Goal: Task Accomplishment & Management: Use online tool/utility

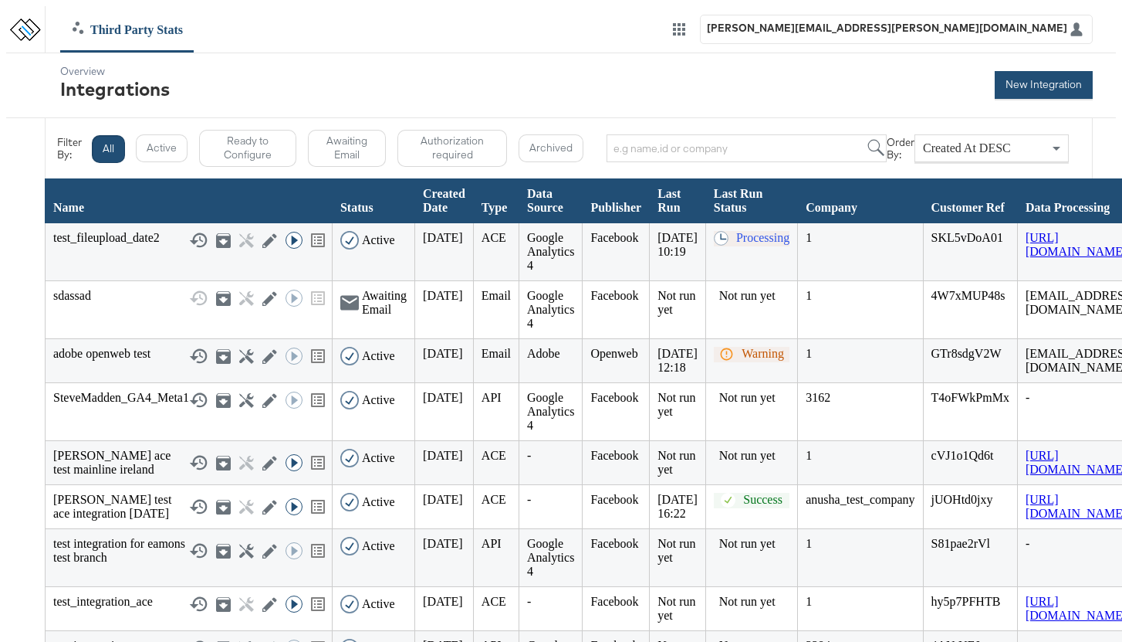
click at [867, 83] on button "New Integration" at bounding box center [1044, 85] width 98 height 28
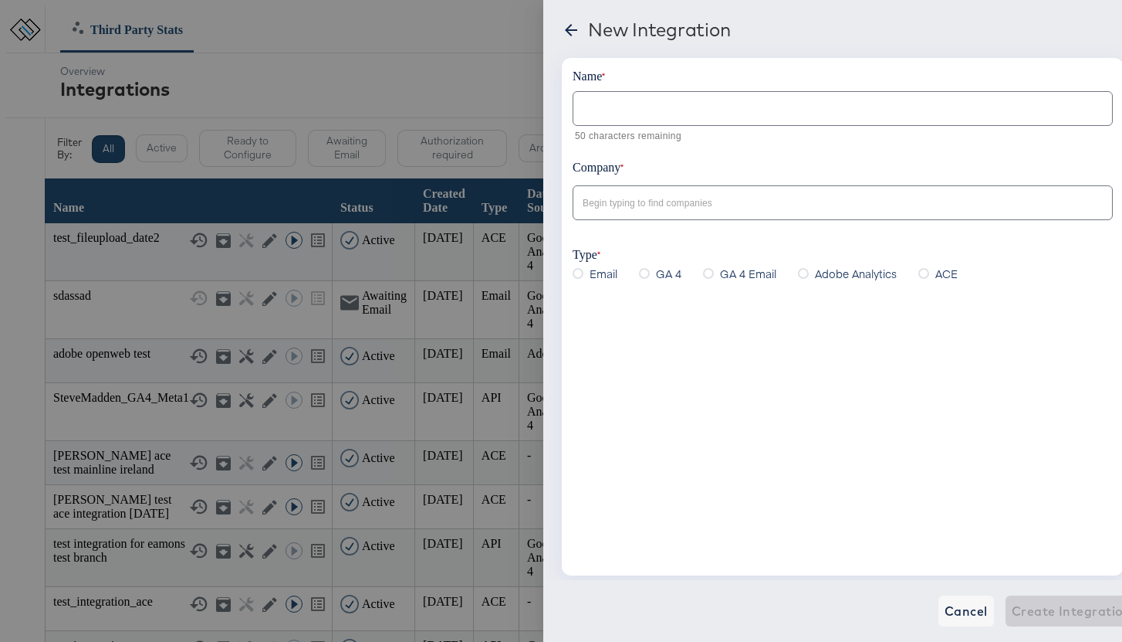
scroll to position [8, 0]
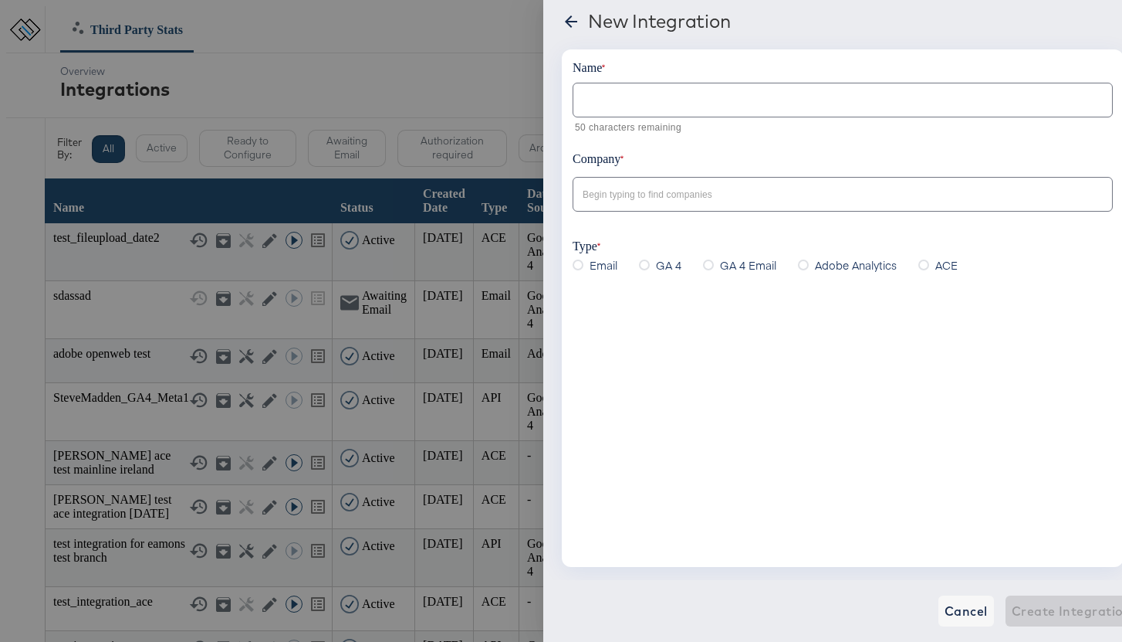
click at [623, 95] on input "text" at bounding box center [843, 93] width 539 height 33
type input "dsfs"
click at [619, 191] on input "text" at bounding box center [831, 195] width 503 height 18
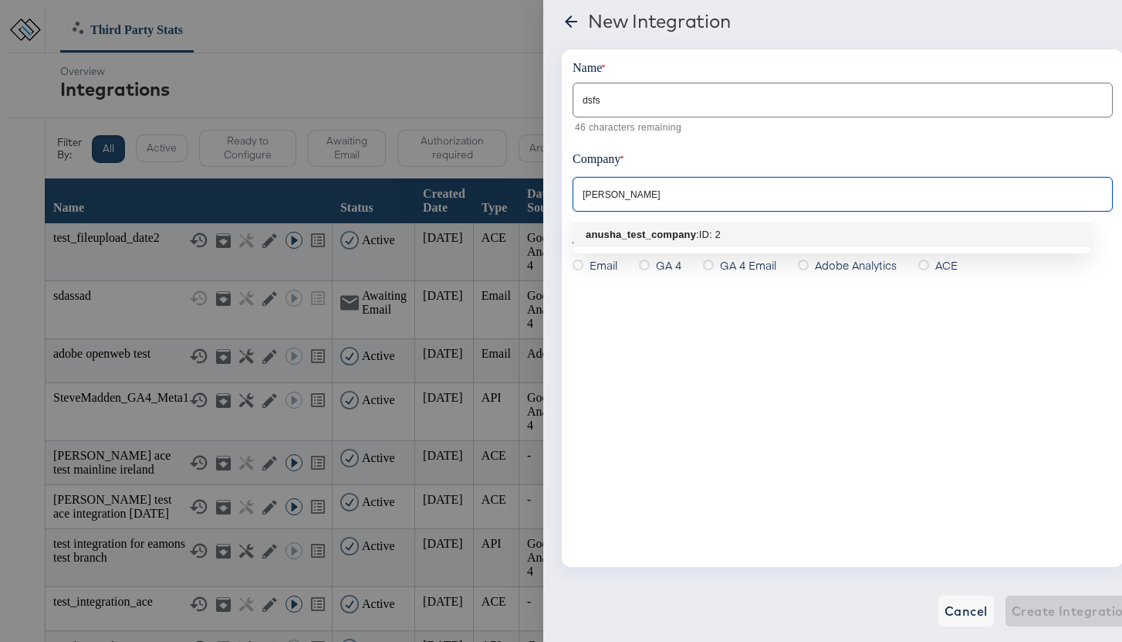
click at [638, 230] on b "anusha_test_company" at bounding box center [641, 235] width 110 height 12
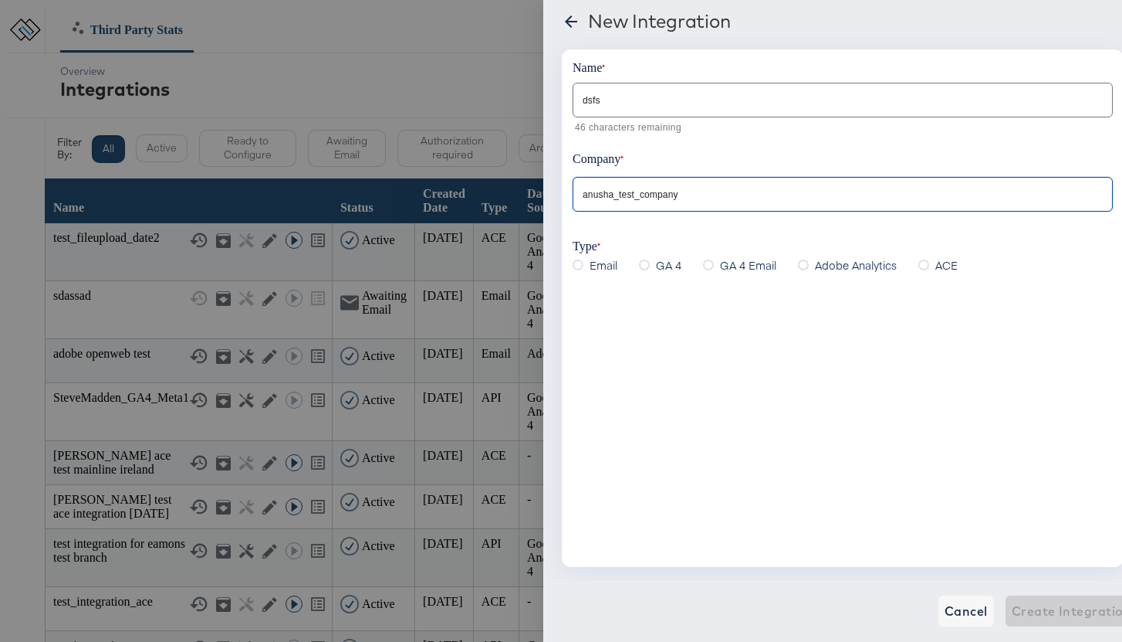
type input "anusha_test_company"
click at [644, 267] on icon at bounding box center [644, 264] width 11 height 11
click at [0, 0] on input "GA 4" at bounding box center [0, 0] width 0 height 0
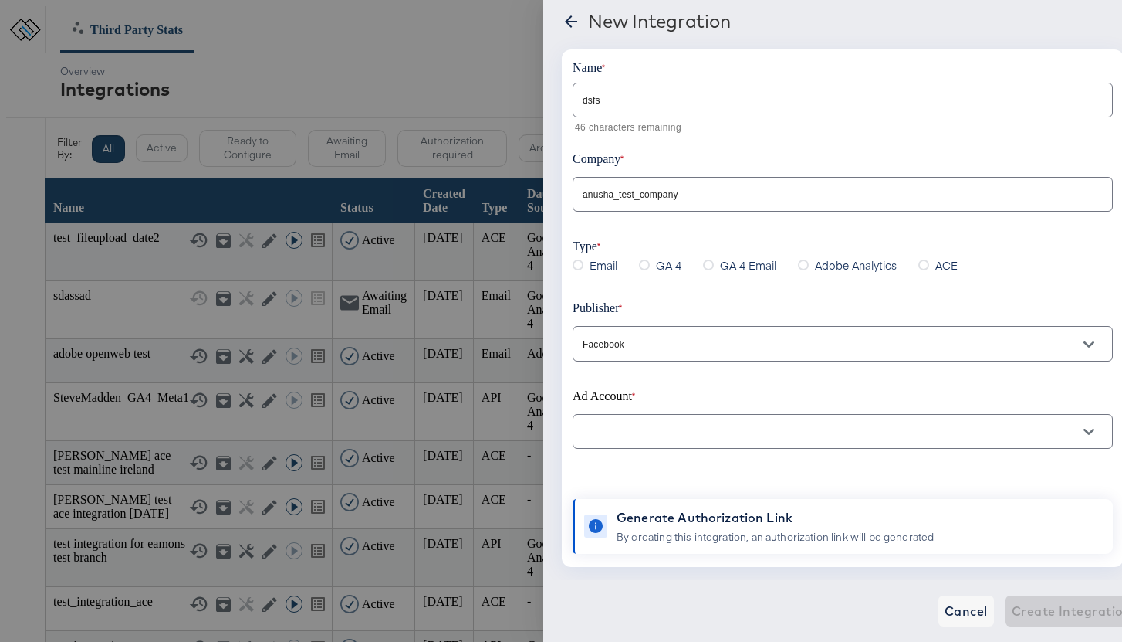
click at [704, 262] on label "GA 4 Email" at bounding box center [743, 264] width 80 height 23
click at [0, 0] on input "GA 4 Email" at bounding box center [0, 0] width 0 height 0
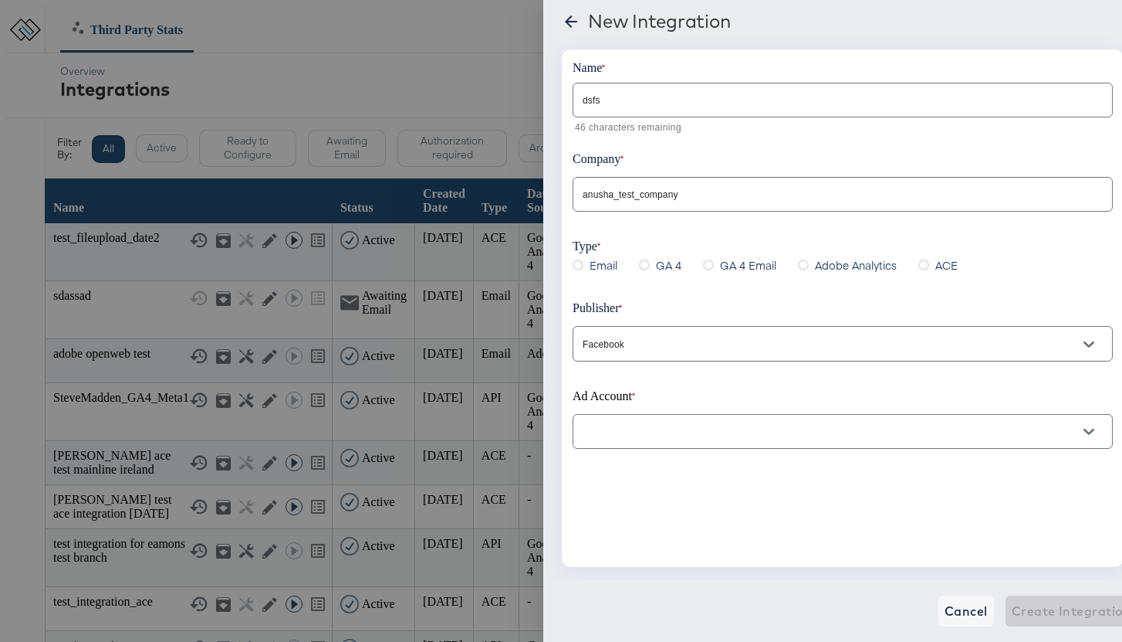
click at [611, 443] on div at bounding box center [843, 431] width 540 height 35
click at [867, 432] on icon "Open" at bounding box center [1089, 431] width 11 height 6
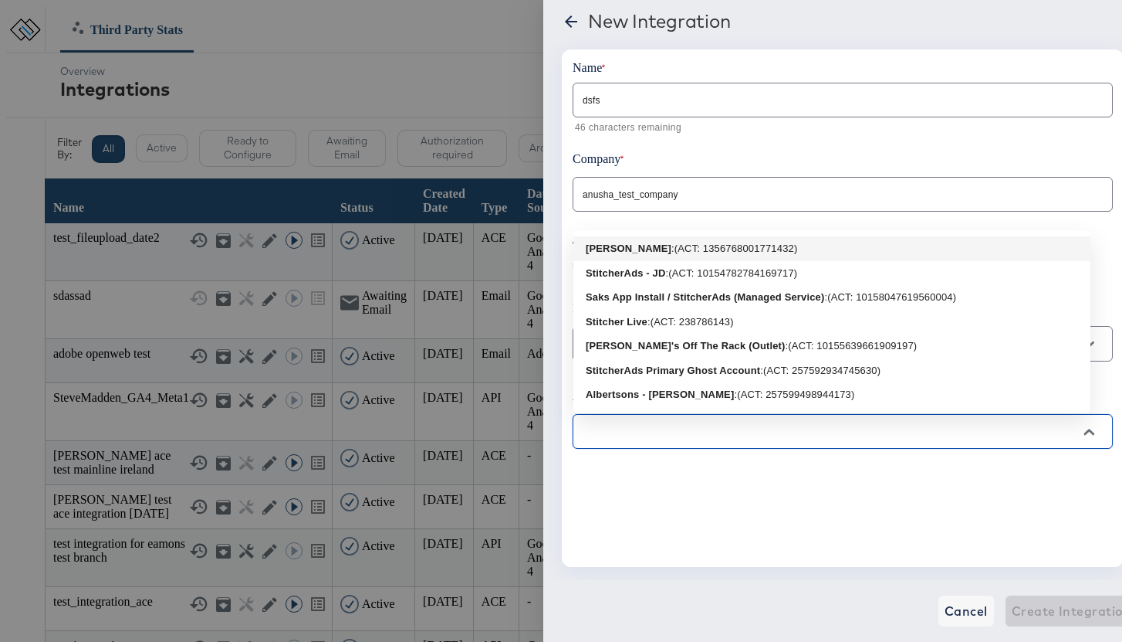
click at [741, 252] on div ": (ACT: 1356768001771432)" at bounding box center [735, 248] width 126 height 15
type input "Anusha Sankaranarayanan: (ACT: 1356768001771432)"
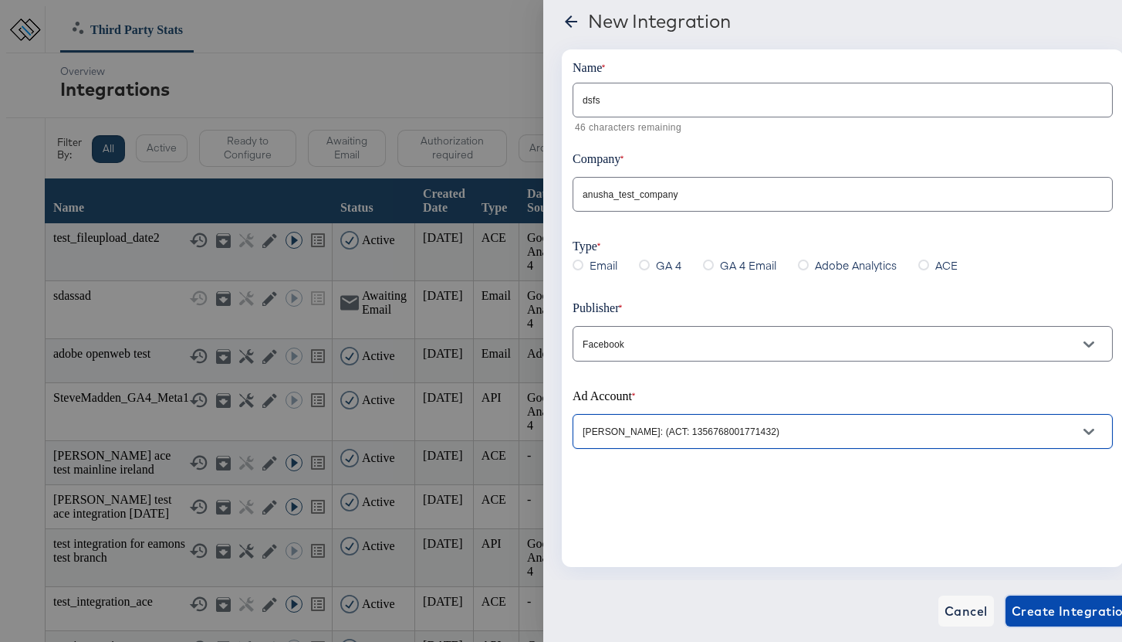
click at [867, 610] on span "Create Integration" at bounding box center [1072, 611] width 120 height 22
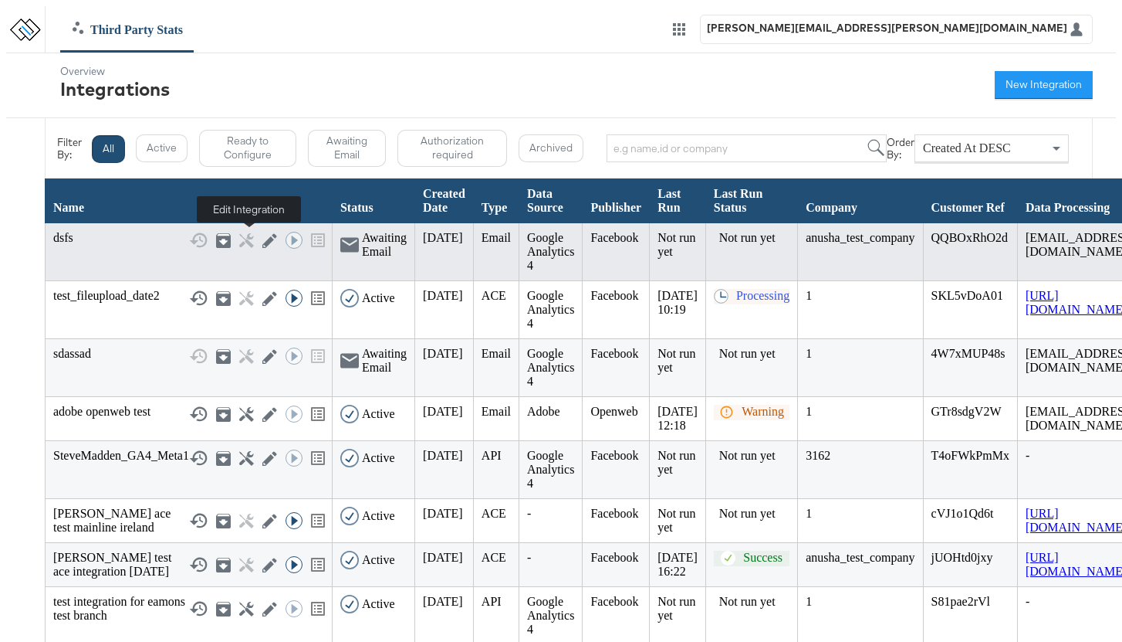
click at [262, 241] on icon at bounding box center [269, 240] width 15 height 15
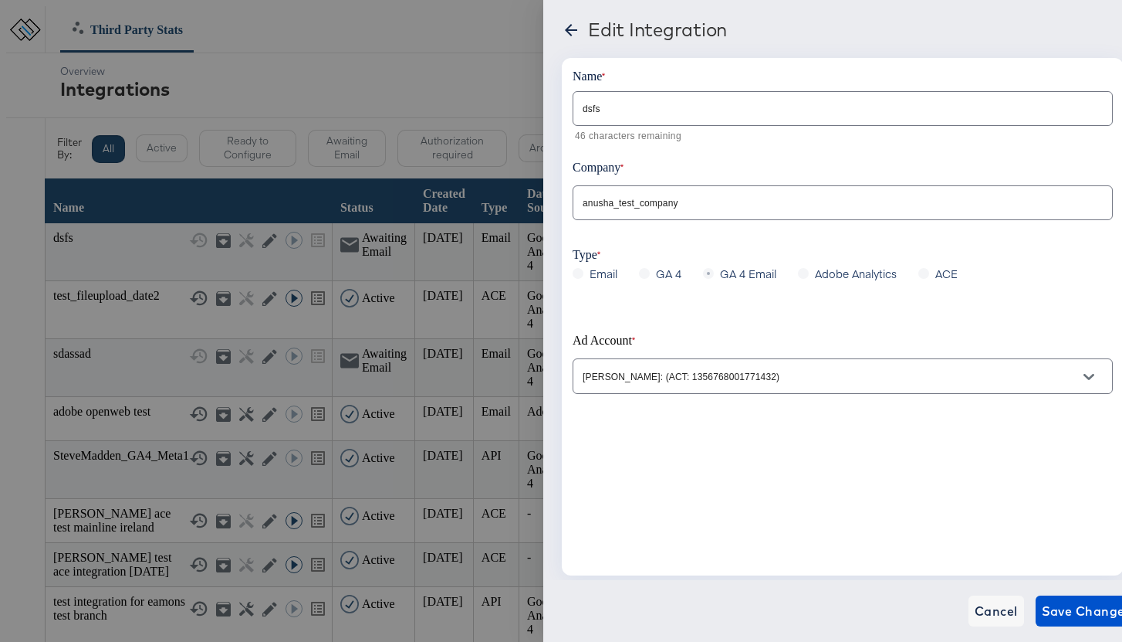
click at [578, 275] on label "Email" at bounding box center [598, 273] width 51 height 23
drag, startPoint x: 580, startPoint y: 273, endPoint x: 641, endPoint y: 283, distance: 61.8
click at [580, 273] on label "Email" at bounding box center [598, 273] width 51 height 23
click at [652, 277] on label "GA 4" at bounding box center [663, 273] width 49 height 23
click at [732, 280] on label "GA 4 Email" at bounding box center [743, 273] width 80 height 23
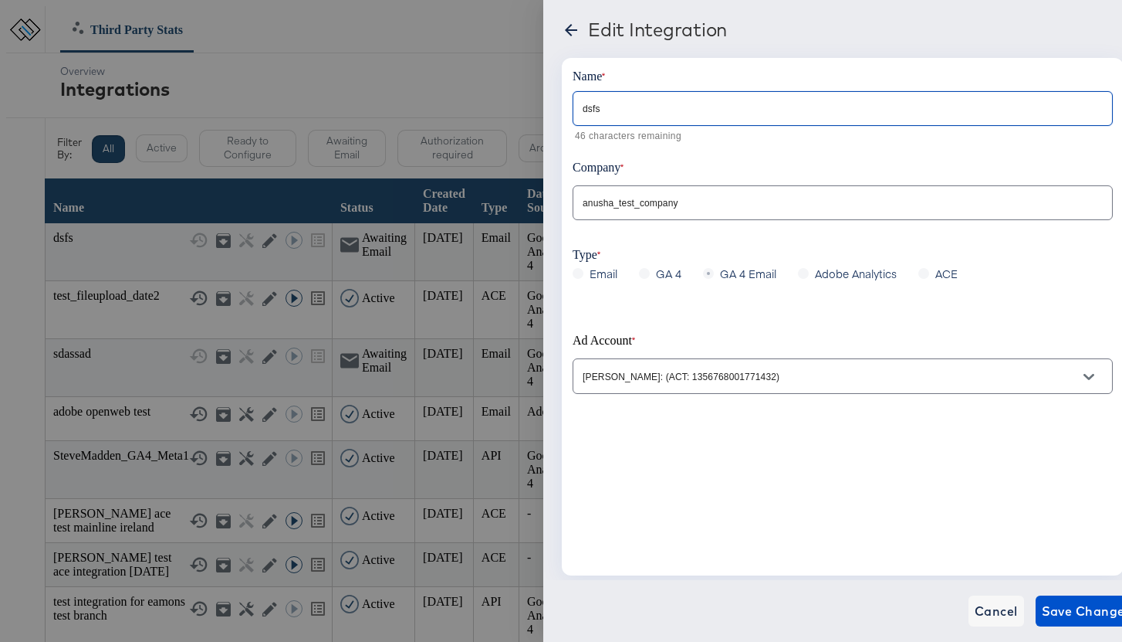
click at [624, 109] on input "dsfs" at bounding box center [843, 102] width 539 height 33
type input "dsfs edited"
click at [867, 608] on span "Save Changes" at bounding box center [1087, 611] width 90 height 22
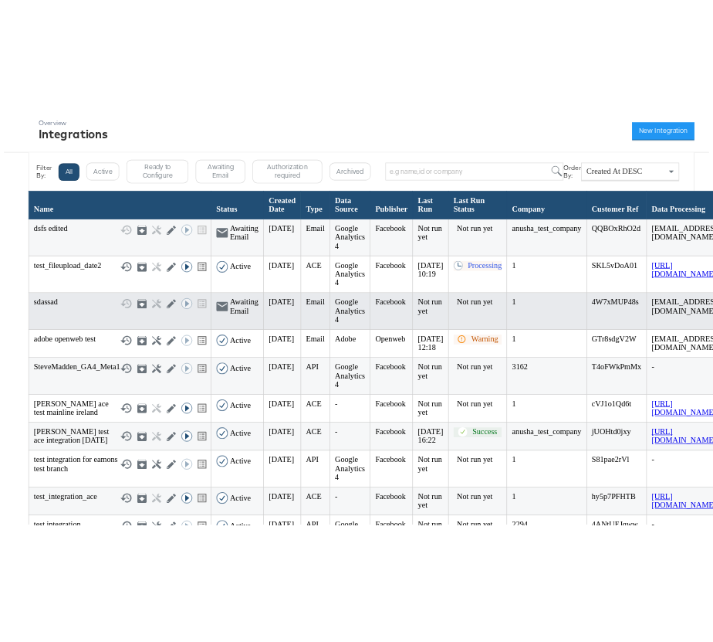
scroll to position [63, 0]
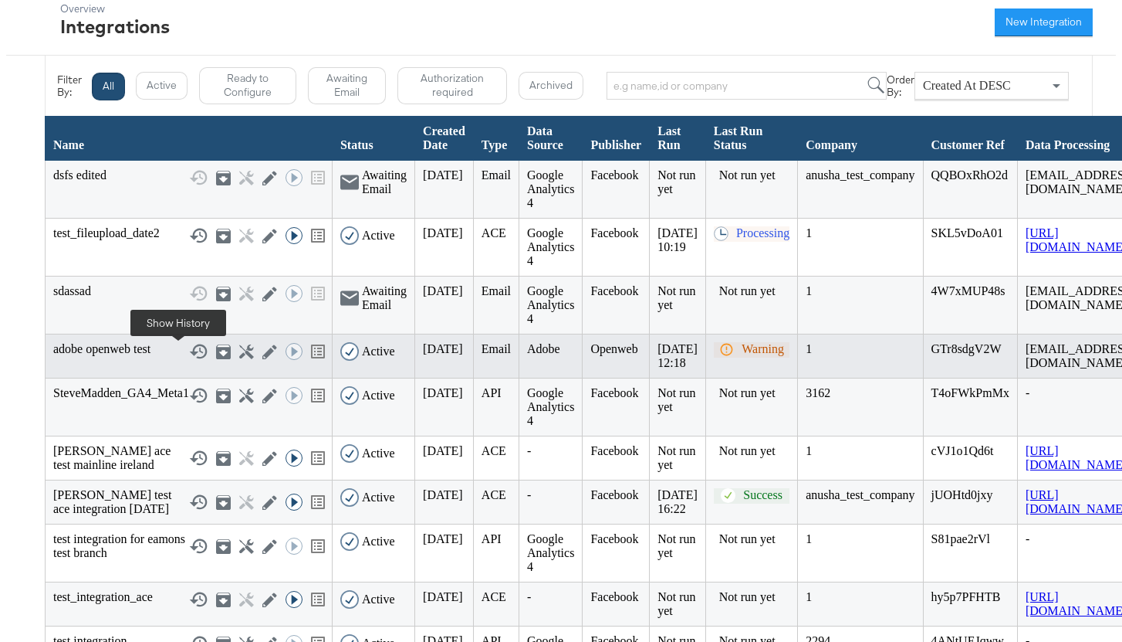
click at [189, 358] on icon at bounding box center [198, 351] width 19 height 19
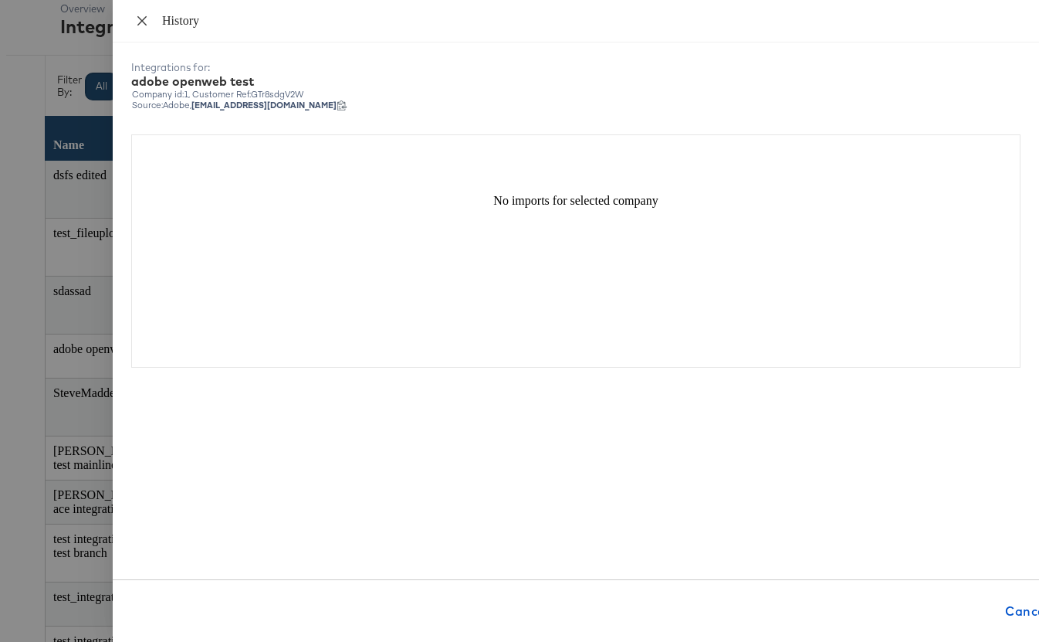
click at [146, 20] on icon "close" at bounding box center [142, 21] width 12 height 12
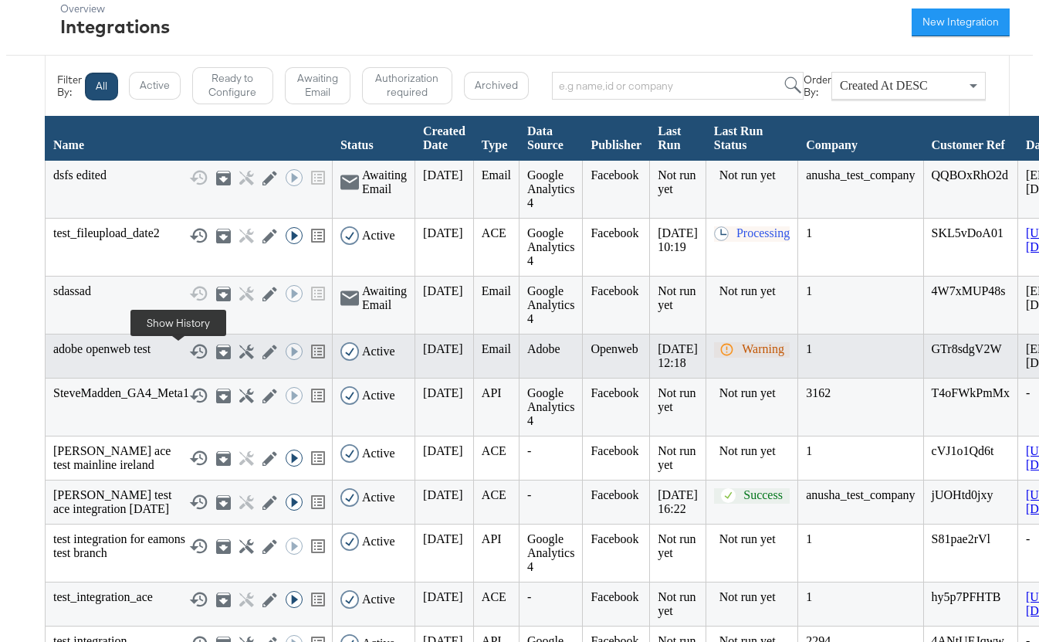
click at [190, 357] on icon at bounding box center [199, 351] width 18 height 15
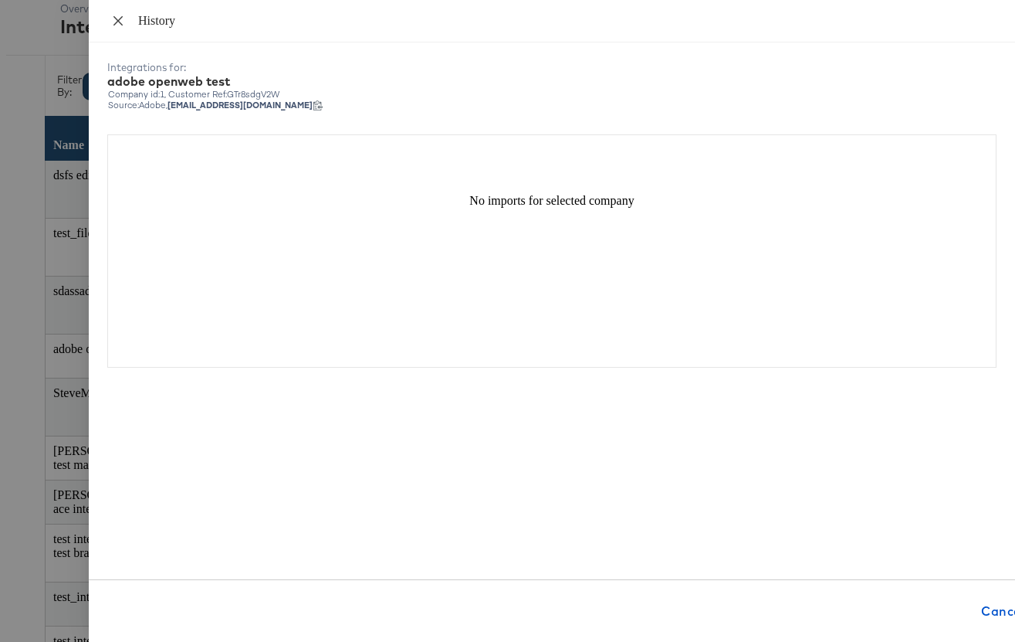
click at [121, 23] on icon "close" at bounding box center [117, 19] width 9 height 9
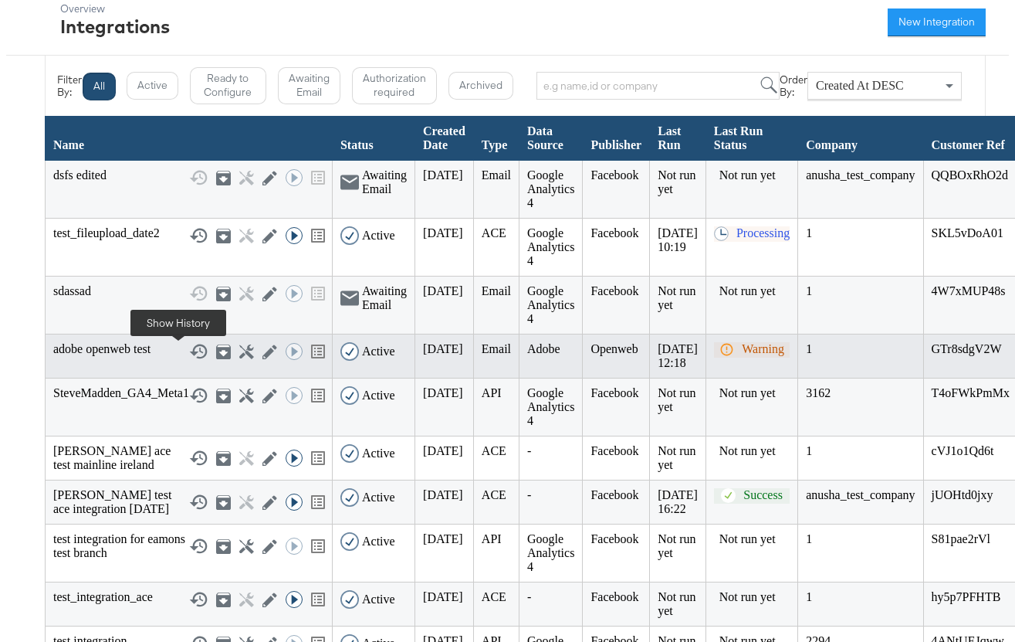
click at [190, 355] on icon at bounding box center [199, 351] width 18 height 15
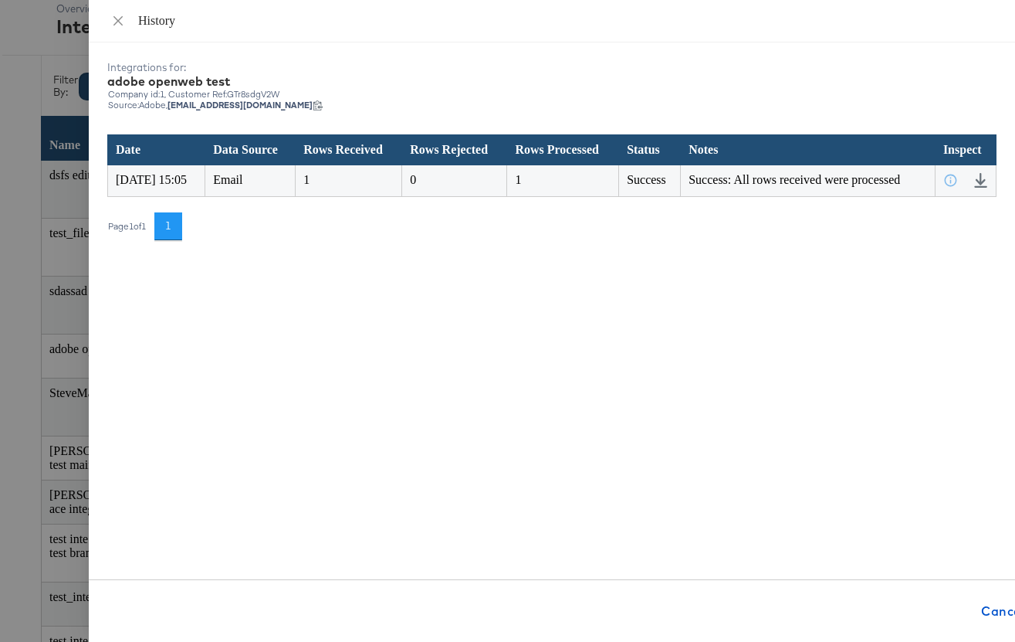
scroll to position [63, 0]
click at [115, 18] on icon "close" at bounding box center [117, 19] width 9 height 9
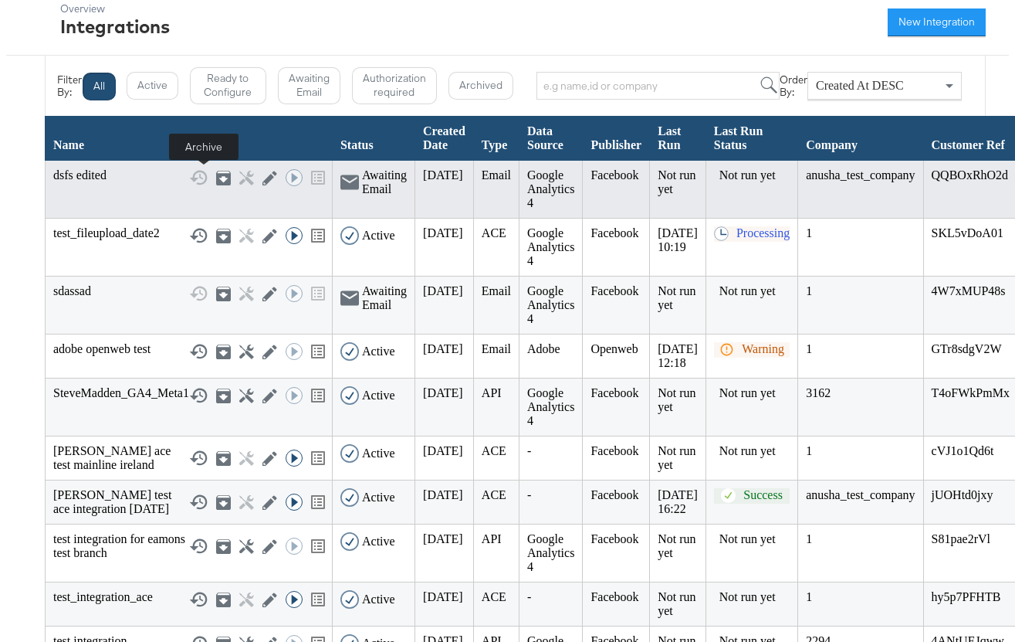
click at [216, 179] on icon at bounding box center [223, 178] width 15 height 15
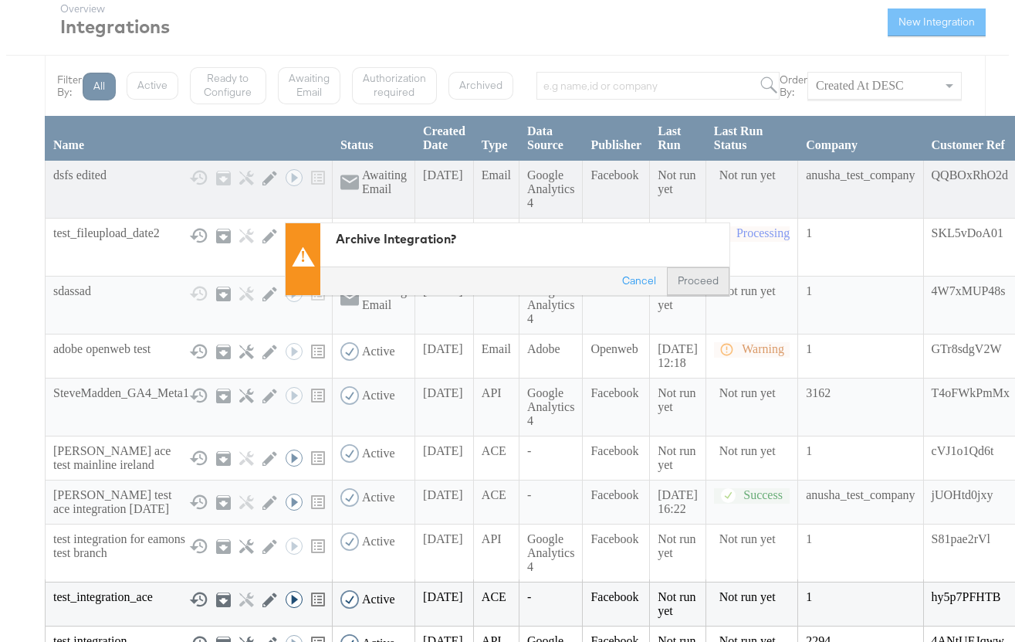
click at [706, 279] on button "Proceed" at bounding box center [698, 281] width 63 height 28
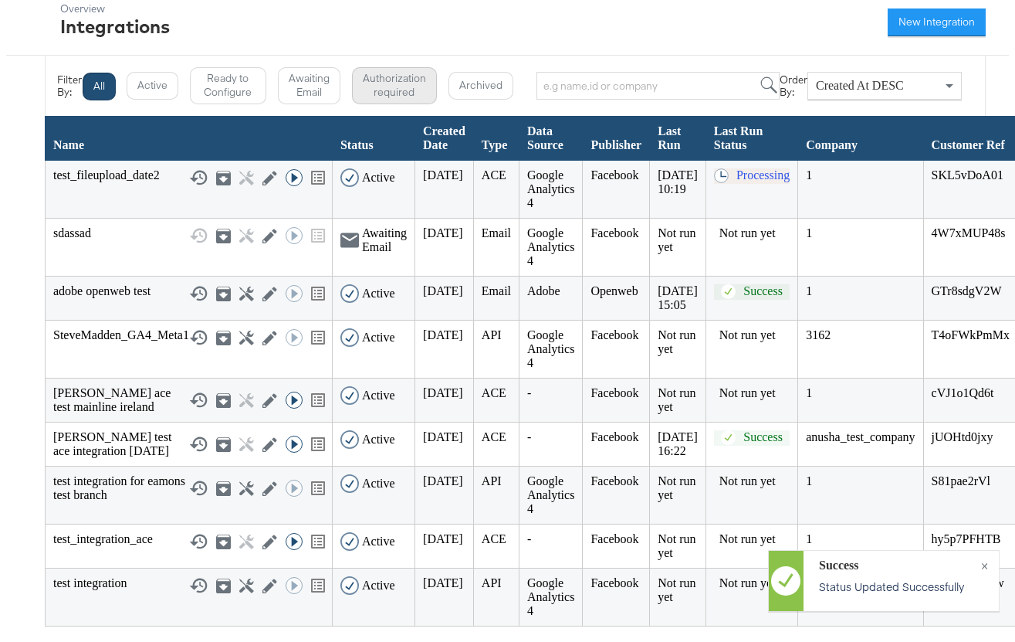
click at [381, 85] on button "Authorization required" at bounding box center [394, 86] width 85 height 38
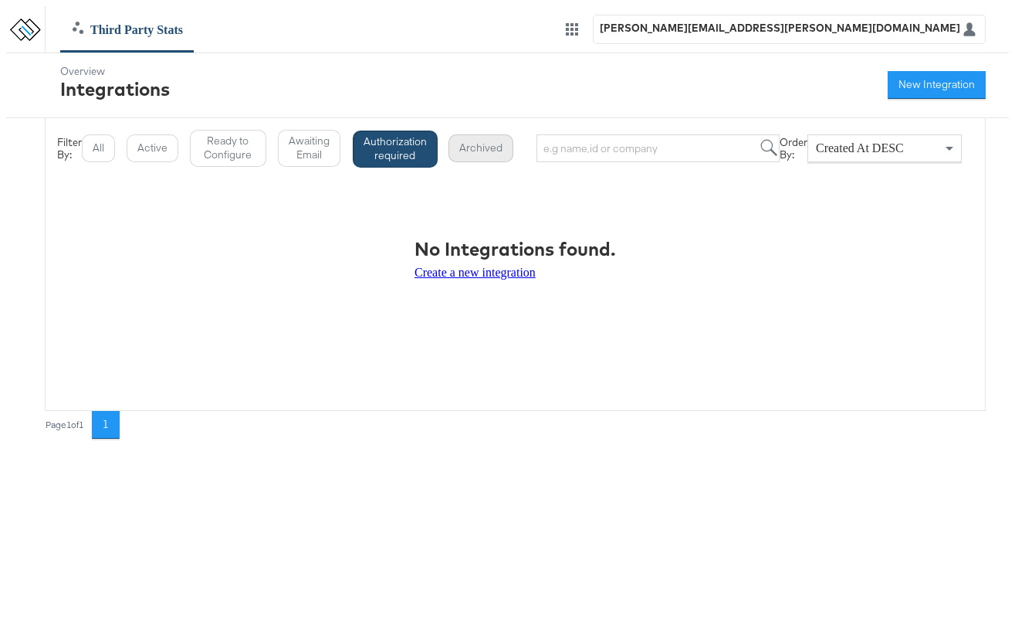
click at [463, 139] on button "Archived" at bounding box center [481, 148] width 65 height 28
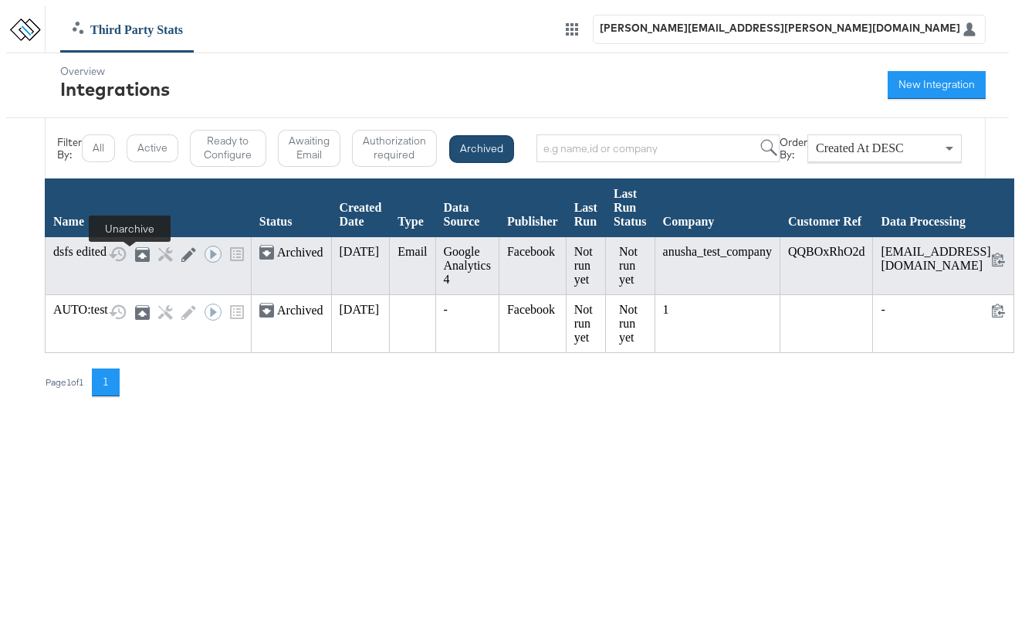
click at [137, 259] on icon at bounding box center [141, 255] width 9 height 6
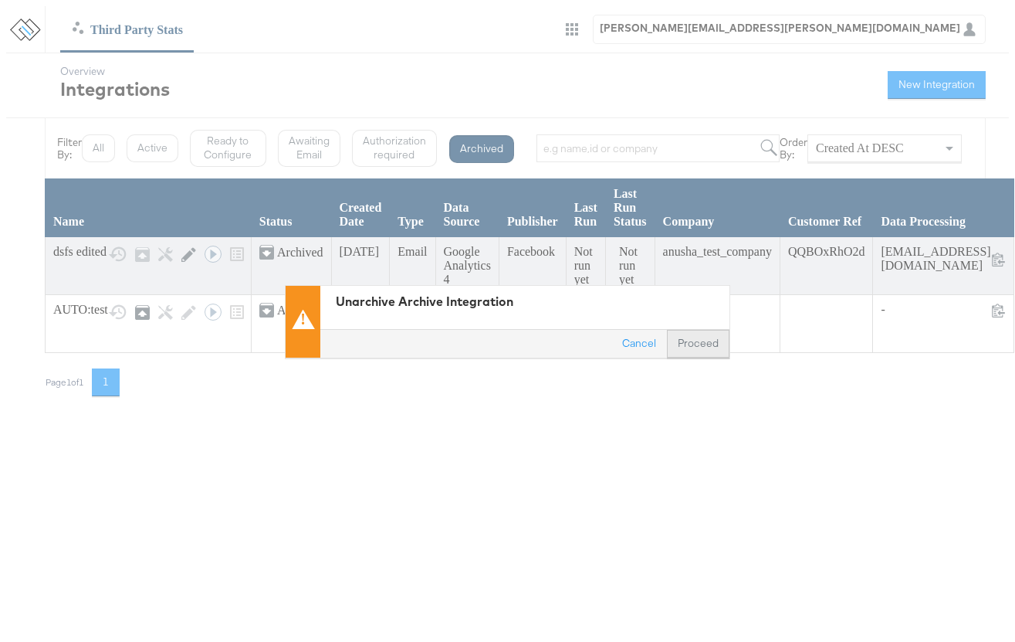
click at [703, 344] on button "Proceed" at bounding box center [698, 344] width 63 height 28
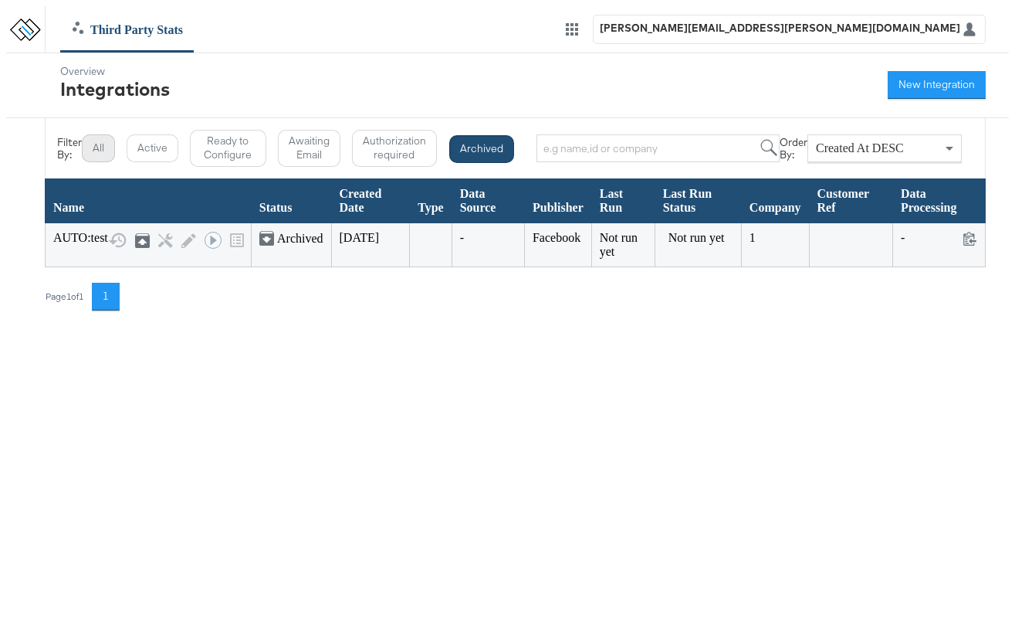
click at [92, 153] on button "All" at bounding box center [98, 148] width 33 height 28
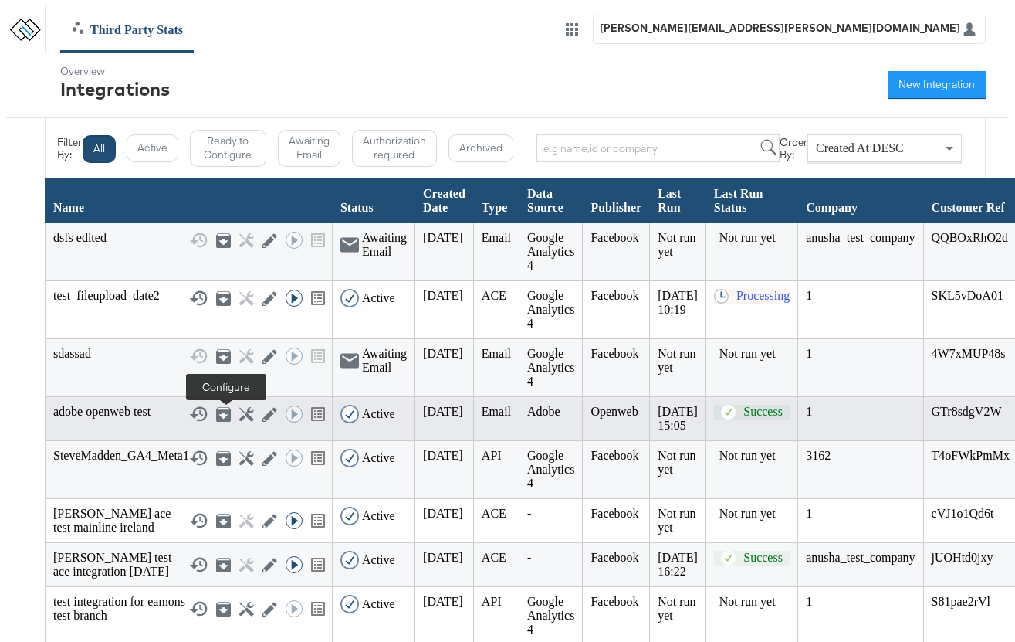
click at [239, 422] on icon at bounding box center [246, 414] width 15 height 15
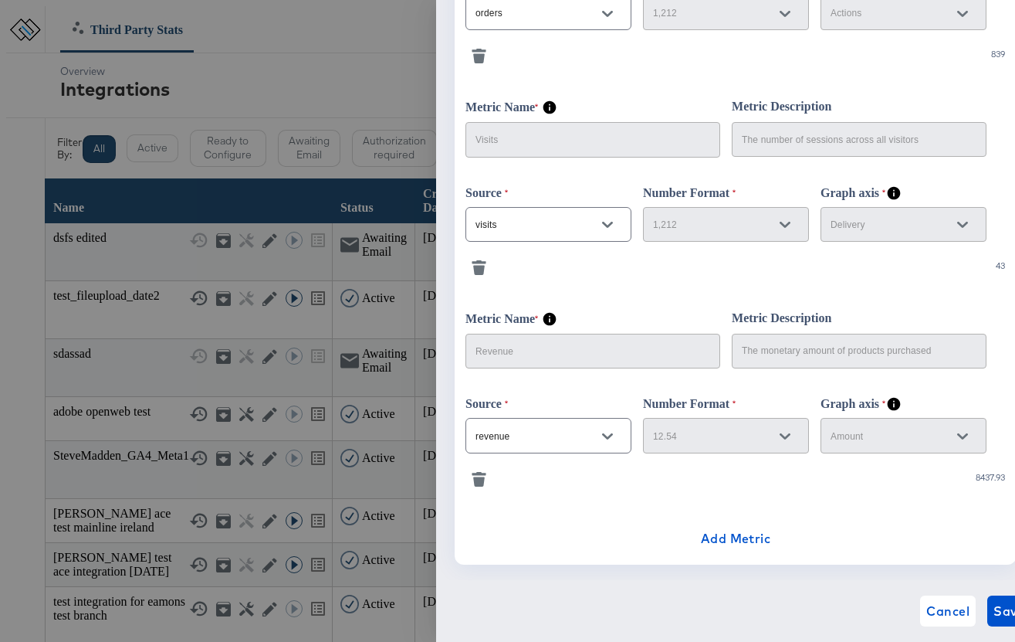
scroll to position [633, 0]
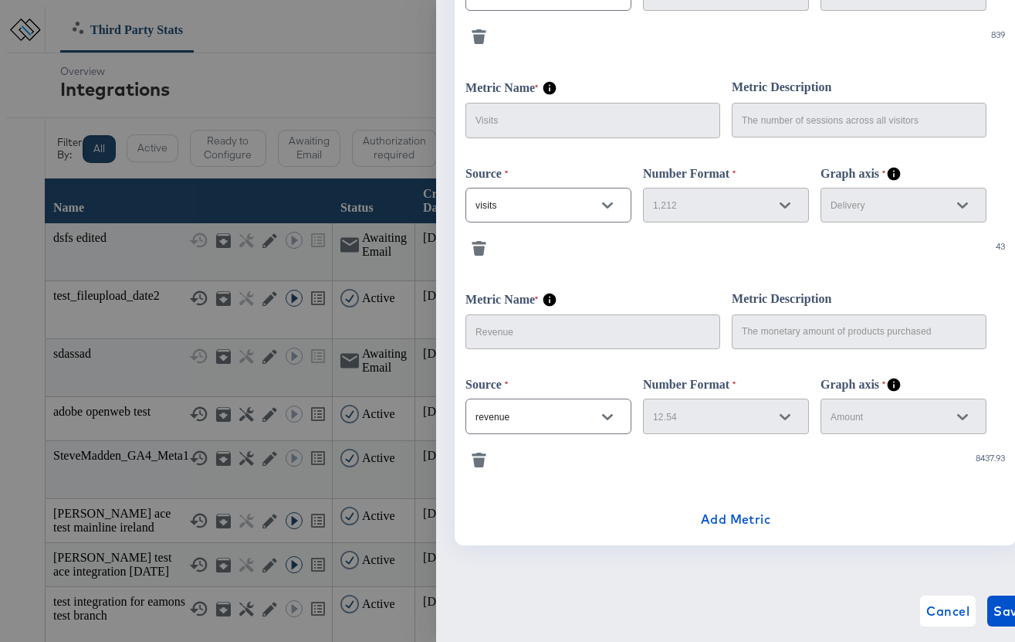
click at [484, 462] on icon "button" at bounding box center [479, 459] width 15 height 15
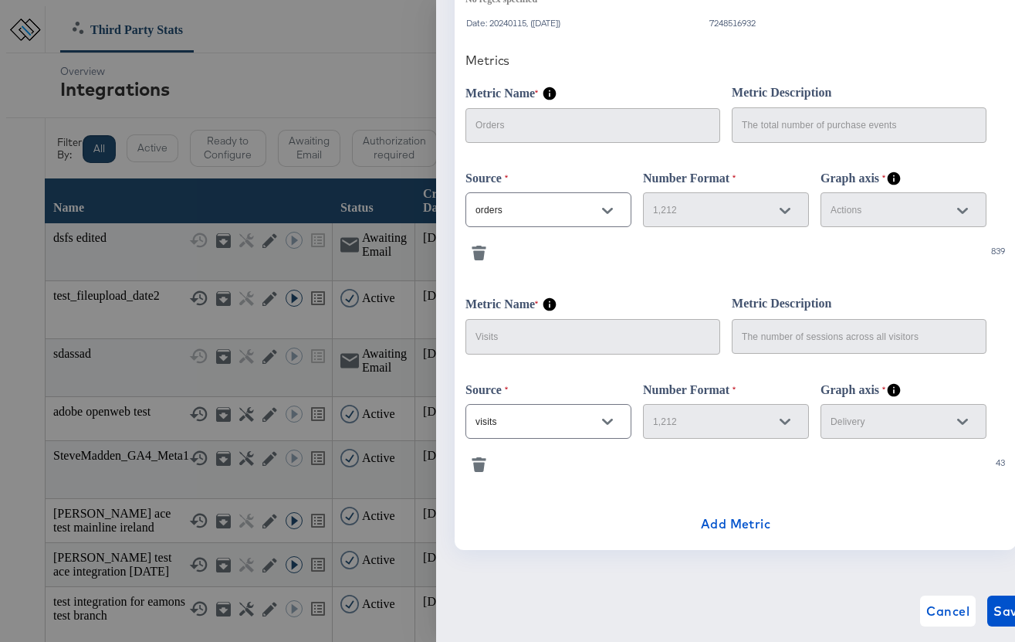
click at [480, 472] on icon "button" at bounding box center [479, 467] width 12 height 10
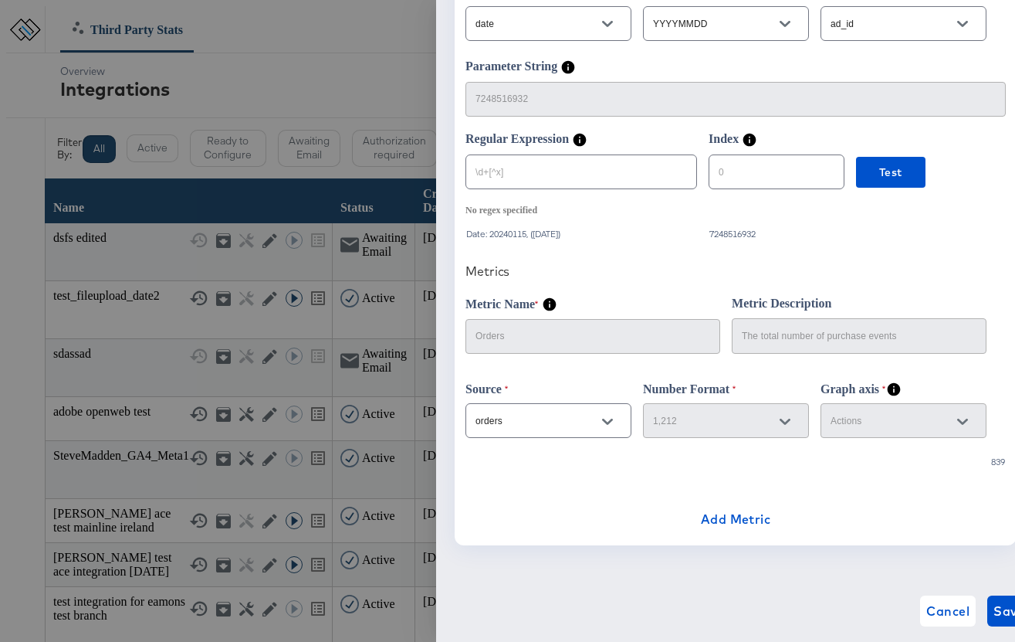
scroll to position [205, 0]
click at [718, 523] on span "Add Metric" at bounding box center [736, 519] width 70 height 22
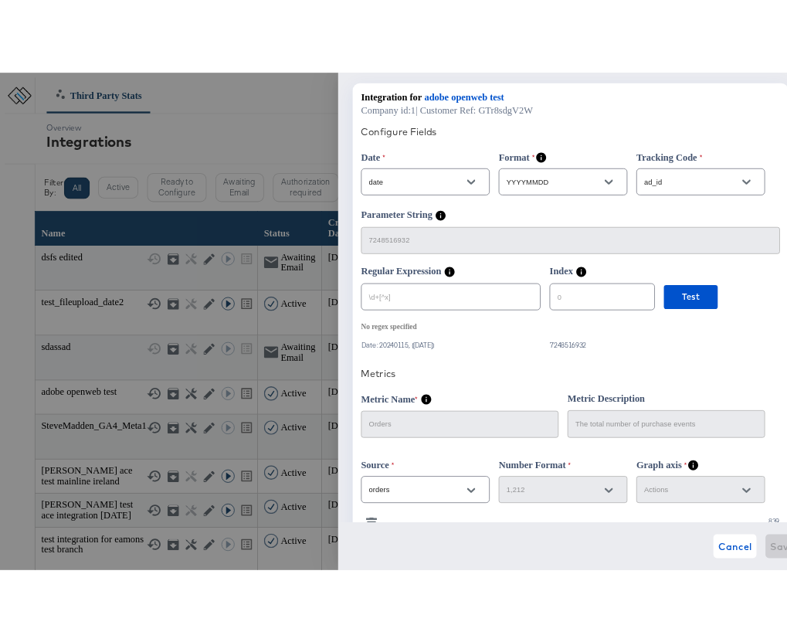
scroll to position [0, 0]
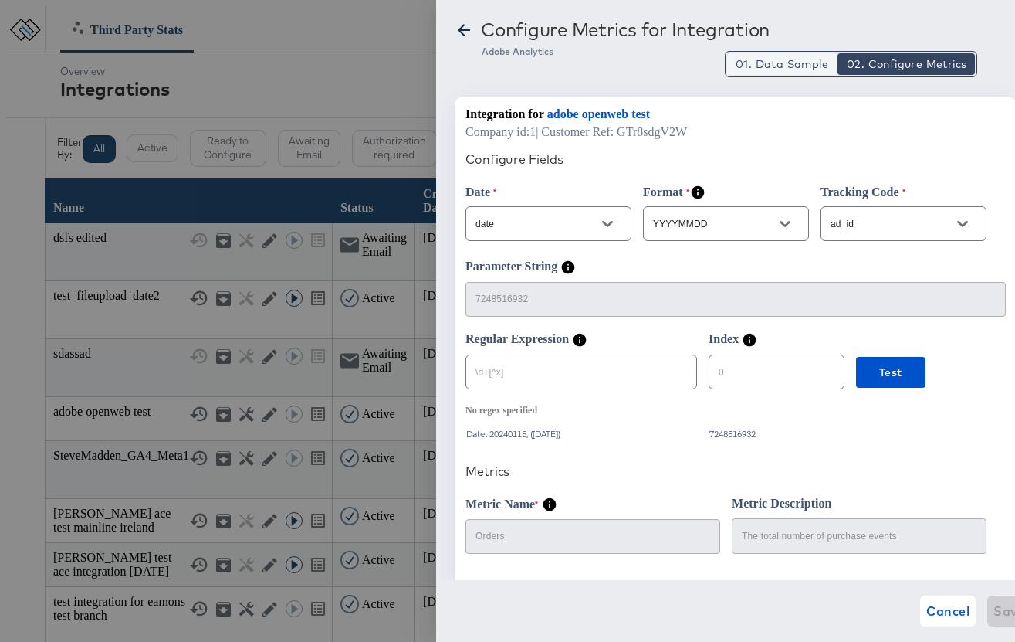
click at [793, 59] on span "01. Data Sample" at bounding box center [782, 63] width 93 height 15
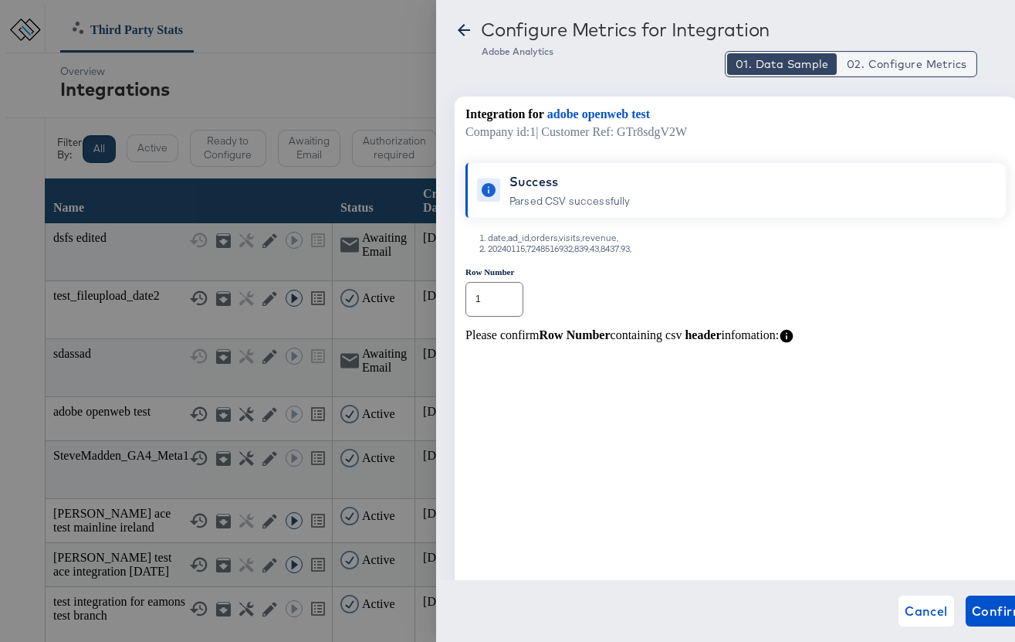
click at [892, 63] on span "02. Configure Metrics" at bounding box center [907, 63] width 120 height 15
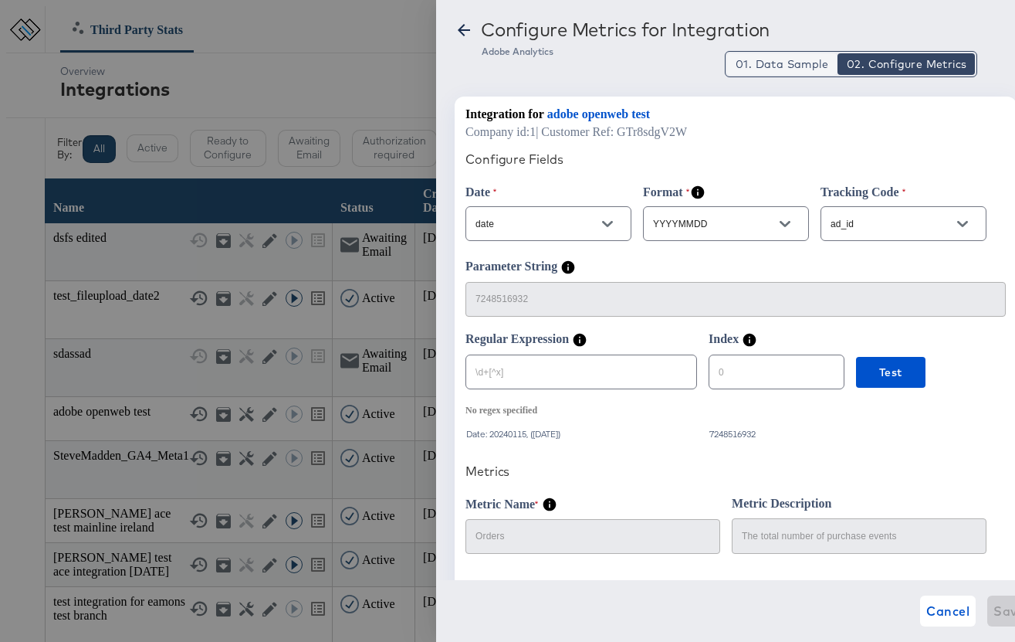
click at [781, 66] on span "01. Data Sample" at bounding box center [782, 63] width 93 height 15
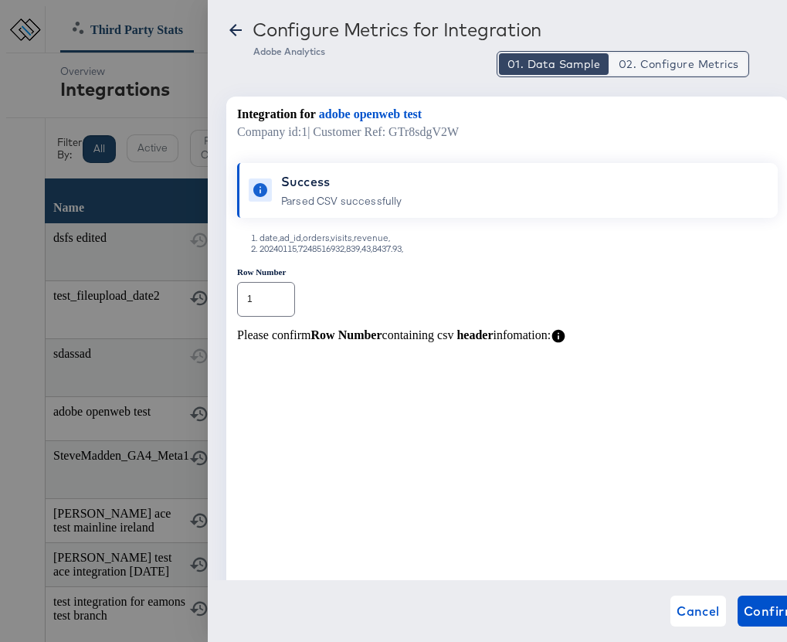
click at [665, 65] on span "02. Configure Metrics" at bounding box center [678, 63] width 120 height 15
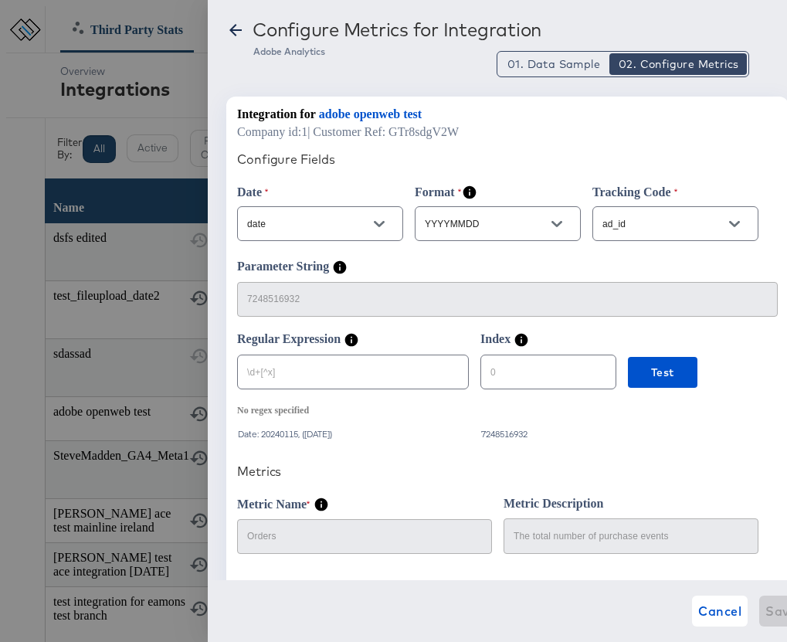
type button "2"
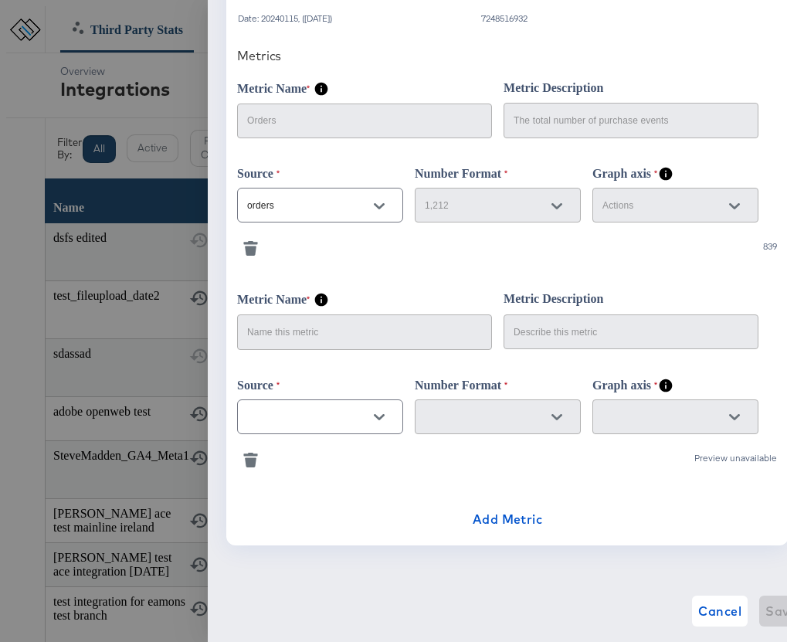
scroll to position [417, 0]
click at [698, 607] on span "Cancel" at bounding box center [719, 611] width 43 height 22
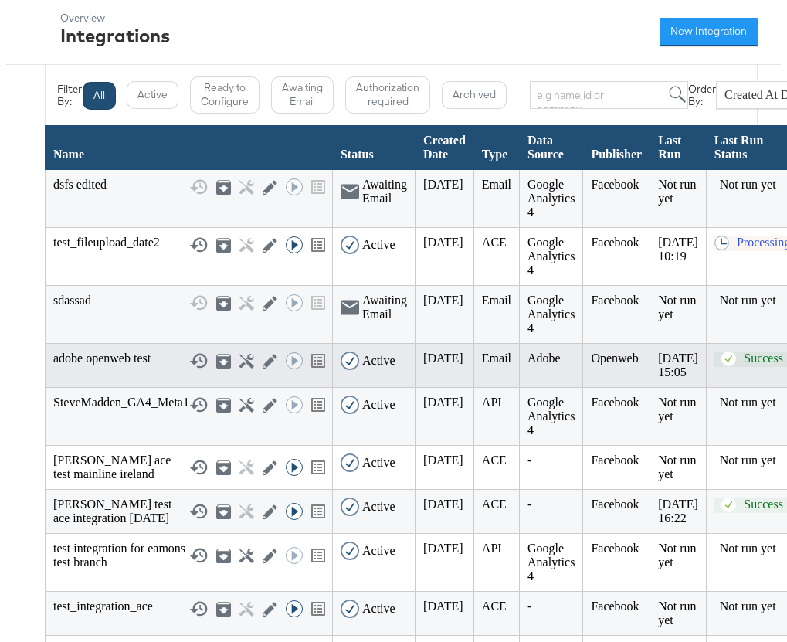
scroll to position [63, 0]
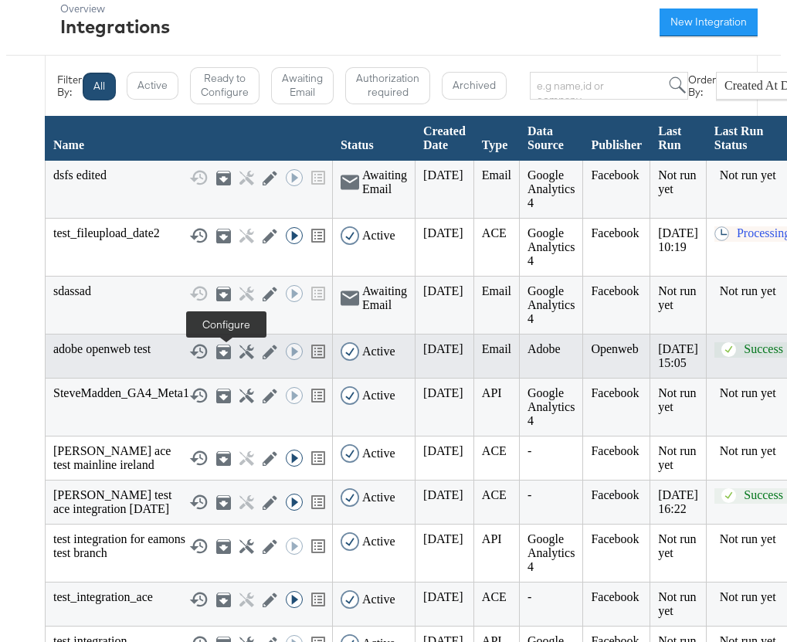
click at [239, 354] on icon at bounding box center [246, 351] width 15 height 15
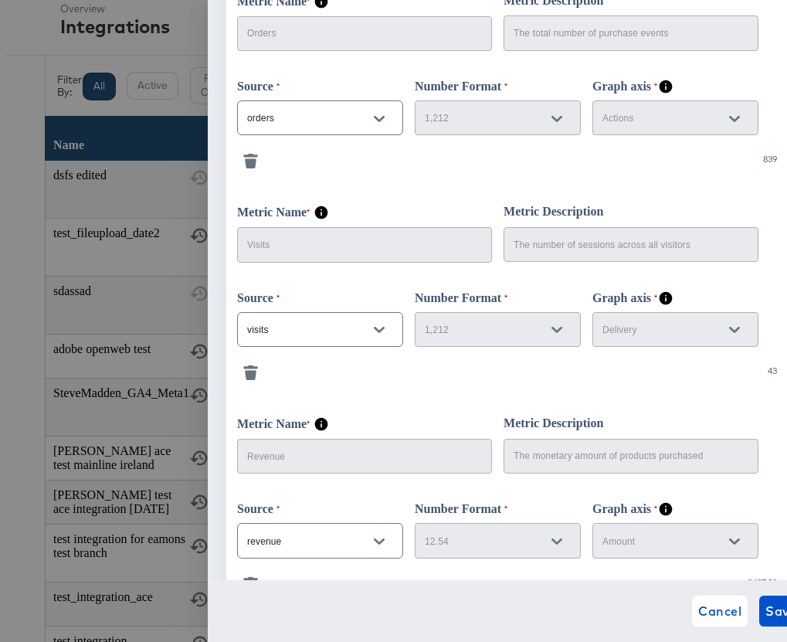
scroll to position [561, 0]
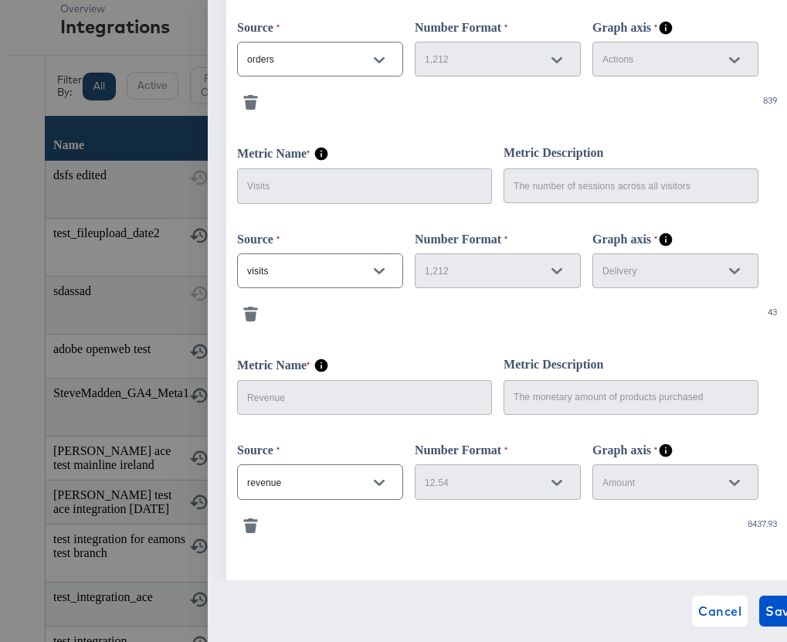
click at [245, 320] on icon "button" at bounding box center [250, 313] width 15 height 15
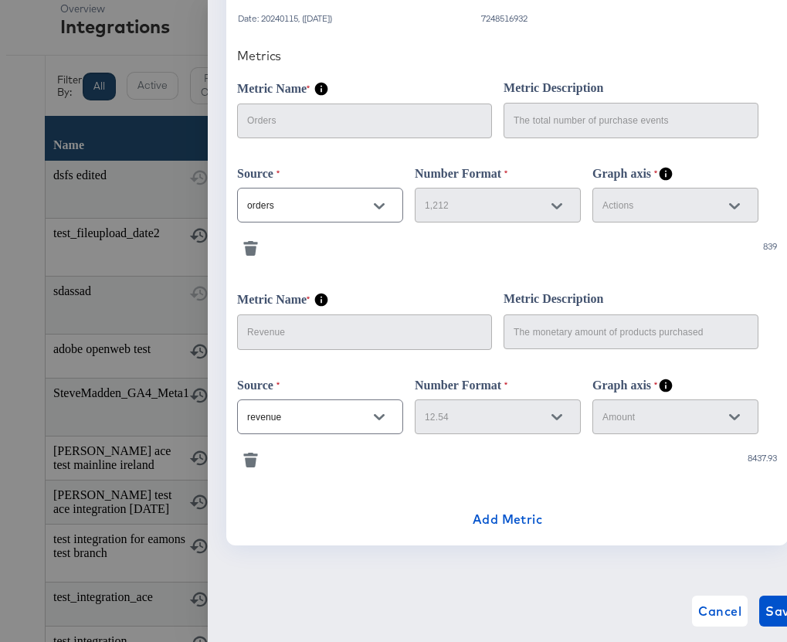
scroll to position [421, 0]
click at [507, 515] on span "Add Metric" at bounding box center [507, 519] width 70 height 22
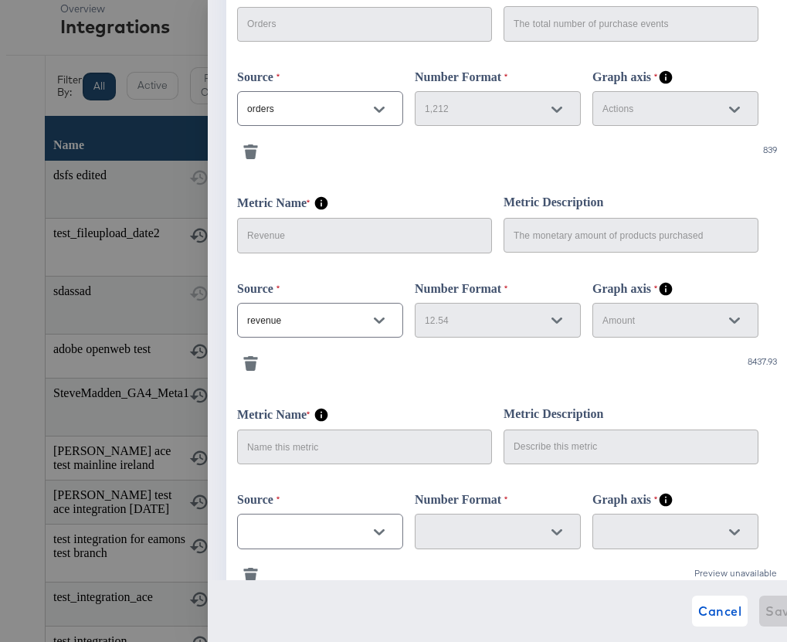
scroll to position [533, 0]
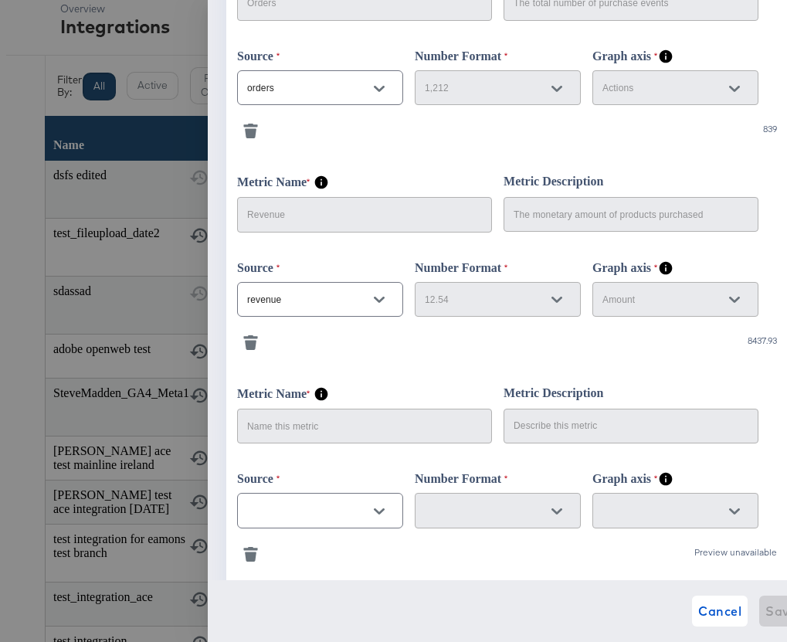
click at [389, 506] on div at bounding box center [379, 510] width 32 height 23
click at [376, 511] on icon "Open" at bounding box center [379, 511] width 11 height 11
click at [286, 557] on li "visits" at bounding box center [319, 555] width 164 height 25
type input "visits"
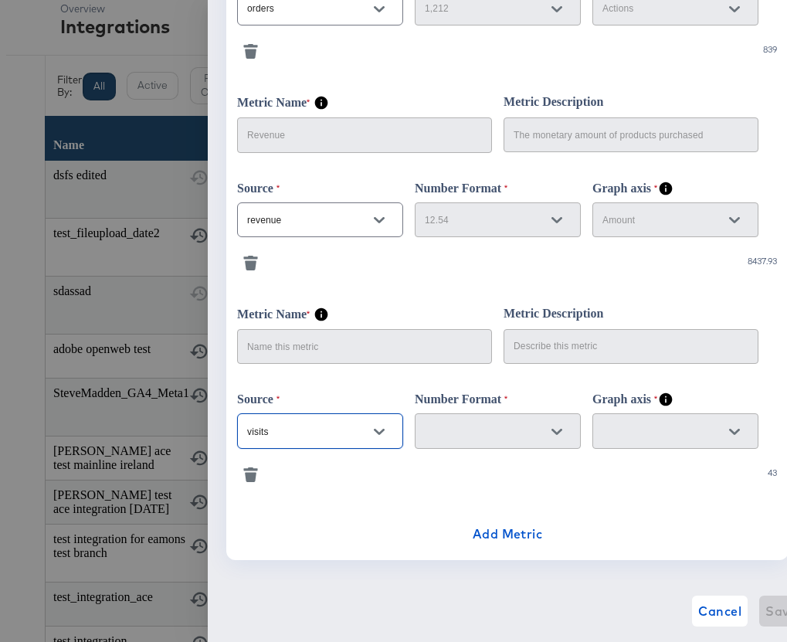
scroll to position [613, 0]
click at [553, 432] on div at bounding box center [556, 430] width 32 height 23
click at [557, 438] on div at bounding box center [556, 430] width 32 height 23
click at [655, 427] on div at bounding box center [675, 429] width 166 height 35
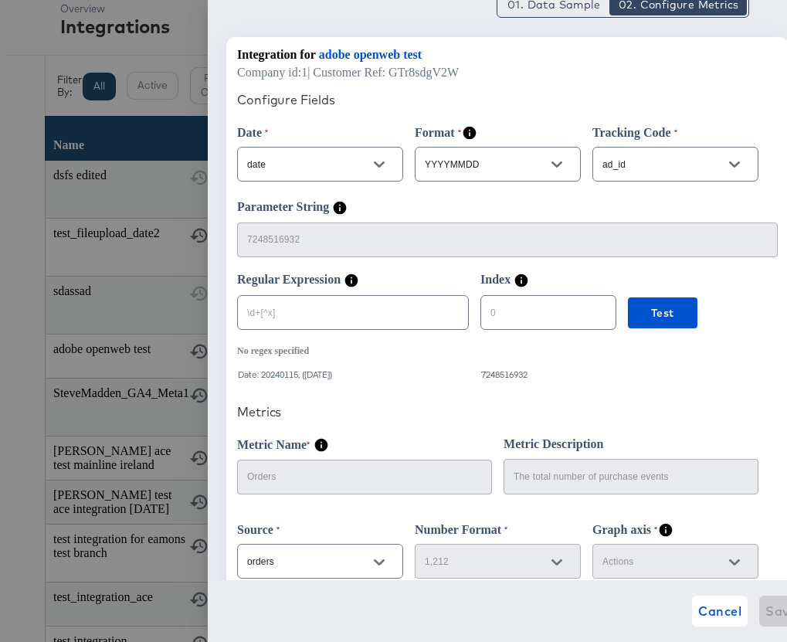
scroll to position [0, 0]
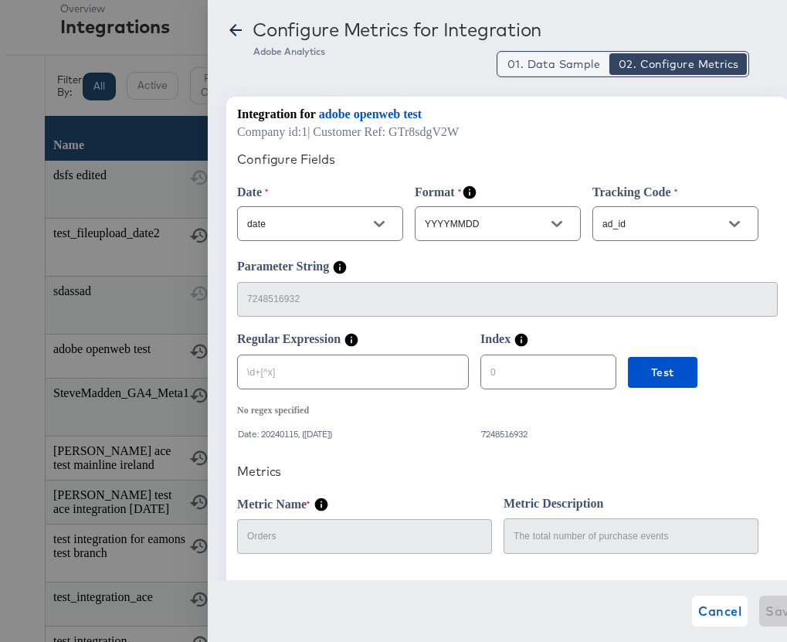
click at [537, 73] on button "01. Data Sample" at bounding box center [554, 64] width 110 height 22
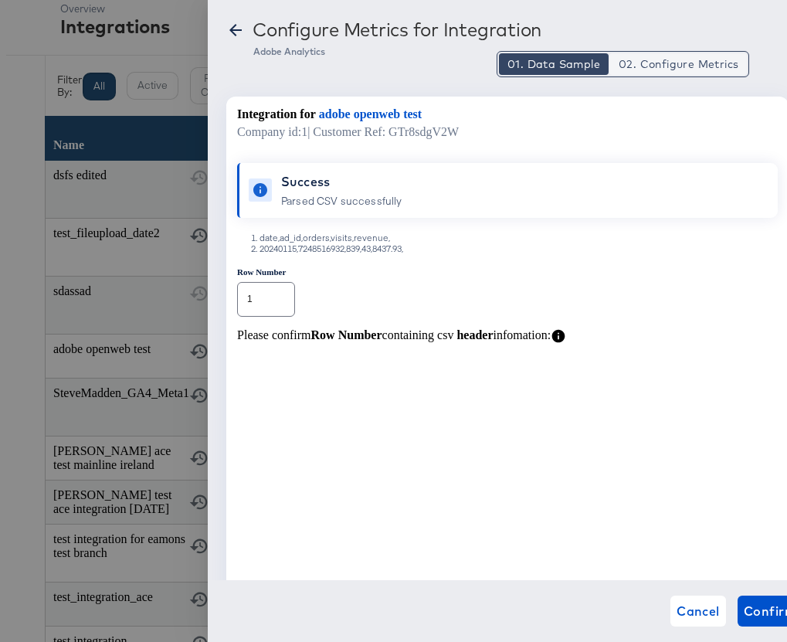
click at [664, 66] on span "02. Configure Metrics" at bounding box center [678, 63] width 120 height 15
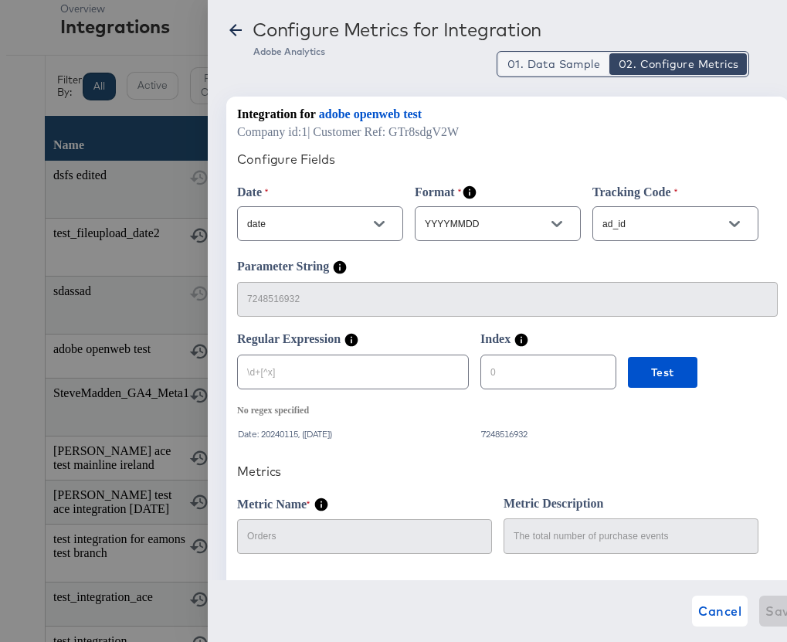
click at [553, 67] on span "01. Data Sample" at bounding box center [553, 63] width 93 height 15
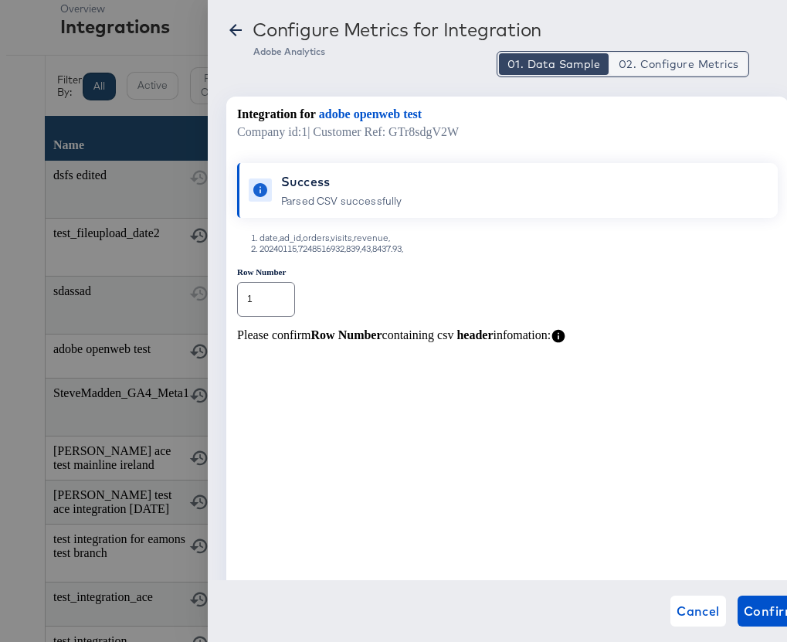
click at [660, 68] on span "02. Configure Metrics" at bounding box center [678, 63] width 120 height 15
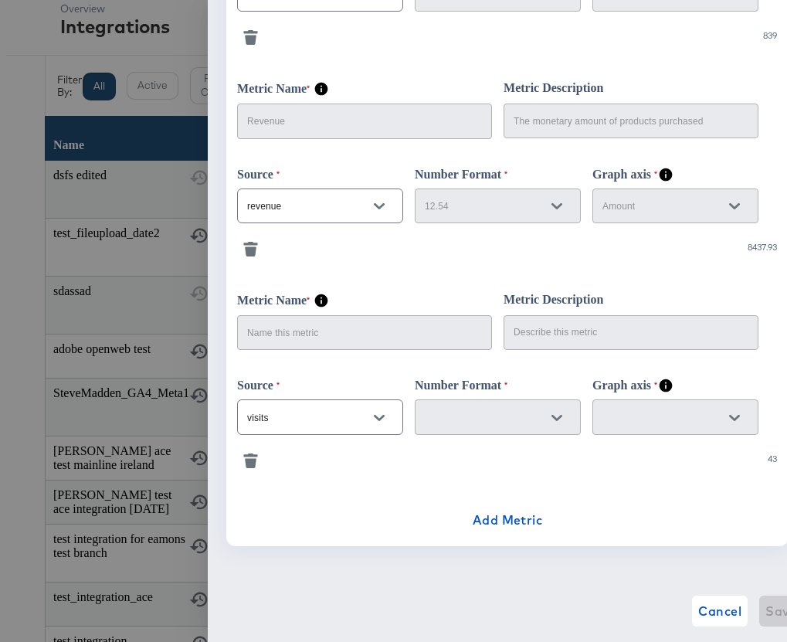
scroll to position [633, 0]
click at [496, 517] on span "Add Metric" at bounding box center [507, 519] width 70 height 22
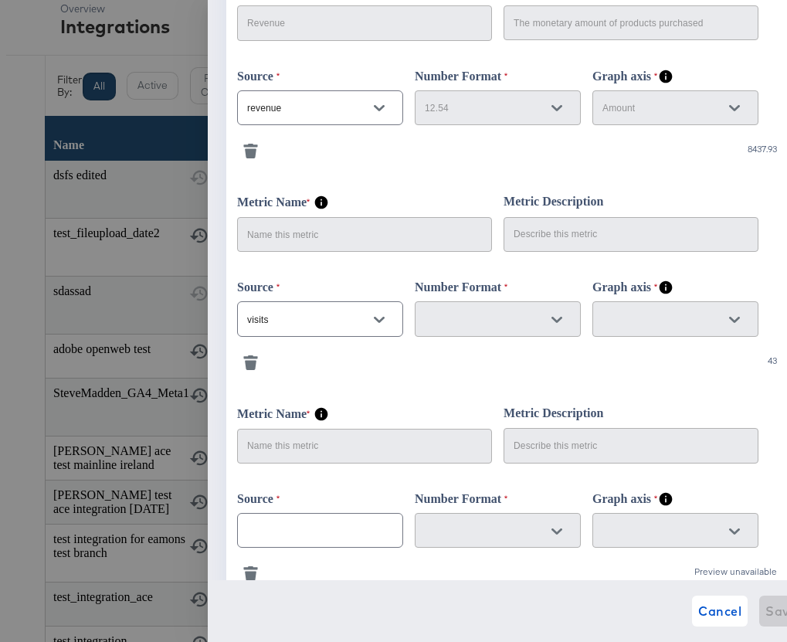
scroll to position [770, 0]
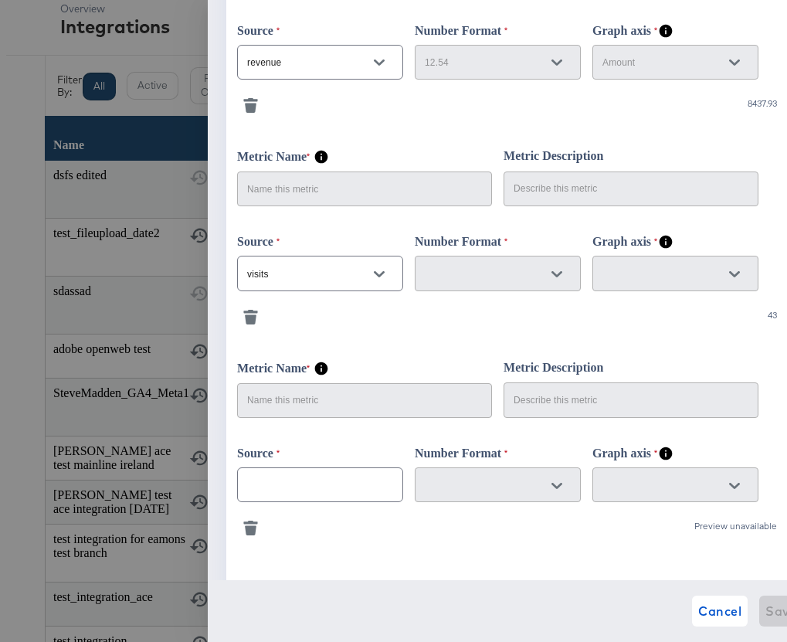
click at [256, 523] on icon "button" at bounding box center [250, 521] width 14 height 3
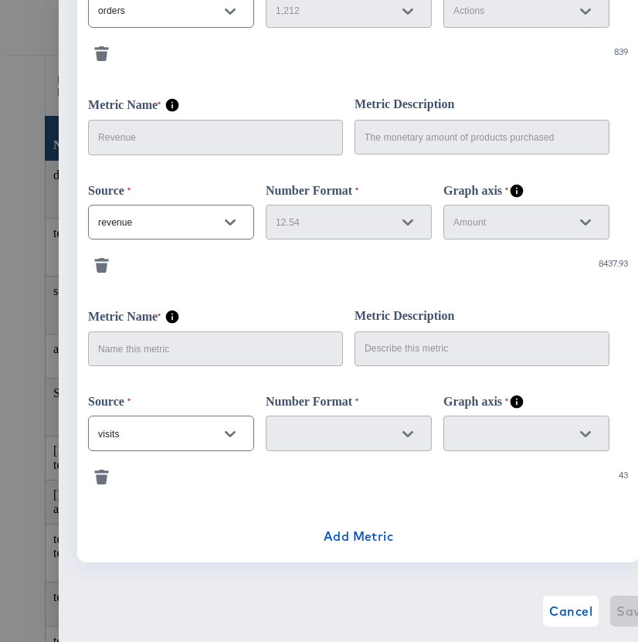
scroll to position [633, 0]
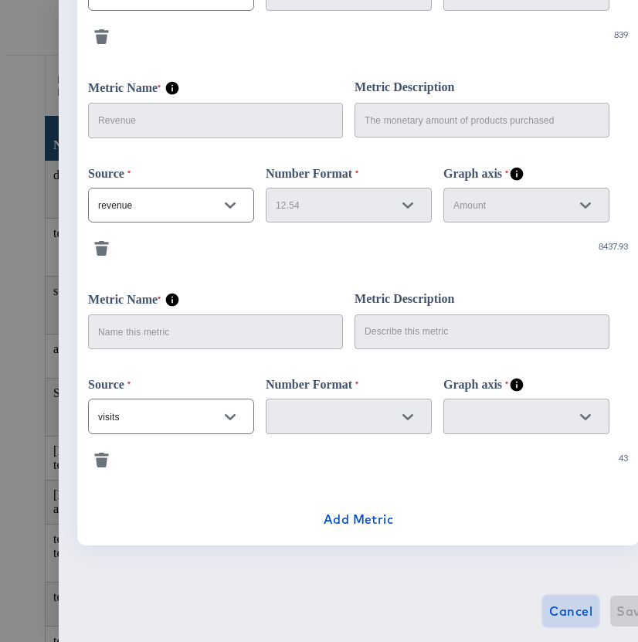
click at [549, 609] on span "Cancel" at bounding box center [570, 611] width 43 height 22
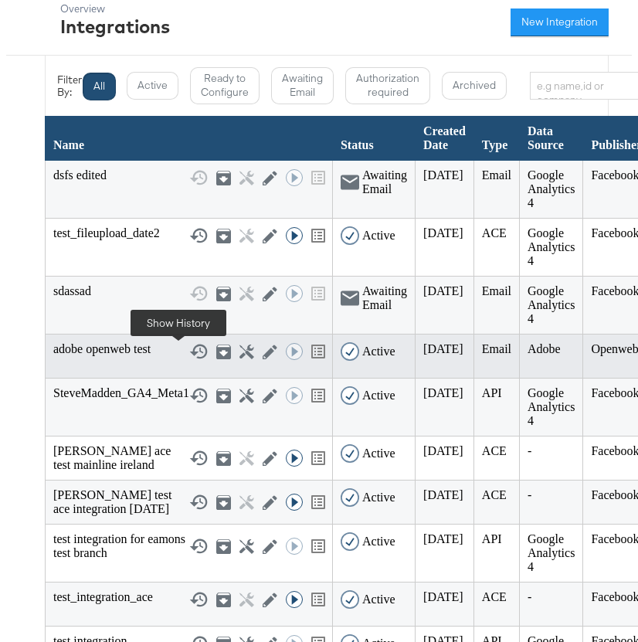
click at [190, 356] on icon at bounding box center [199, 351] width 18 height 15
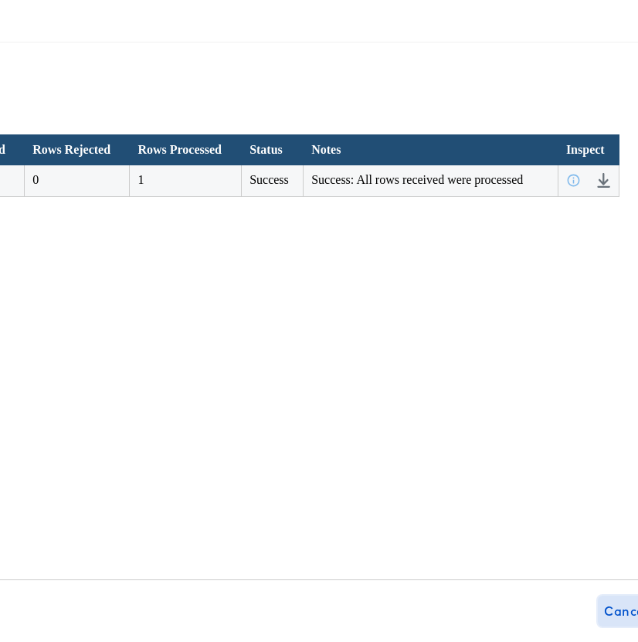
click at [604, 611] on span "Cancel" at bounding box center [625, 611] width 43 height 22
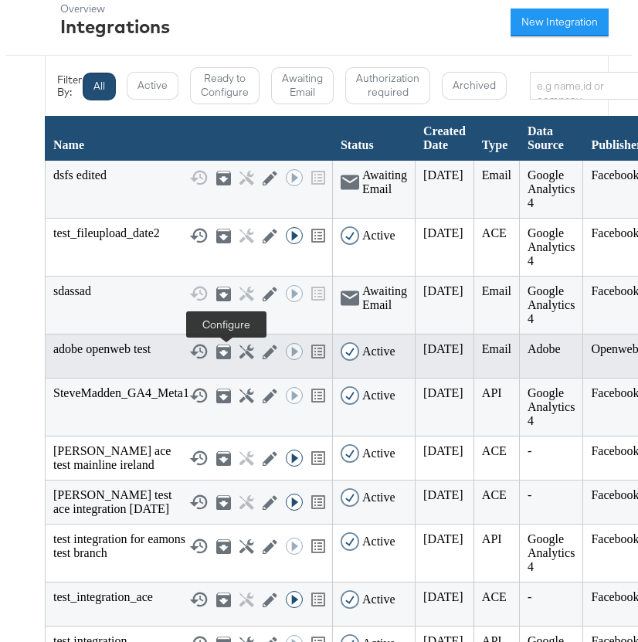
click at [239, 357] on icon at bounding box center [246, 351] width 15 height 15
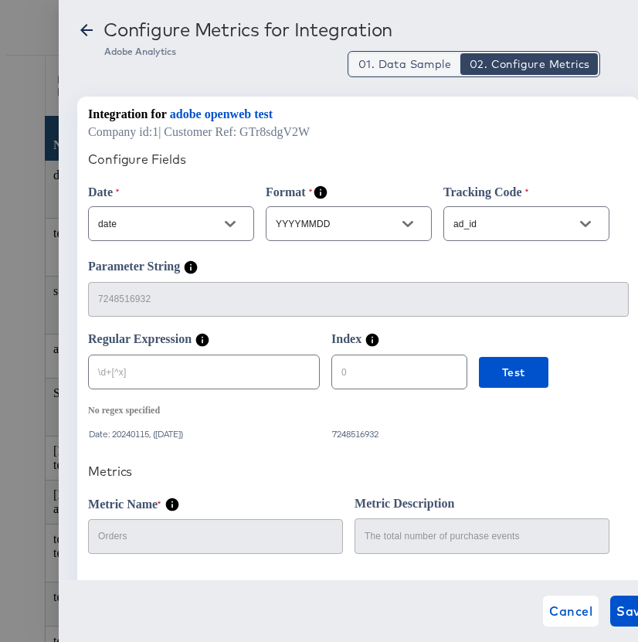
click at [389, 69] on span "01. Data Sample" at bounding box center [404, 63] width 93 height 15
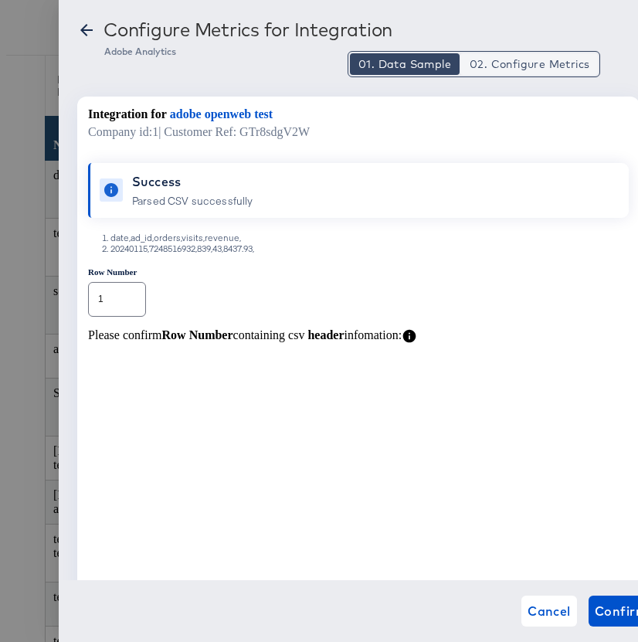
click at [526, 70] on span "02. Configure Metrics" at bounding box center [529, 63] width 120 height 15
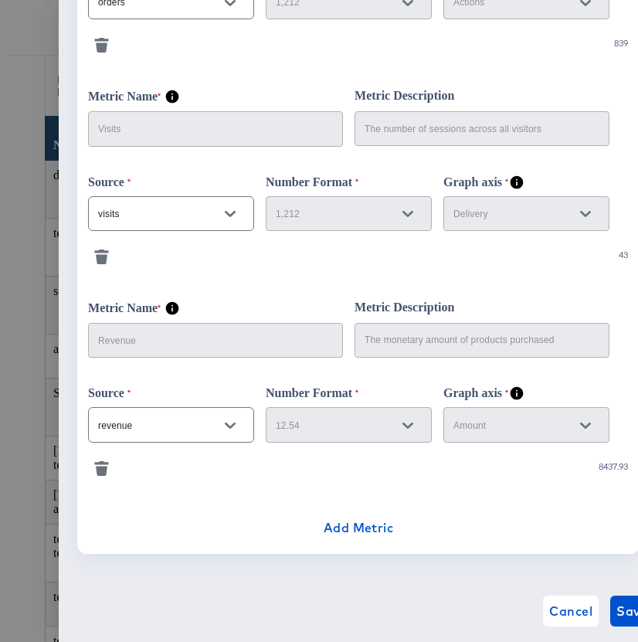
scroll to position [633, 0]
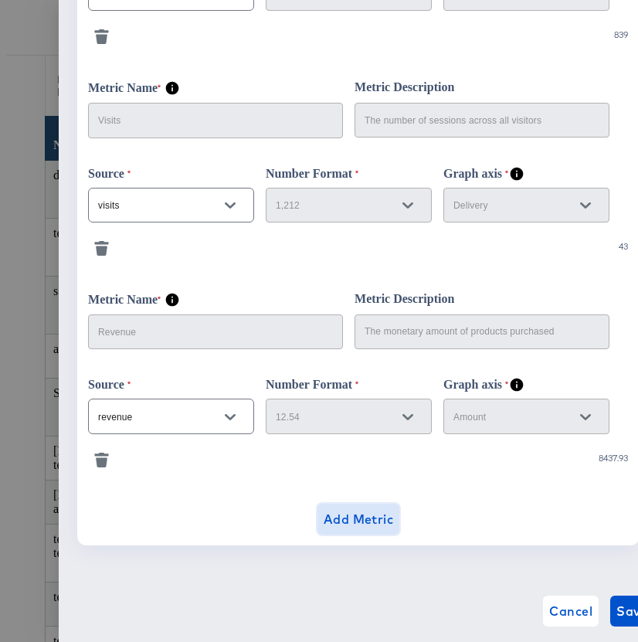
click at [344, 525] on span "Add Metric" at bounding box center [358, 519] width 70 height 22
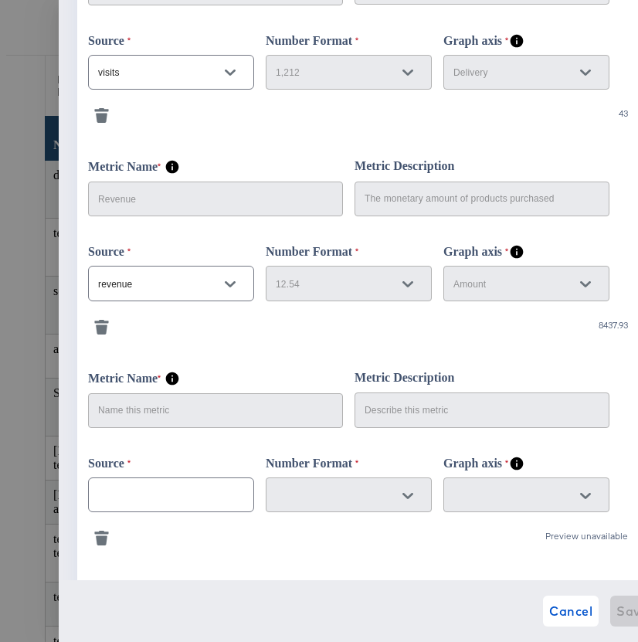
scroll to position [761, 0]
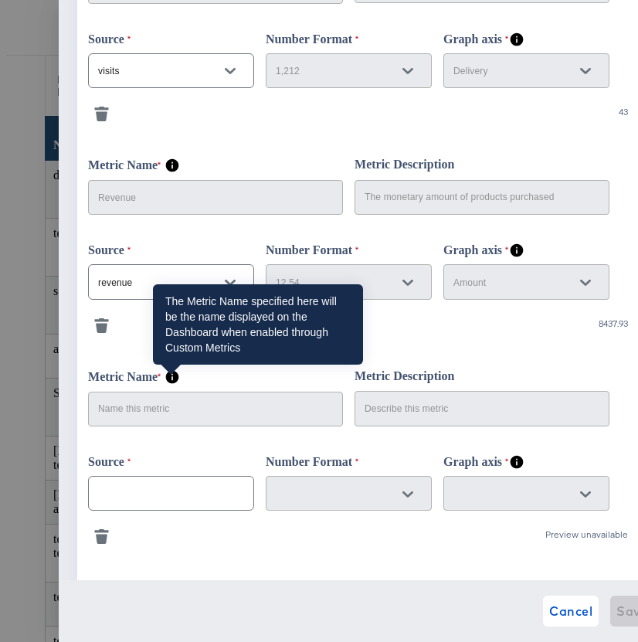
click at [164, 381] on icon at bounding box center [171, 376] width 15 height 15
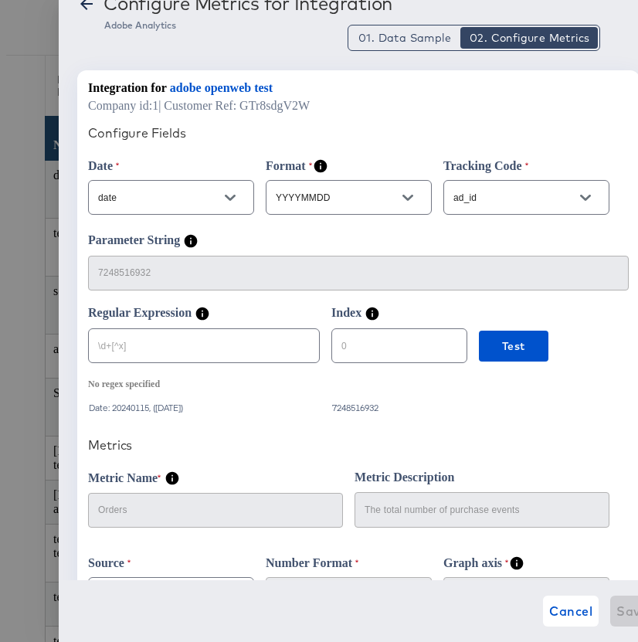
scroll to position [0, 0]
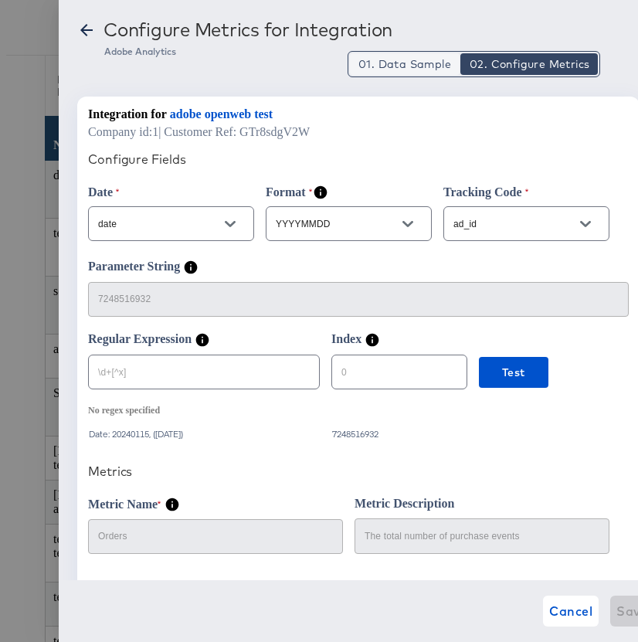
click at [411, 69] on span "01. Data Sample" at bounding box center [404, 63] width 93 height 15
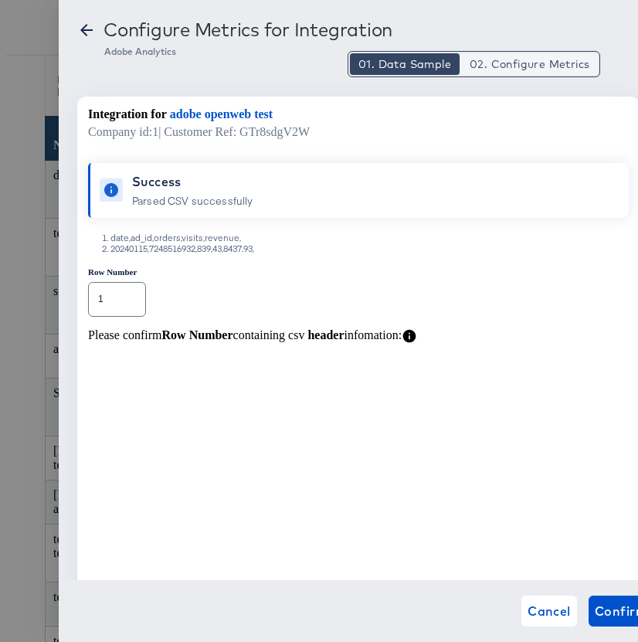
click at [555, 69] on span "02. Configure Metrics" at bounding box center [529, 63] width 120 height 15
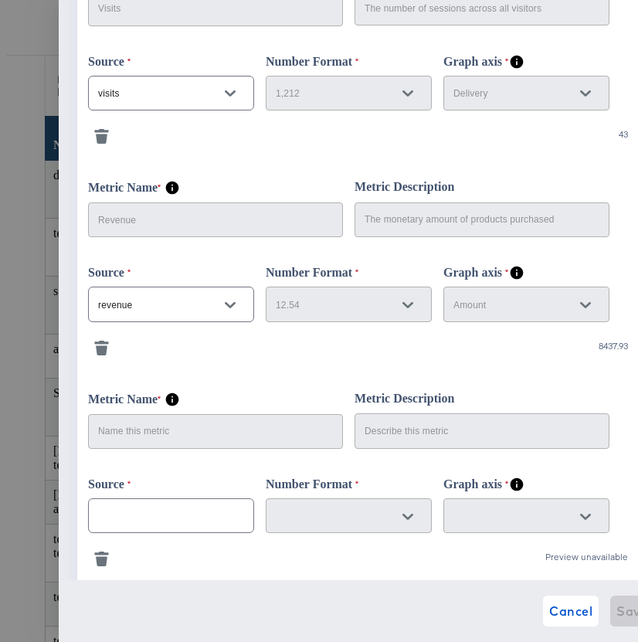
scroll to position [845, 0]
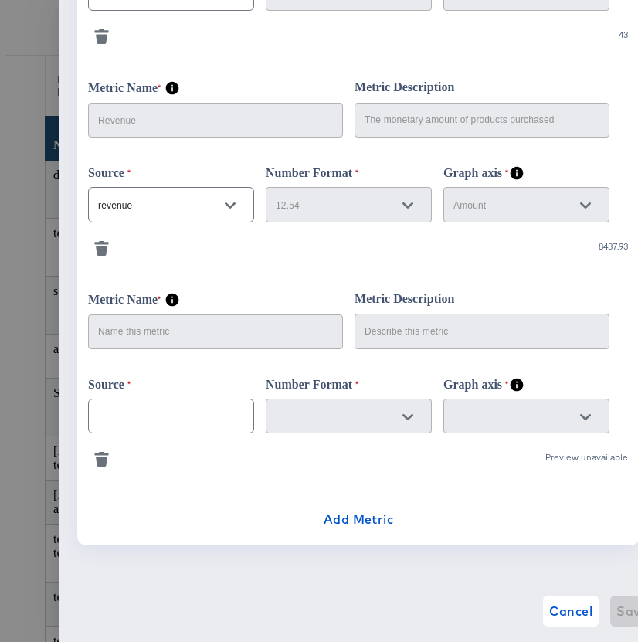
click at [100, 459] on icon "button" at bounding box center [102, 462] width 12 height 10
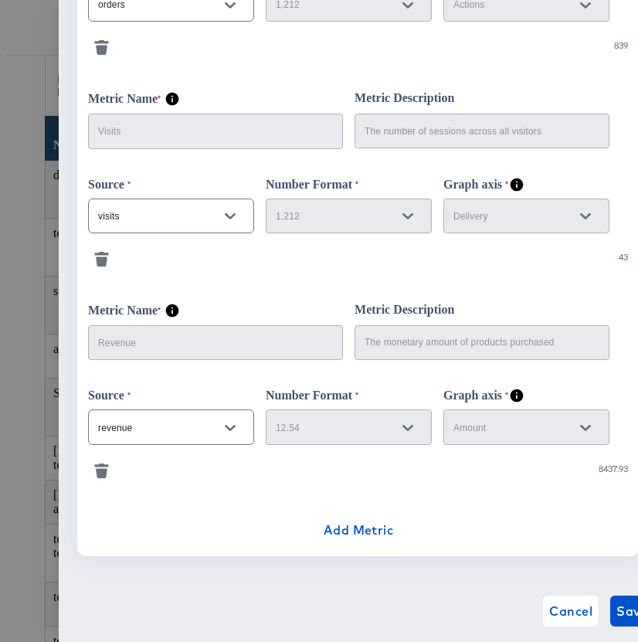
click at [103, 474] on icon "button" at bounding box center [101, 470] width 15 height 15
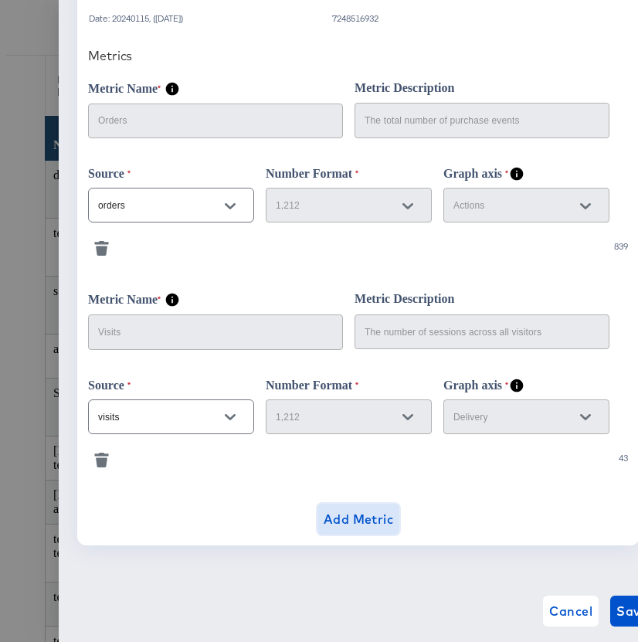
click at [359, 514] on span "Add Metric" at bounding box center [358, 519] width 70 height 22
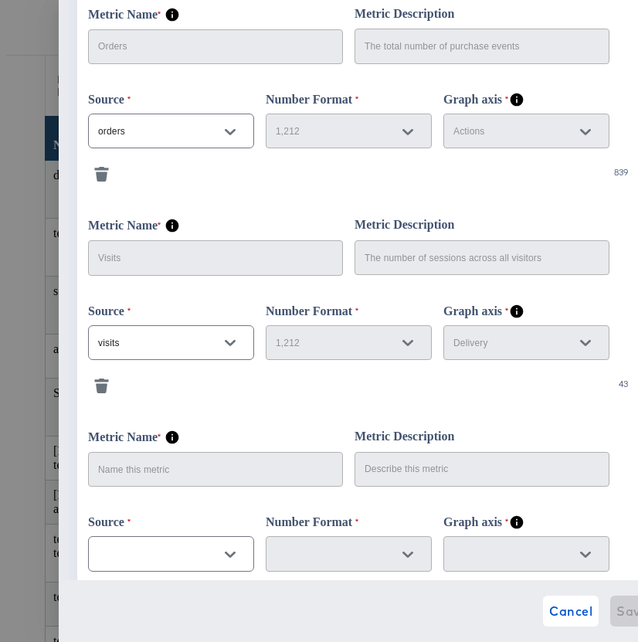
scroll to position [633, 0]
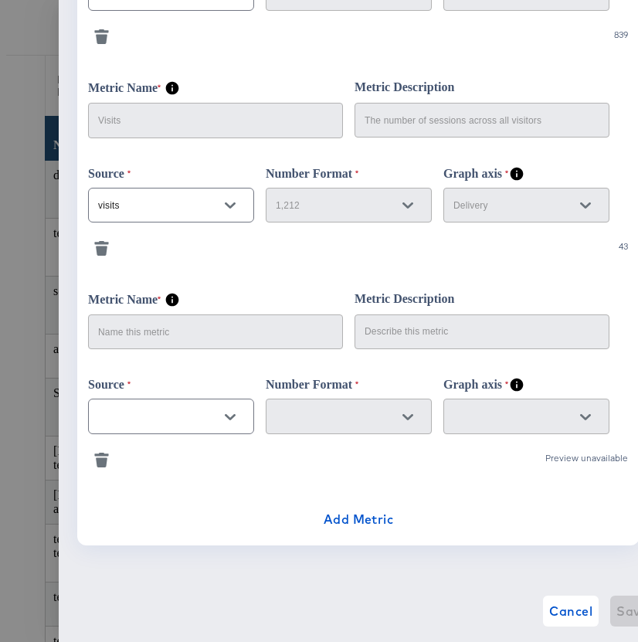
click at [229, 411] on icon "Open" at bounding box center [230, 416] width 11 height 11
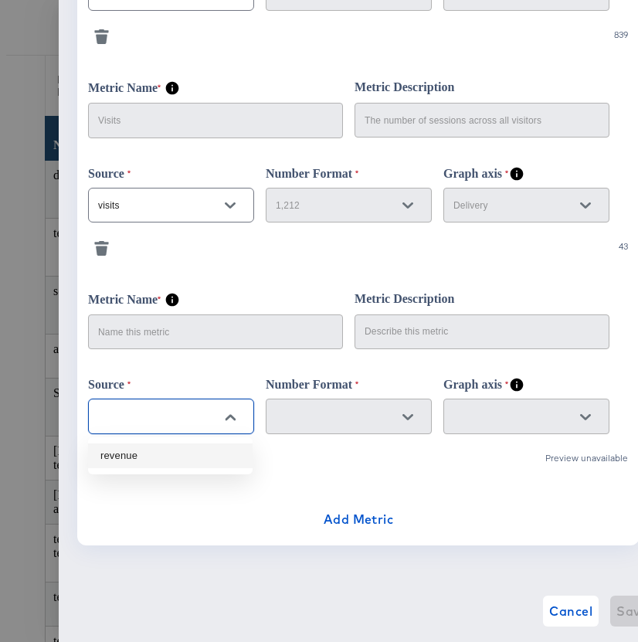
click at [161, 458] on li "revenue" at bounding box center [170, 455] width 164 height 25
type input "revenue"
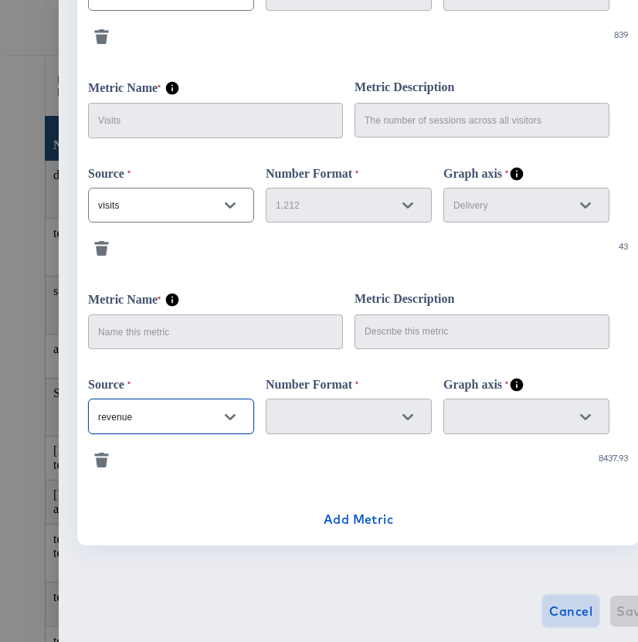
click at [552, 620] on span "Cancel" at bounding box center [570, 611] width 43 height 22
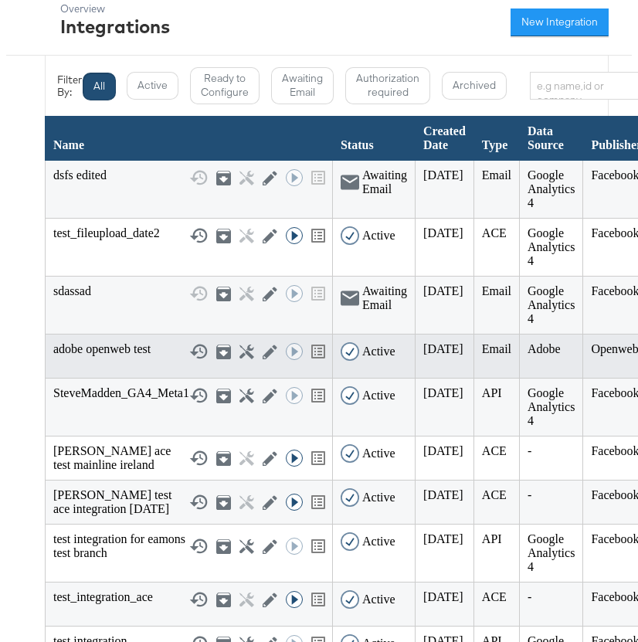
scroll to position [167, 0]
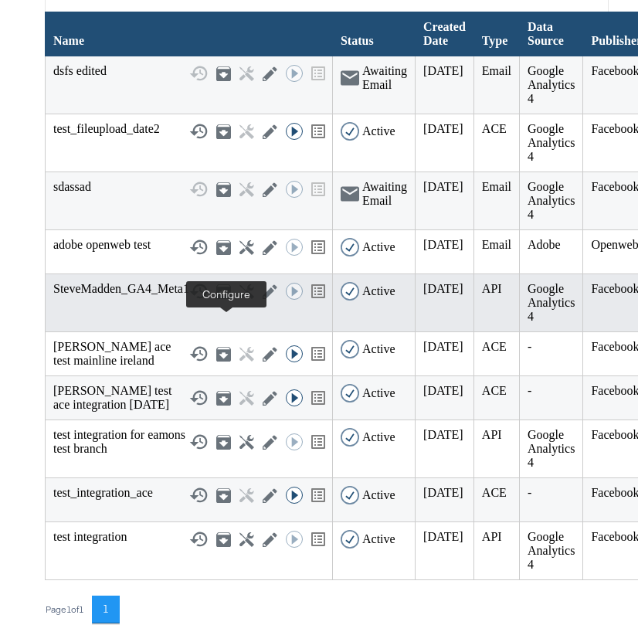
click at [239, 299] on icon at bounding box center [246, 291] width 15 height 15
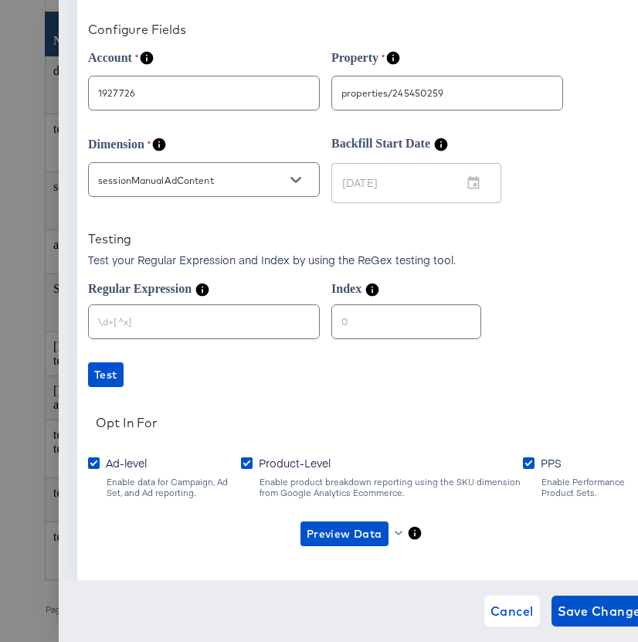
scroll to position [156, 0]
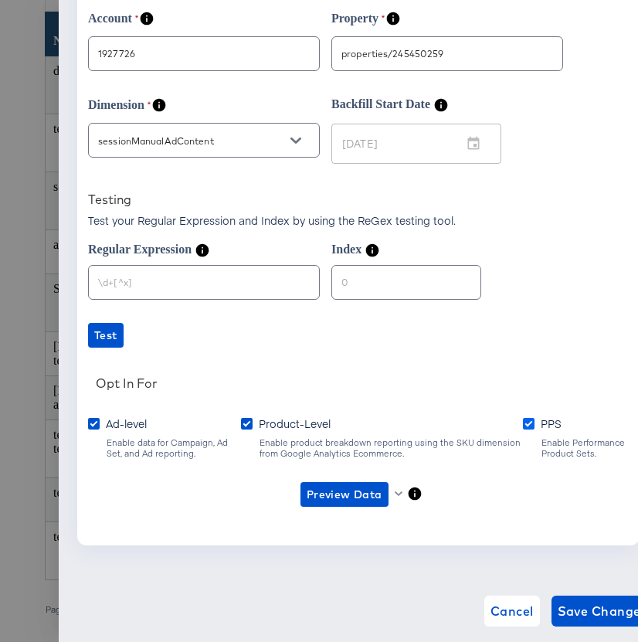
click at [523, 423] on icon at bounding box center [529, 424] width 12 height 12
click at [0, 0] on input "PPS" at bounding box center [0, 0] width 0 height 0
click at [583, 607] on span "Save Changes" at bounding box center [602, 611] width 90 height 22
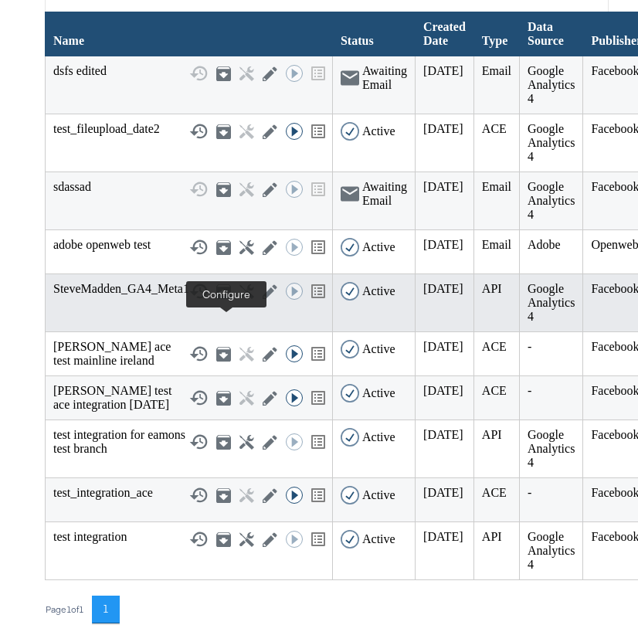
click at [239, 299] on icon at bounding box center [246, 291] width 15 height 15
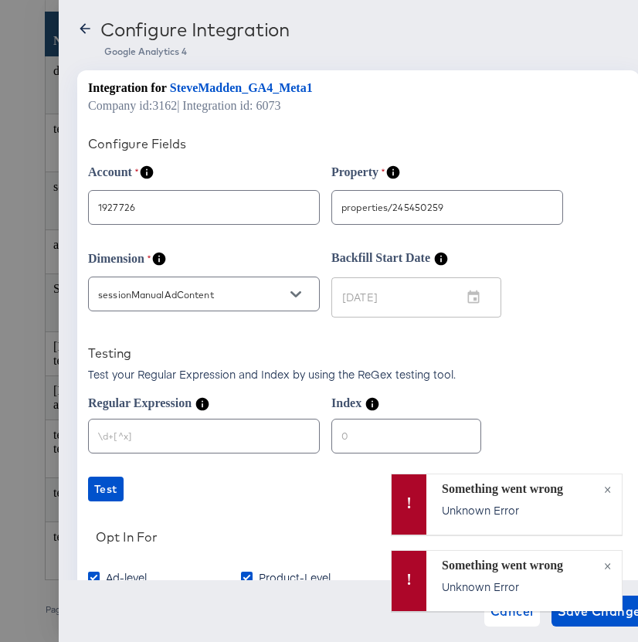
scroll to position [156, 0]
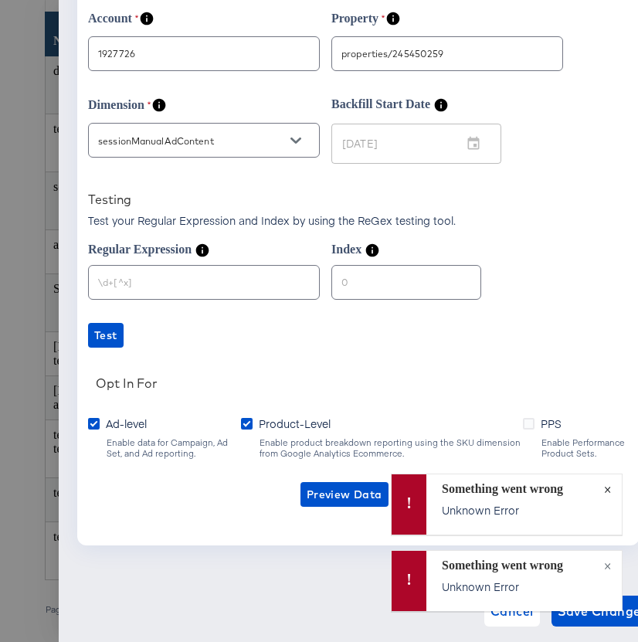
click at [610, 487] on span "×" at bounding box center [607, 487] width 7 height 17
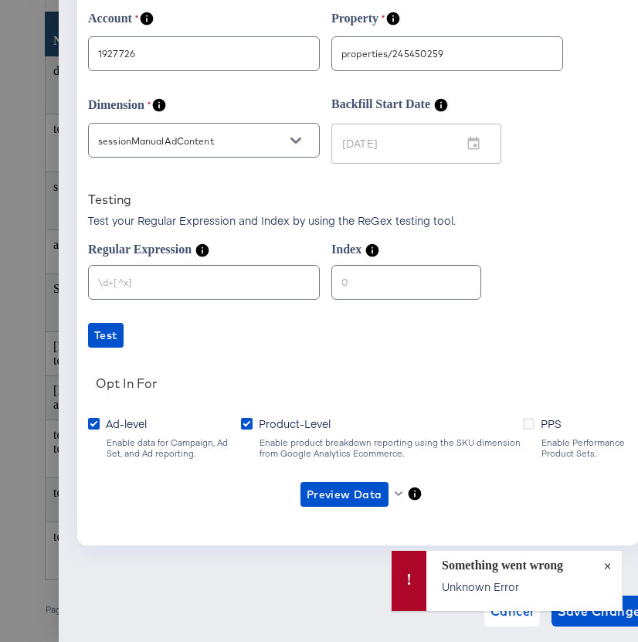
drag, startPoint x: 609, startPoint y: 564, endPoint x: 554, endPoint y: 482, distance: 99.6
click at [608, 562] on span "×" at bounding box center [607, 563] width 7 height 17
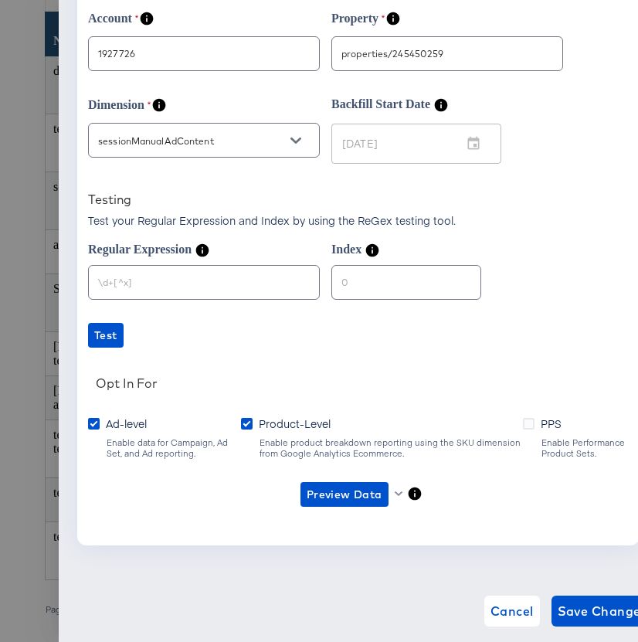
click at [523, 422] on label "PPS" at bounding box center [545, 422] width 45 height 15
click at [0, 0] on input "PPS" at bounding box center [0, 0] width 0 height 0
click at [587, 610] on span "Save Changes" at bounding box center [602, 611] width 90 height 22
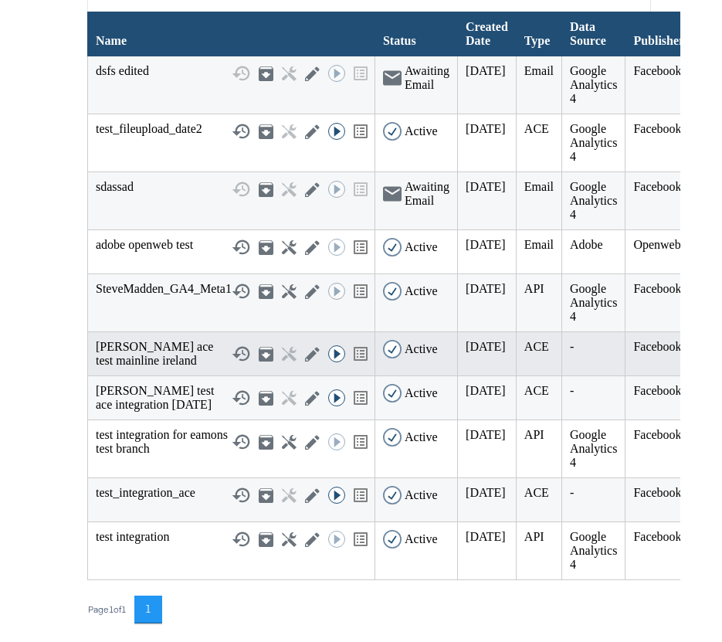
scroll to position [142, 0]
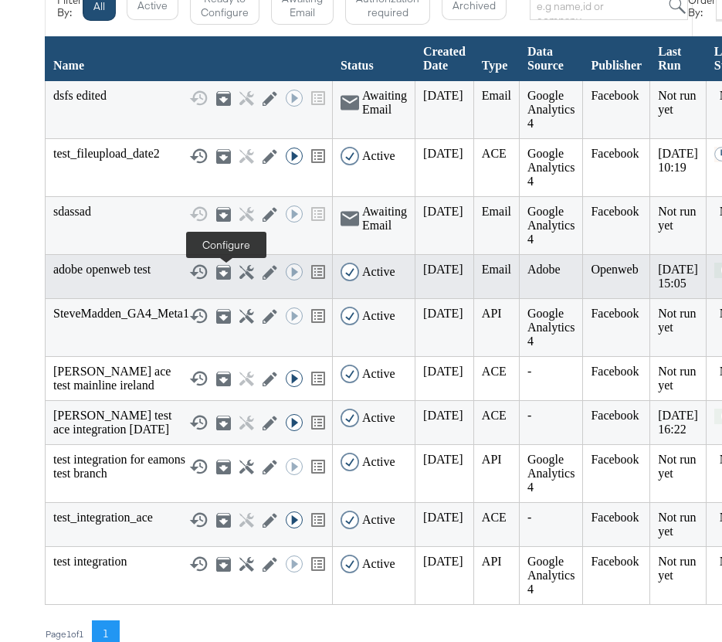
click at [239, 276] on icon at bounding box center [246, 272] width 15 height 15
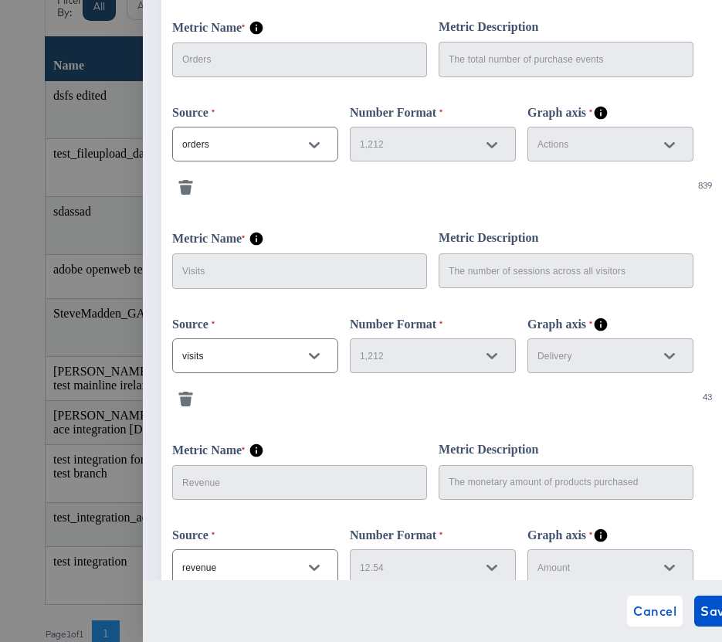
scroll to position [633, 0]
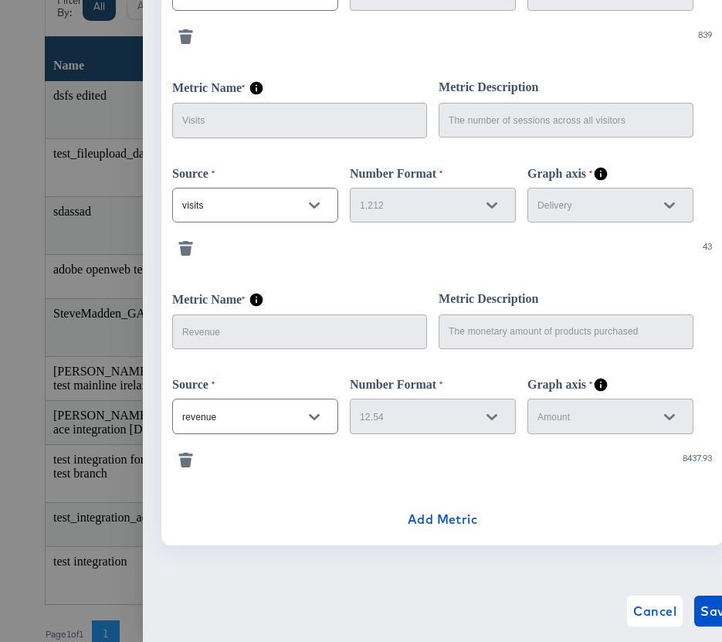
click at [180, 458] on icon "button" at bounding box center [186, 462] width 12 height 10
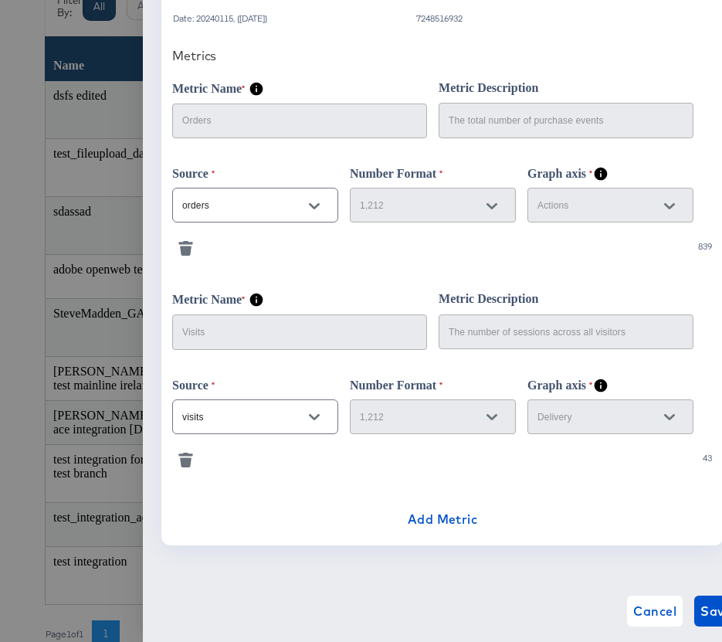
scroll to position [421, 0]
click at [432, 522] on span "Add Metric" at bounding box center [443, 519] width 70 height 22
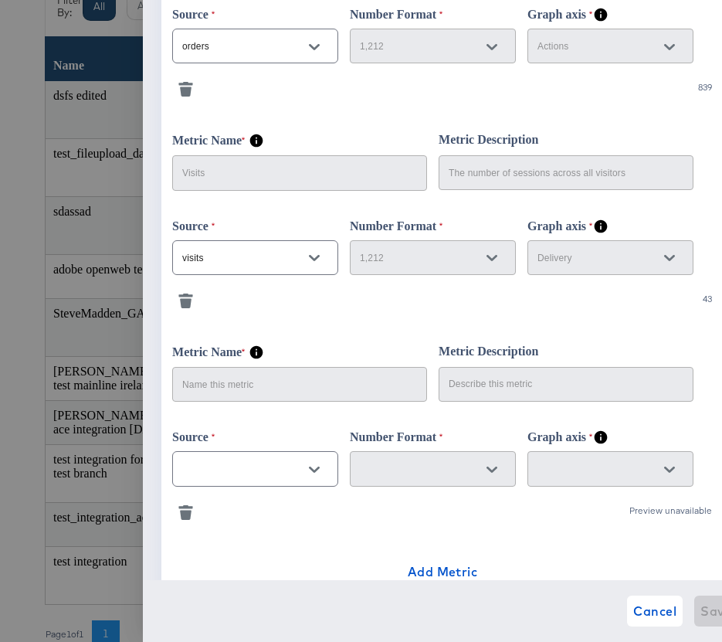
scroll to position [578, 0]
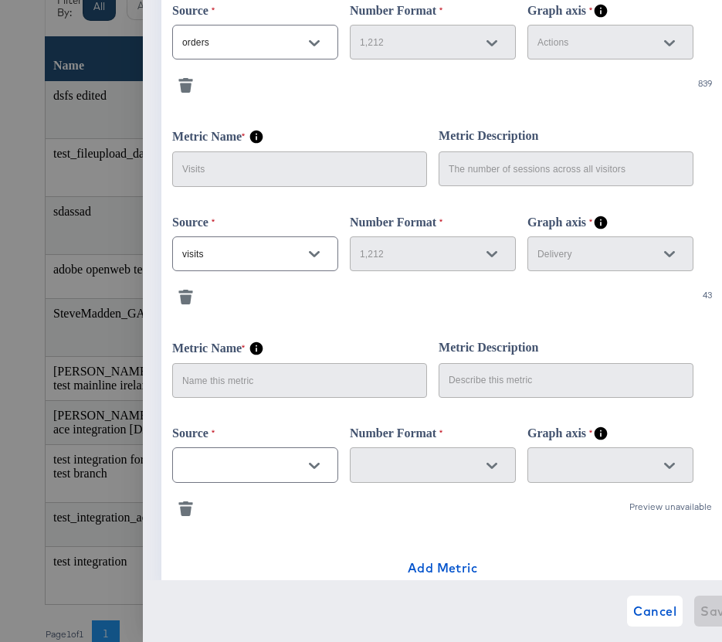
click at [323, 471] on button "Open" at bounding box center [314, 465] width 23 height 23
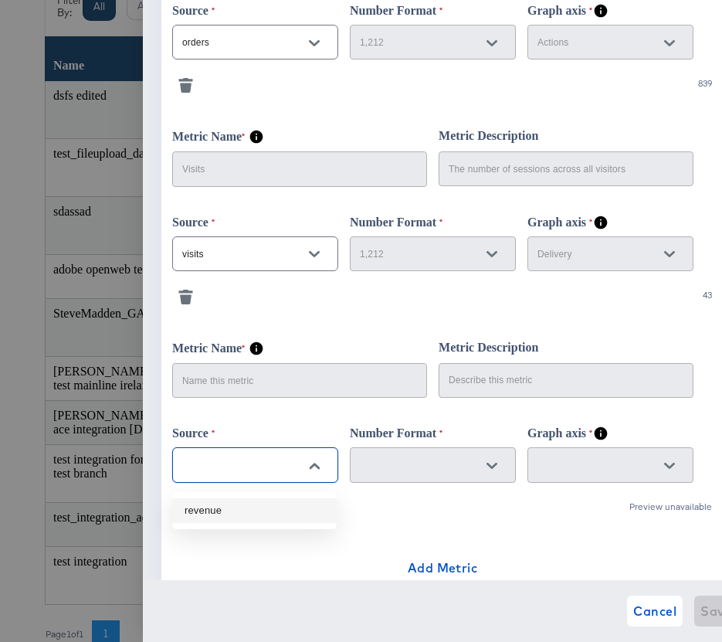
click at [248, 513] on li "revenue" at bounding box center [254, 510] width 164 height 25
type input "revenue"
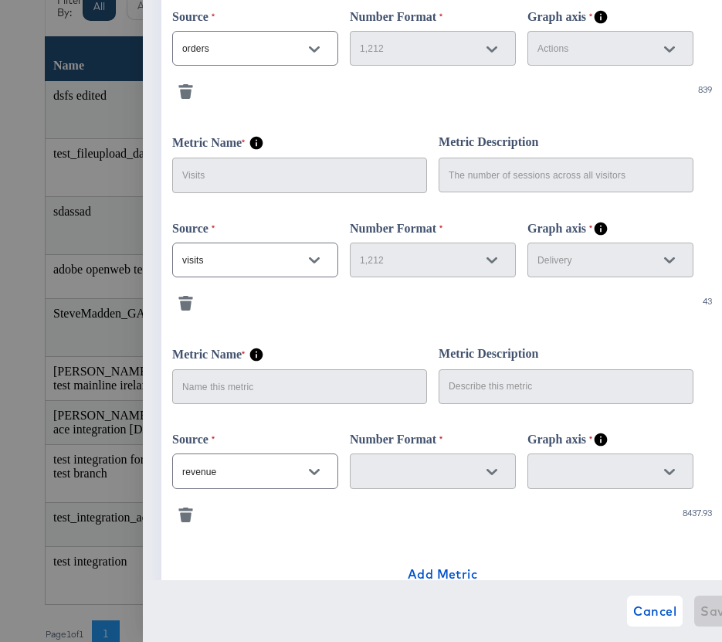
scroll to position [633, 0]
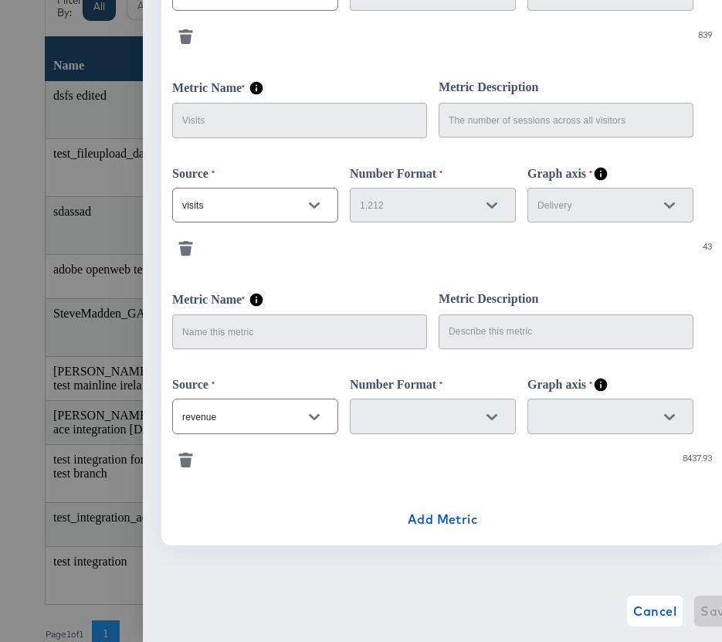
click at [185, 459] on icon "button" at bounding box center [186, 462] width 12 height 10
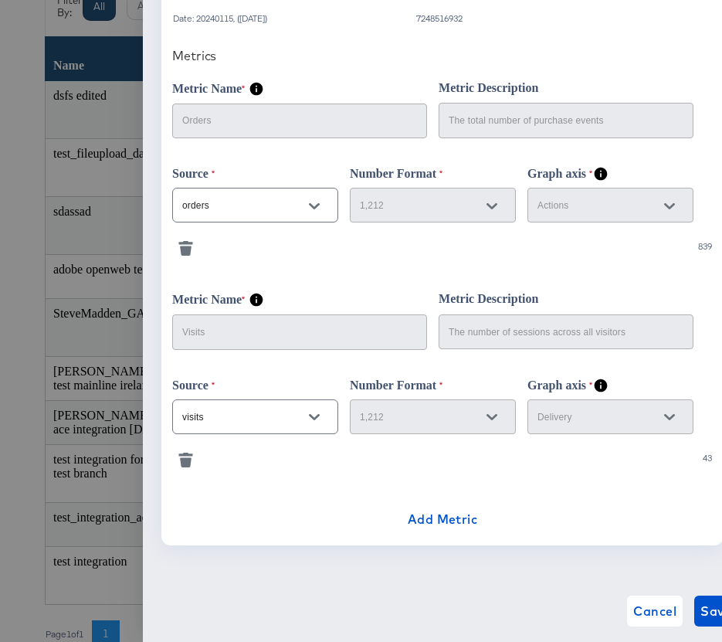
scroll to position [421, 0]
click at [447, 518] on span "Add Metric" at bounding box center [443, 519] width 70 height 22
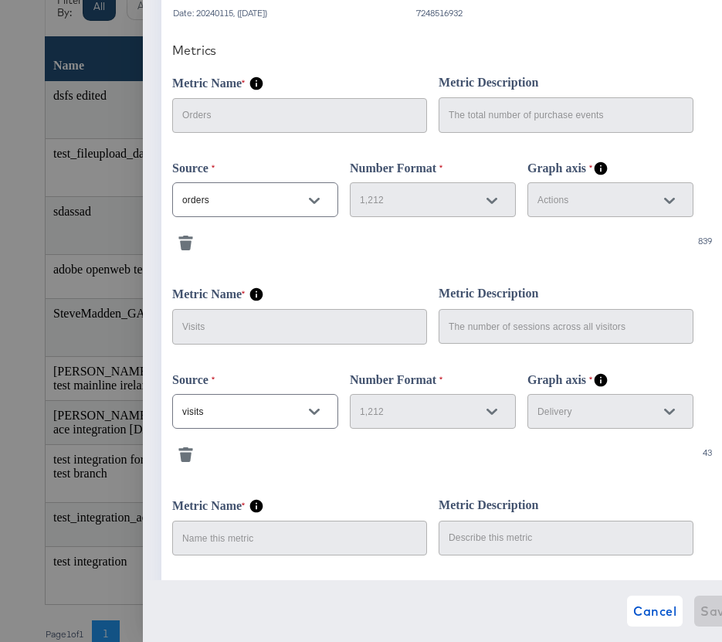
scroll to position [633, 0]
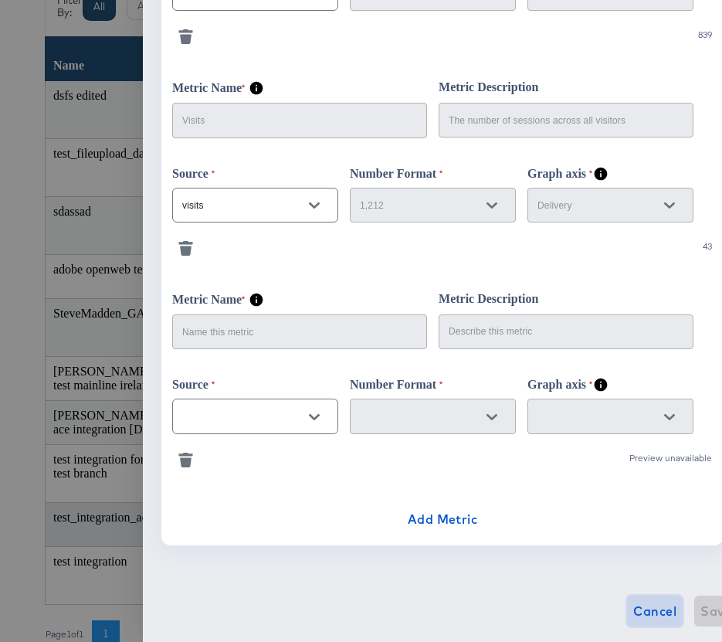
click at [627, 598] on button "Cancel" at bounding box center [655, 610] width 56 height 31
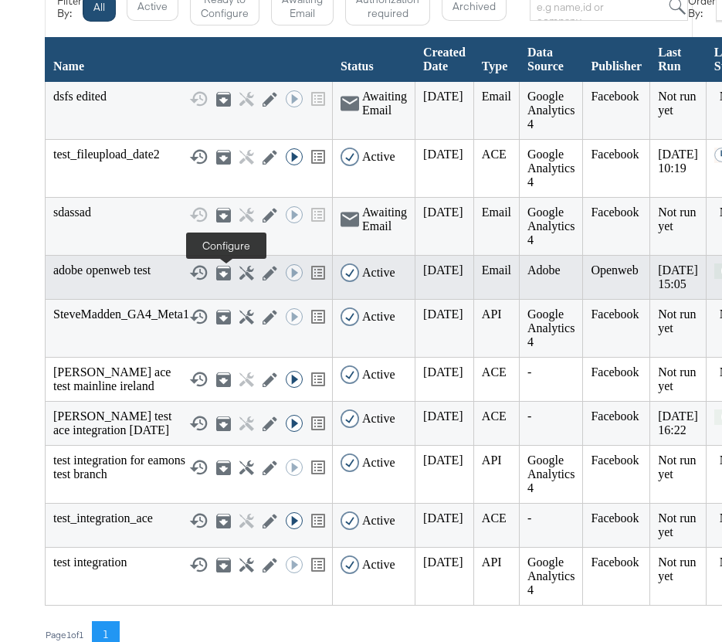
click at [239, 280] on icon at bounding box center [246, 273] width 15 height 15
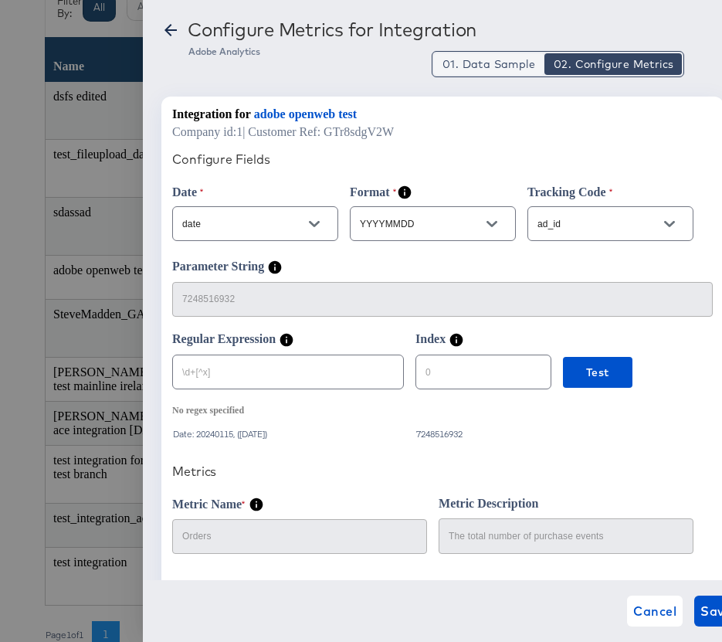
click at [486, 63] on span "01. Data Sample" at bounding box center [488, 63] width 93 height 15
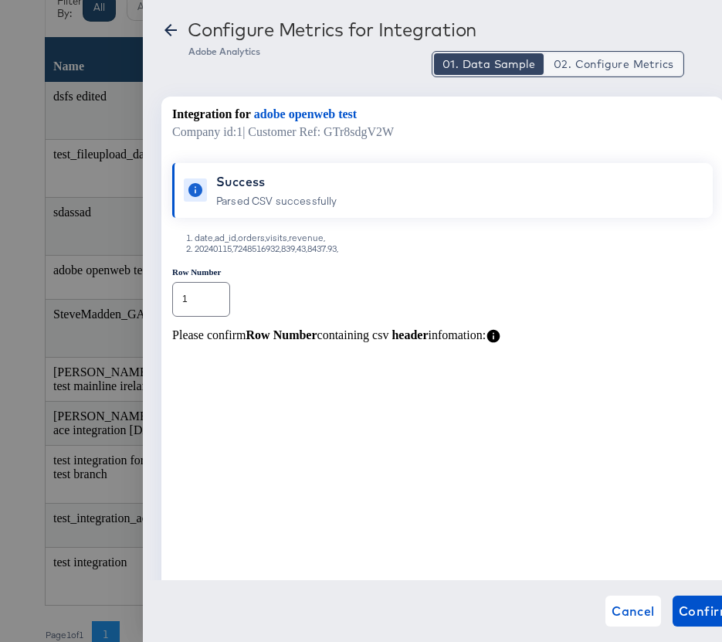
click at [618, 63] on span "02. Configure Metrics" at bounding box center [614, 63] width 120 height 15
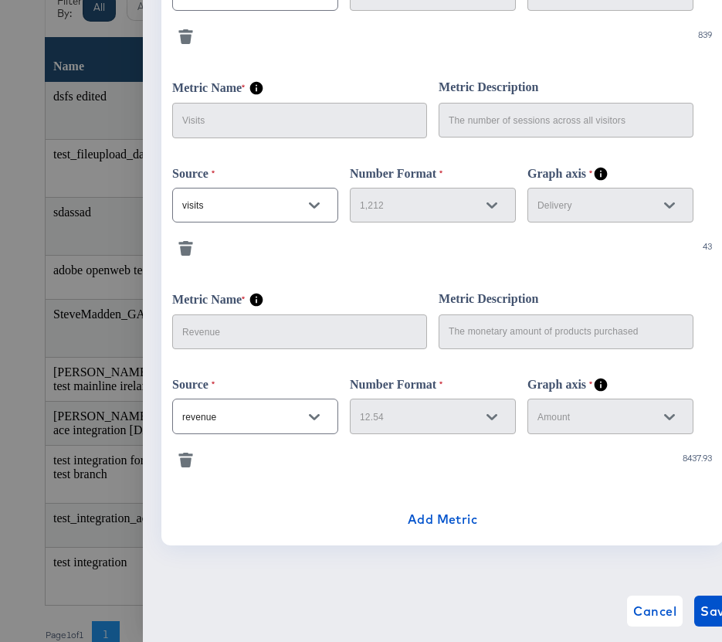
click at [184, 459] on icon "button" at bounding box center [186, 462] width 12 height 10
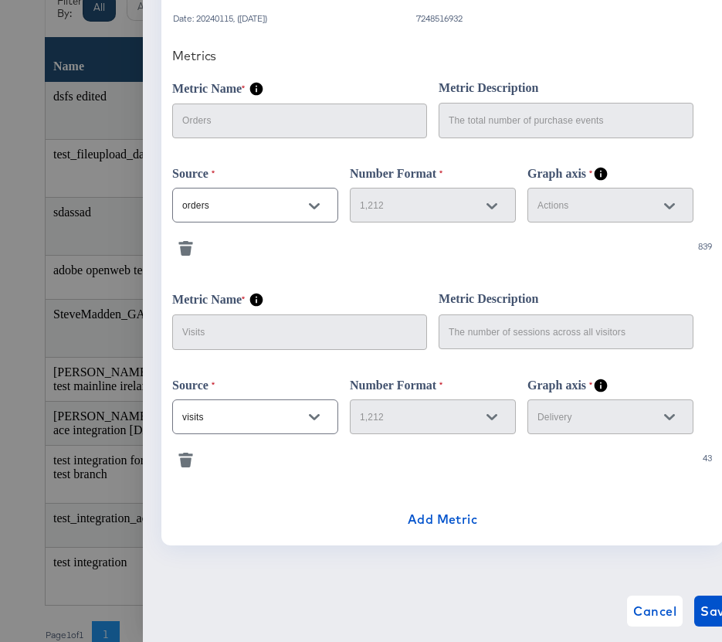
scroll to position [421, 0]
click at [428, 517] on span "Add Metric" at bounding box center [443, 519] width 70 height 22
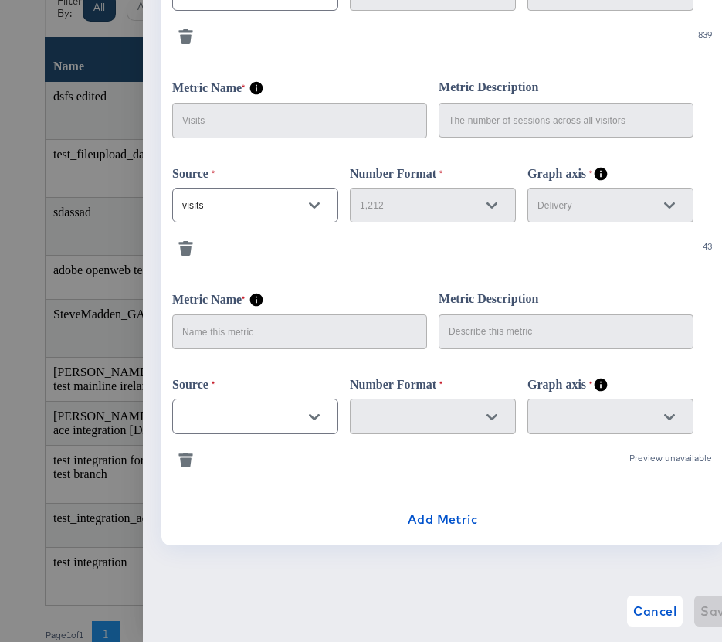
scroll to position [633, 0]
click at [309, 418] on icon "Open" at bounding box center [314, 416] width 11 height 11
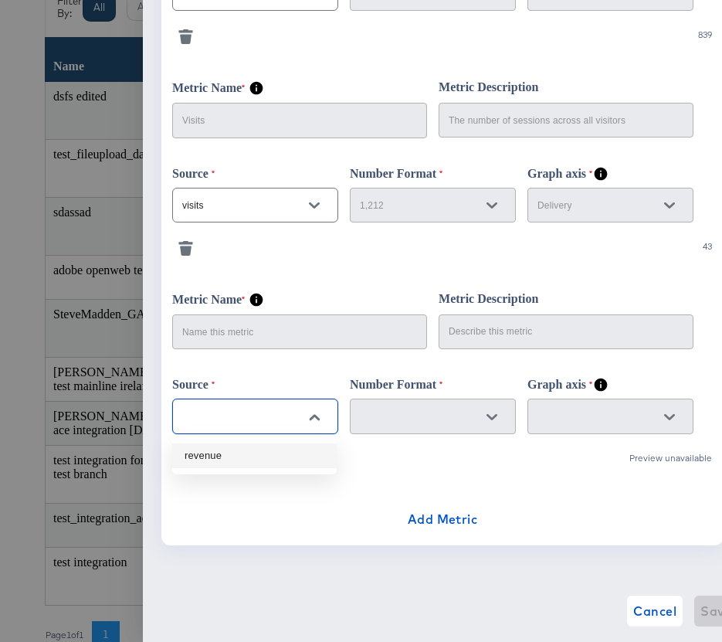
click at [259, 458] on li "revenue" at bounding box center [254, 455] width 164 height 25
type input "revenue"
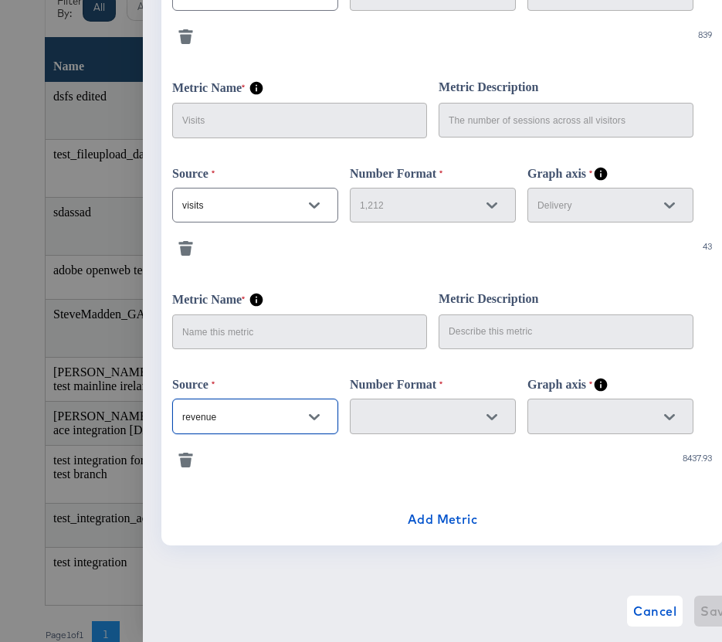
scroll to position [0, 0]
click at [493, 427] on div at bounding box center [492, 416] width 32 height 23
click at [492, 417] on div at bounding box center [492, 416] width 32 height 23
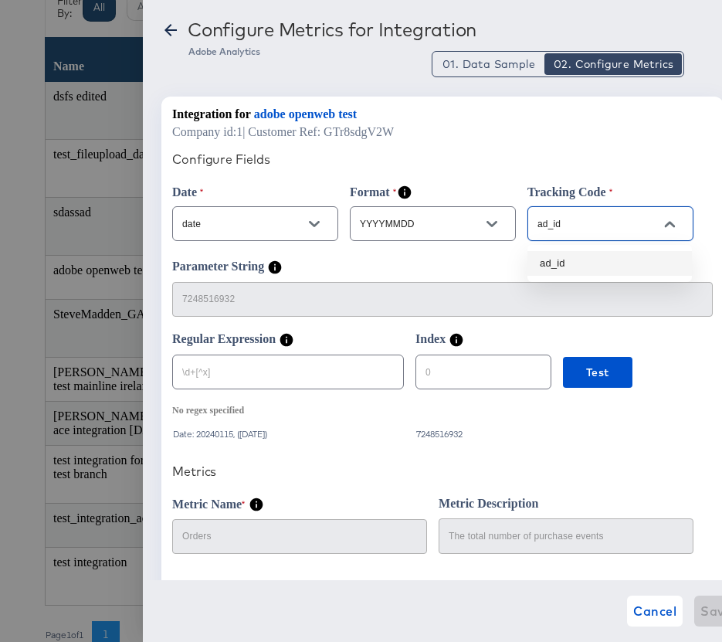
click at [575, 232] on input "ad_id" at bounding box center [598, 224] width 128 height 18
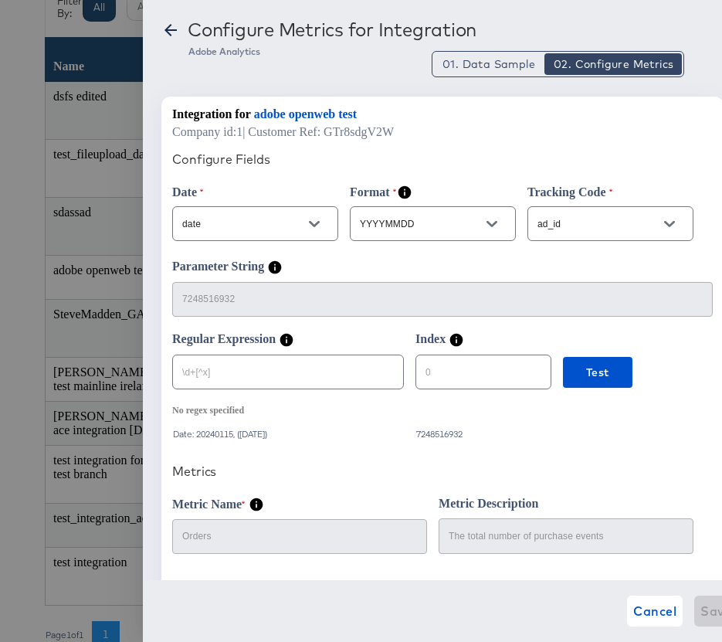
click at [489, 254] on div "Format YYYYMMDD" at bounding box center [439, 222] width 178 height 75
click at [584, 221] on input "ad_id" at bounding box center [598, 224] width 128 height 18
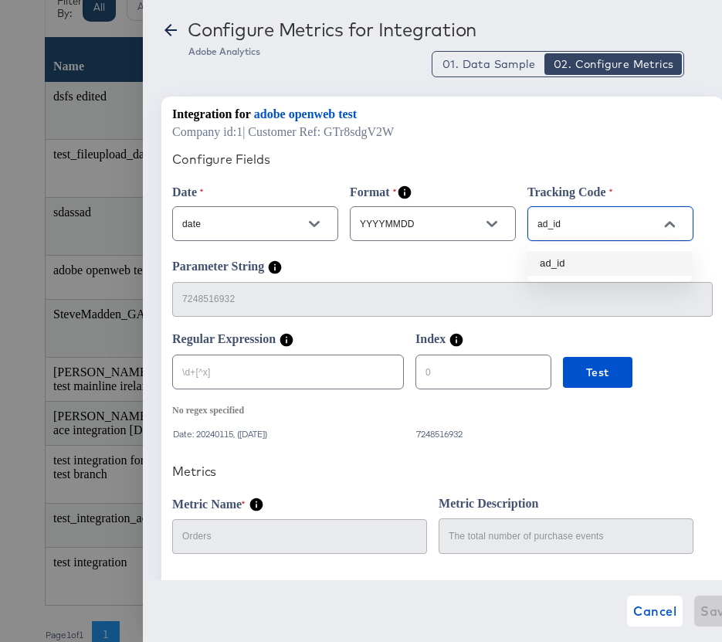
click at [567, 264] on li "ad_id" at bounding box center [609, 263] width 164 height 25
click at [314, 222] on icon "Open" at bounding box center [314, 223] width 11 height 11
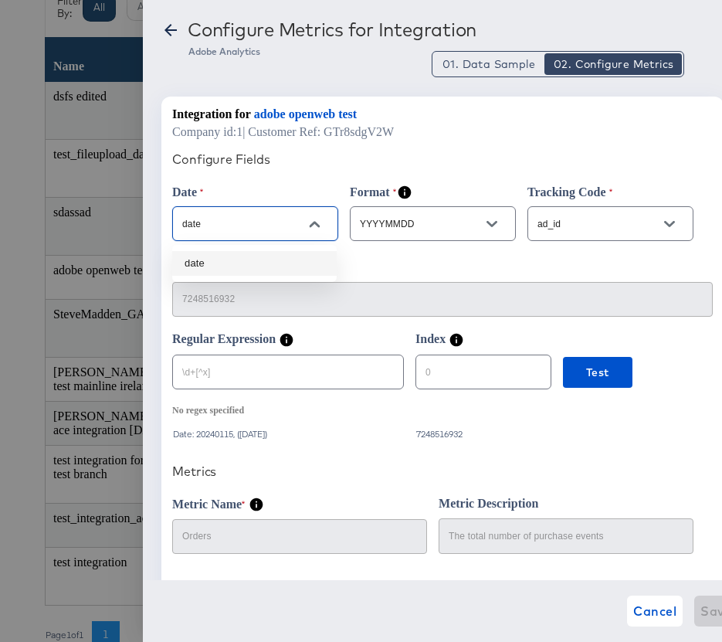
click at [315, 225] on icon "Close" at bounding box center [314, 224] width 11 height 6
click at [315, 225] on icon "Open" at bounding box center [314, 224] width 11 height 6
click at [214, 262] on li "date" at bounding box center [254, 263] width 164 height 25
click at [379, 223] on input "YYYYMMDD" at bounding box center [421, 224] width 128 height 18
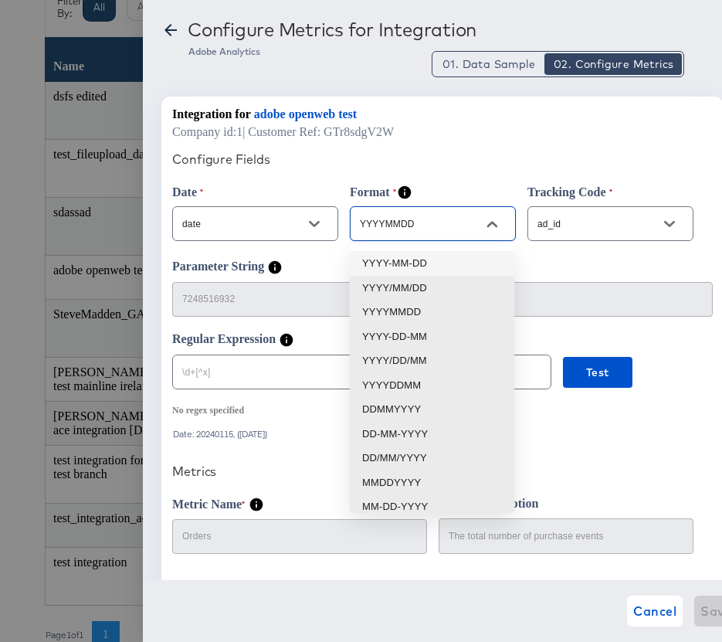
click at [416, 264] on li "YYYY-MM-DD" at bounding box center [432, 263] width 164 height 25
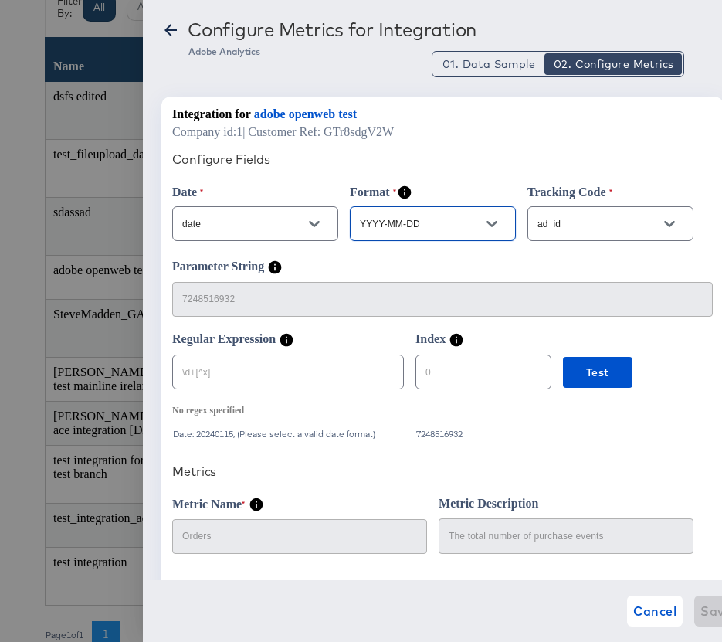
click at [574, 226] on input "ad_id" at bounding box center [598, 224] width 128 height 18
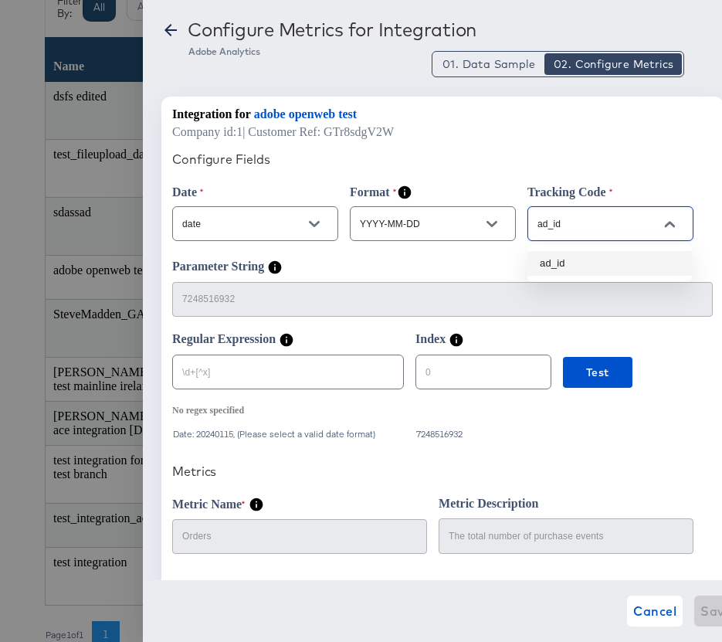
click at [567, 260] on li "ad_id" at bounding box center [609, 263] width 164 height 25
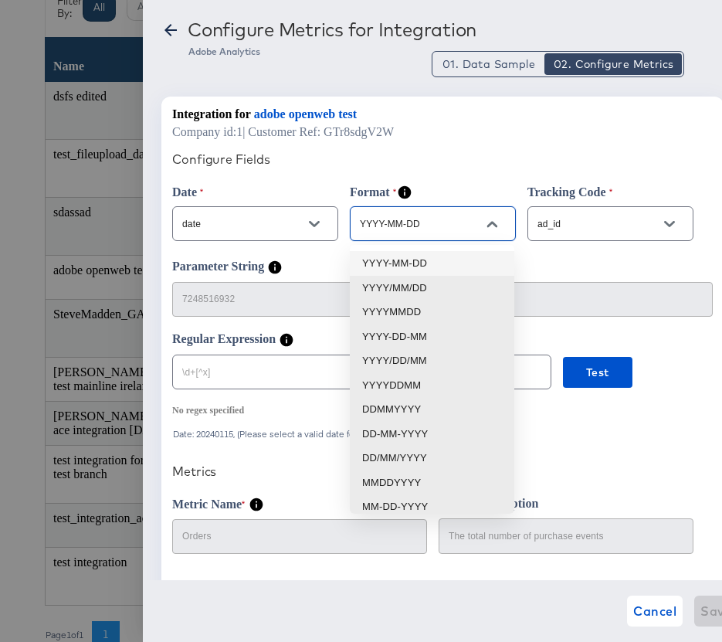
click at [430, 217] on input "YYYY-MM-DD" at bounding box center [421, 224] width 128 height 18
click at [405, 262] on li "YYYY-MM-DD" at bounding box center [432, 263] width 164 height 25
click at [435, 223] on input "YYYY-MM-DD" at bounding box center [421, 224] width 128 height 18
drag, startPoint x: 415, startPoint y: 310, endPoint x: 514, endPoint y: 266, distance: 107.9
click at [415, 310] on li "YYYYMMDD" at bounding box center [432, 312] width 164 height 25
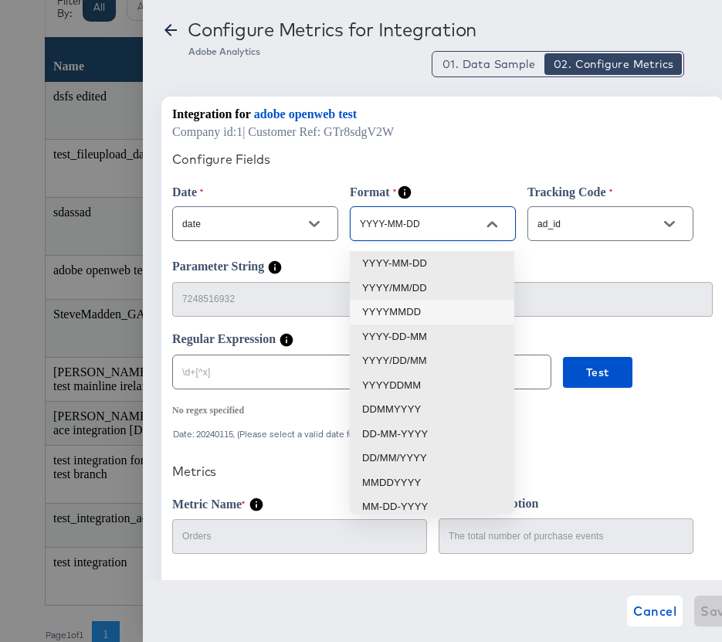
type input "YYYYMMDD"
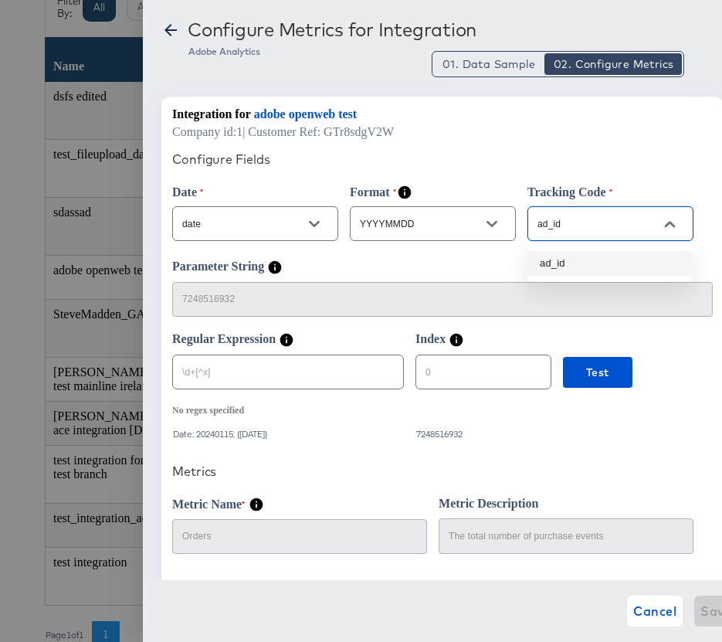
click at [581, 227] on input "ad_id" at bounding box center [598, 224] width 128 height 18
click at [565, 265] on li "ad_id" at bounding box center [609, 263] width 164 height 25
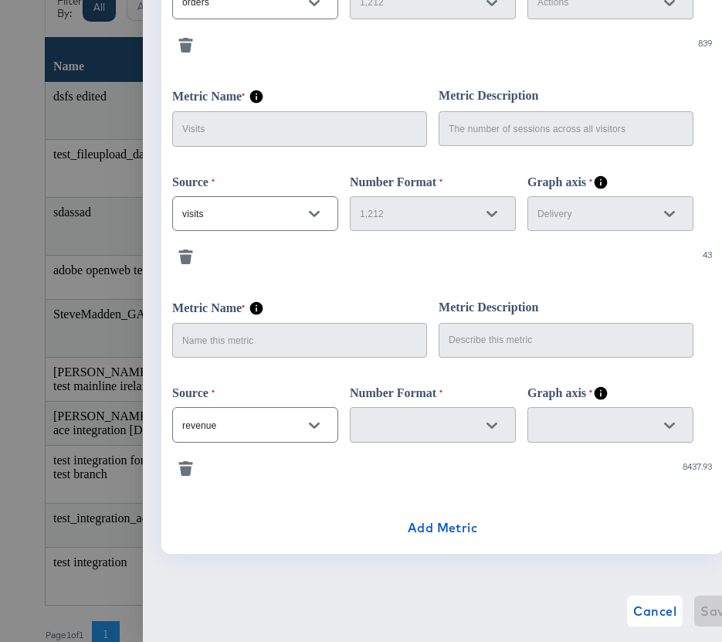
scroll to position [633, 0]
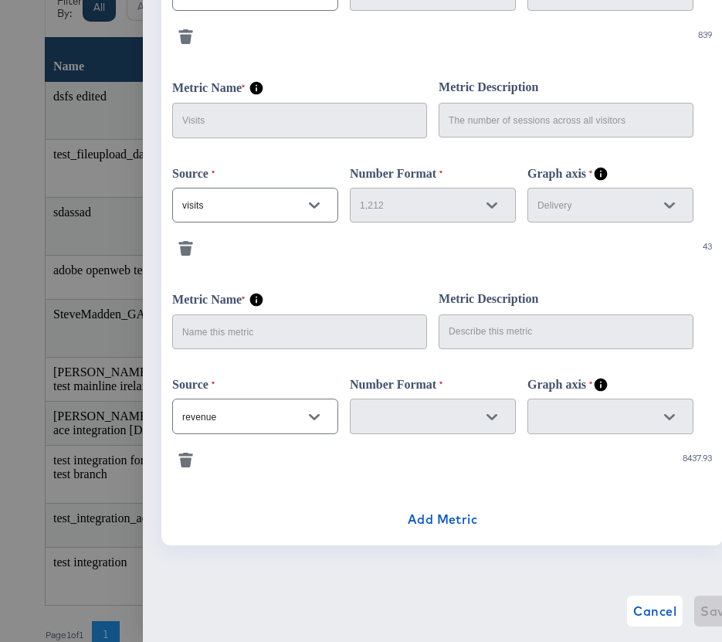
click at [185, 452] on icon "button" at bounding box center [185, 453] width 14 height 3
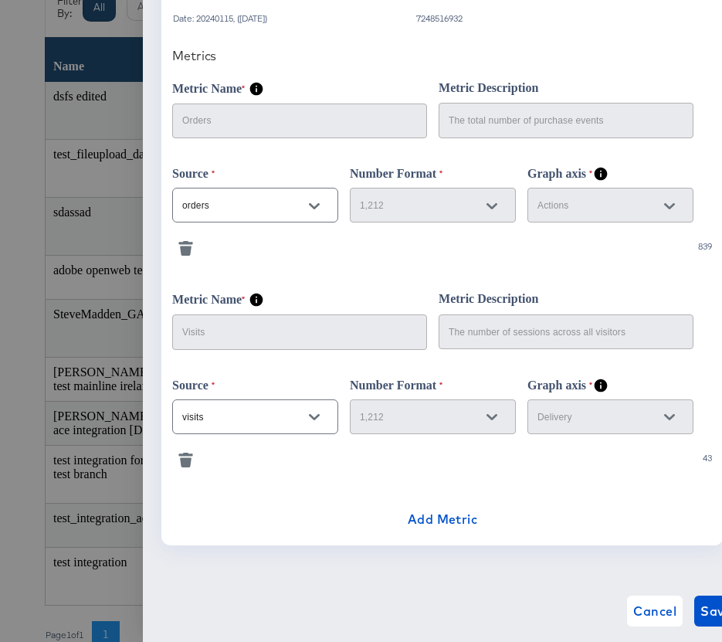
scroll to position [421, 0]
click at [421, 520] on span "Add Metric" at bounding box center [443, 519] width 70 height 22
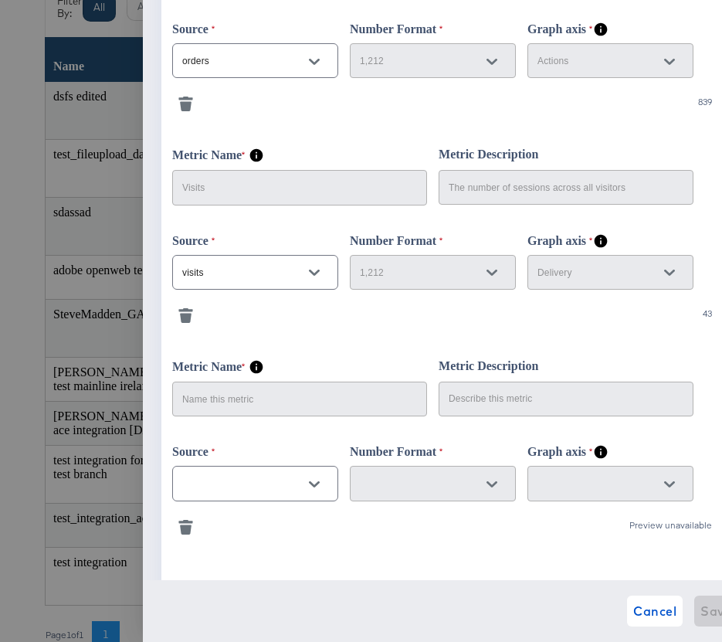
scroll to position [560, 0]
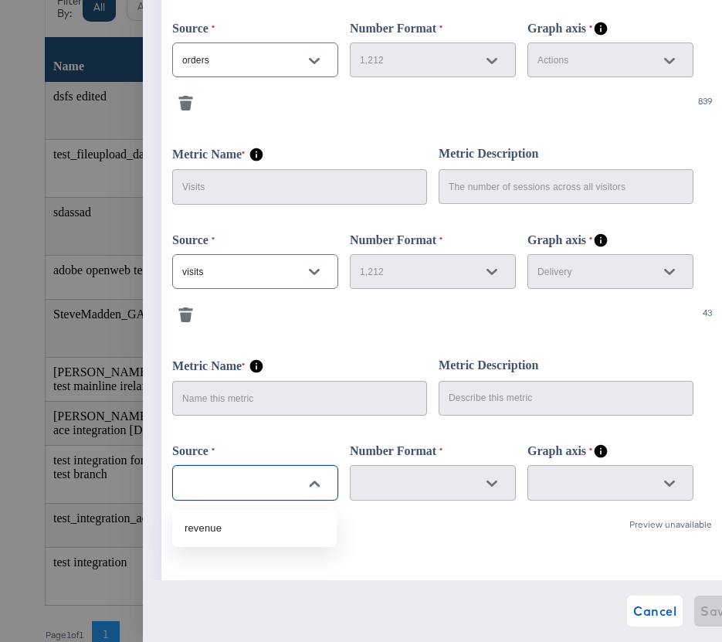
click at [227, 492] on input "text" at bounding box center [243, 483] width 128 height 18
click at [218, 532] on li "revenue" at bounding box center [254, 528] width 164 height 25
type input "revenue"
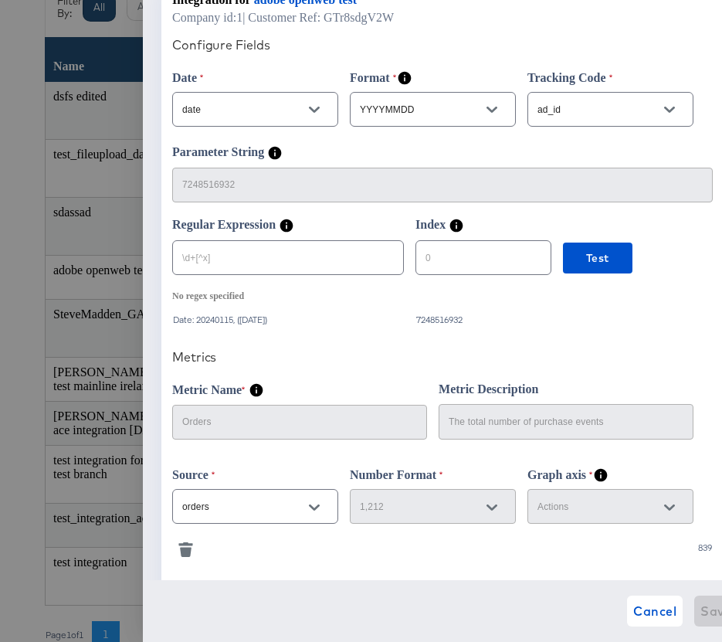
scroll to position [0, 0]
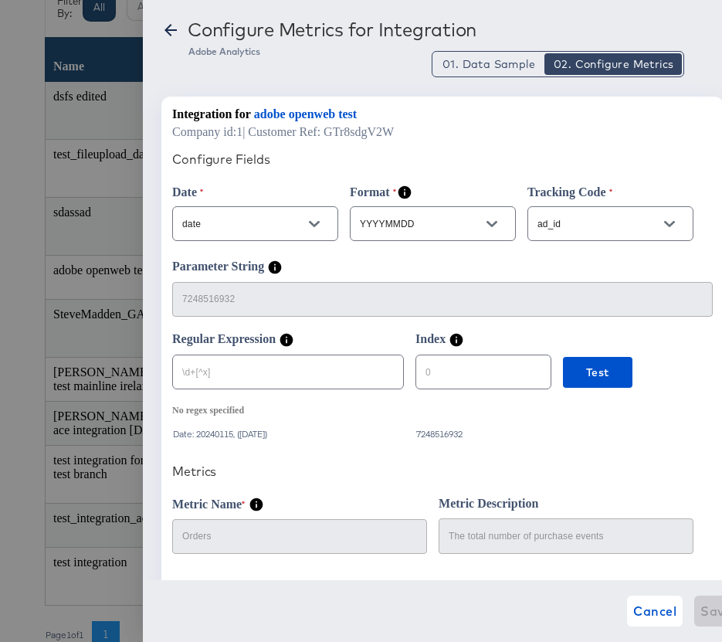
click at [169, 32] on icon at bounding box center [170, 30] width 19 height 19
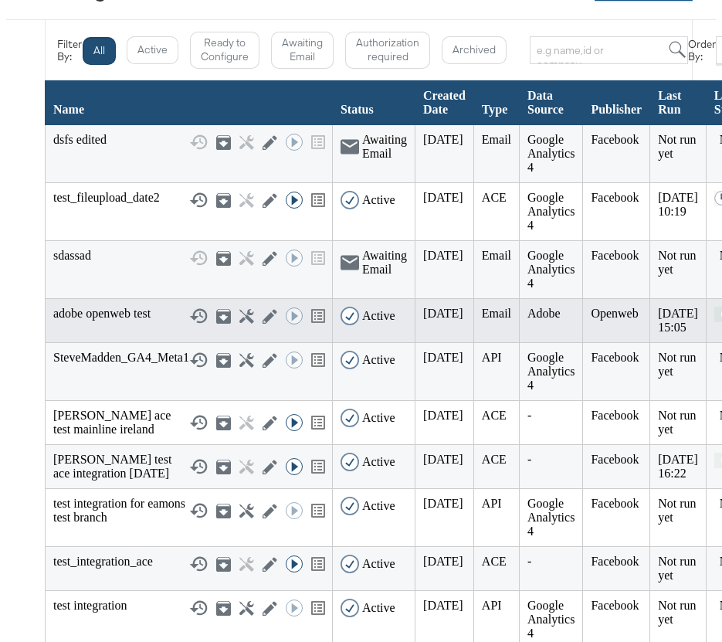
scroll to position [115, 0]
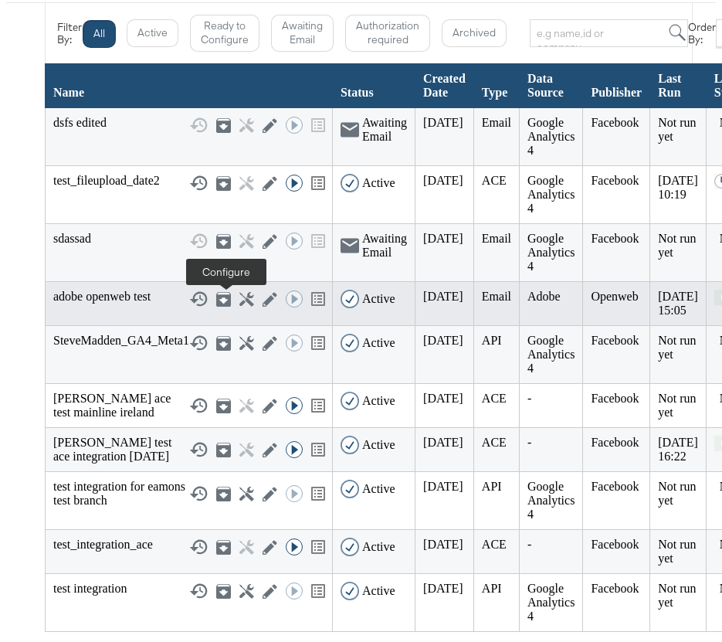
click at [239, 303] on icon at bounding box center [246, 299] width 15 height 15
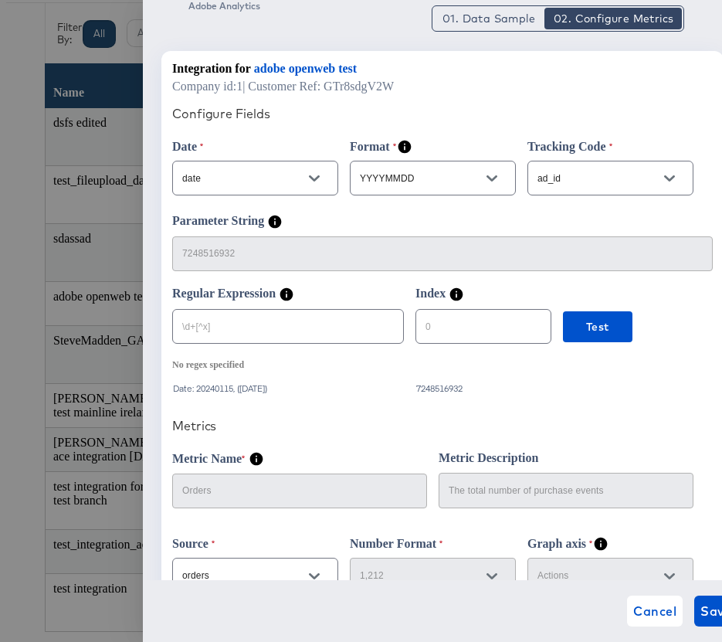
scroll to position [47, 0]
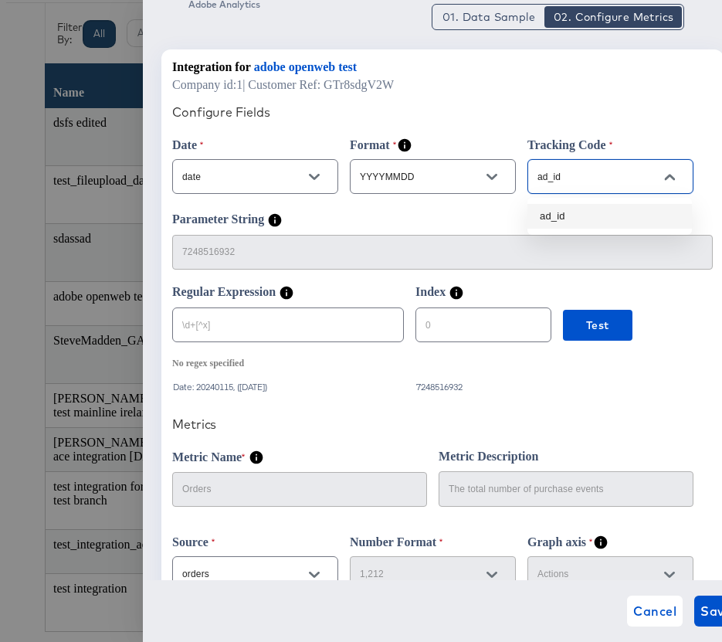
click at [618, 186] on input "ad_id" at bounding box center [598, 177] width 128 height 18
click at [590, 219] on li "ad_id" at bounding box center [609, 216] width 164 height 25
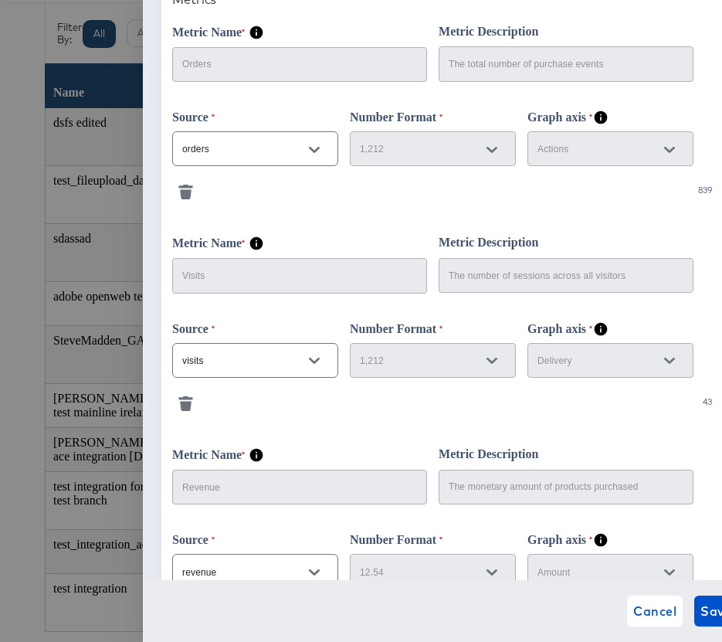
scroll to position [633, 0]
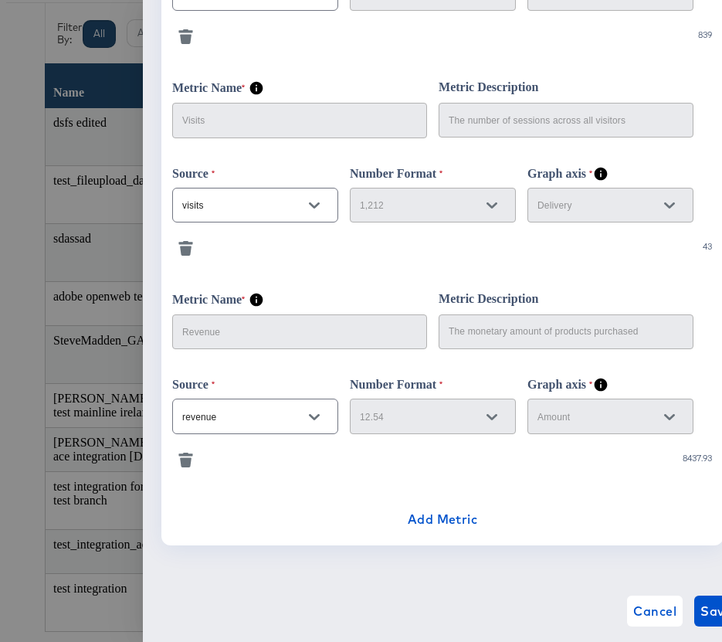
click at [188, 459] on icon "button" at bounding box center [186, 462] width 12 height 10
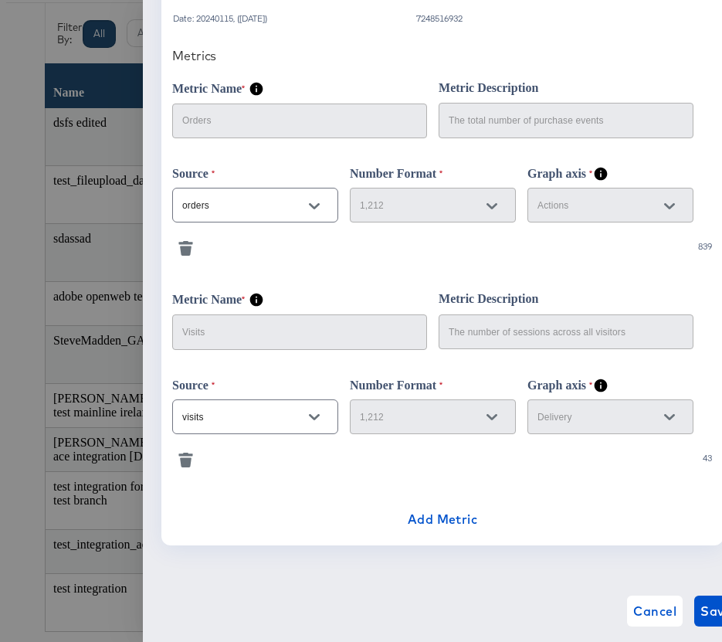
scroll to position [421, 0]
click at [435, 525] on span "Add Metric" at bounding box center [443, 519] width 70 height 22
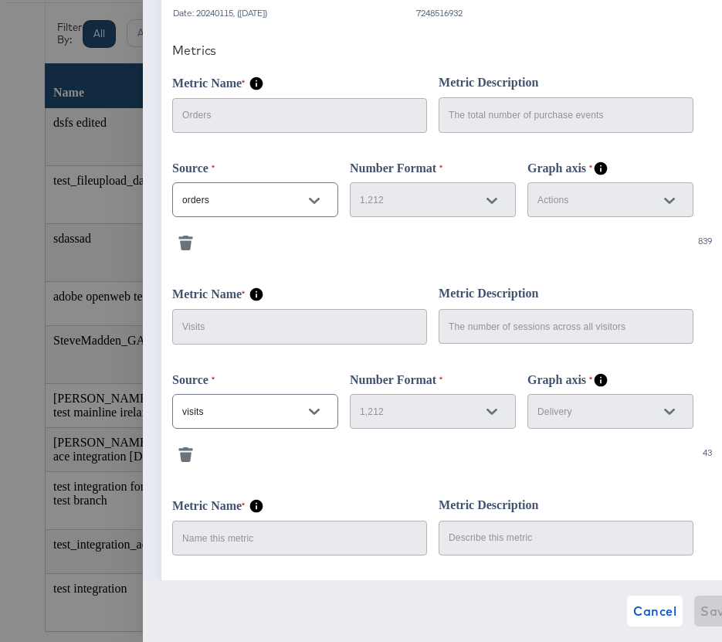
scroll to position [633, 0]
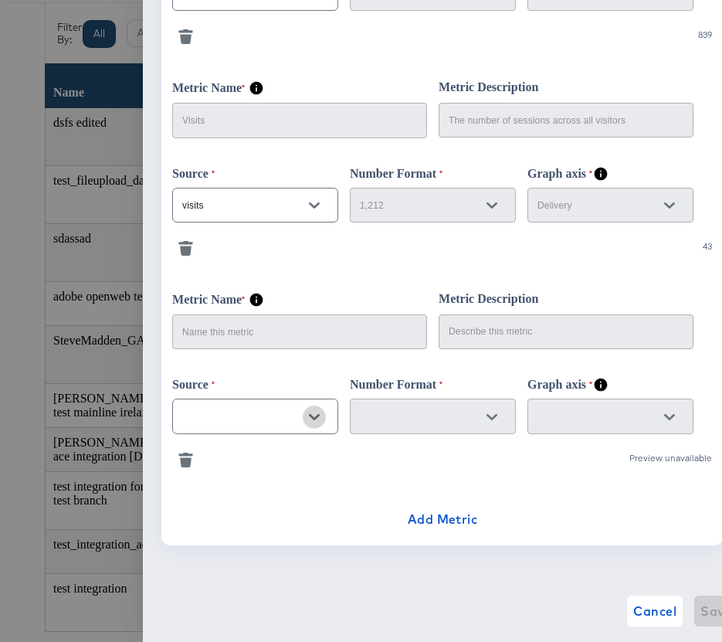
click at [320, 415] on button "Open" at bounding box center [314, 416] width 23 height 23
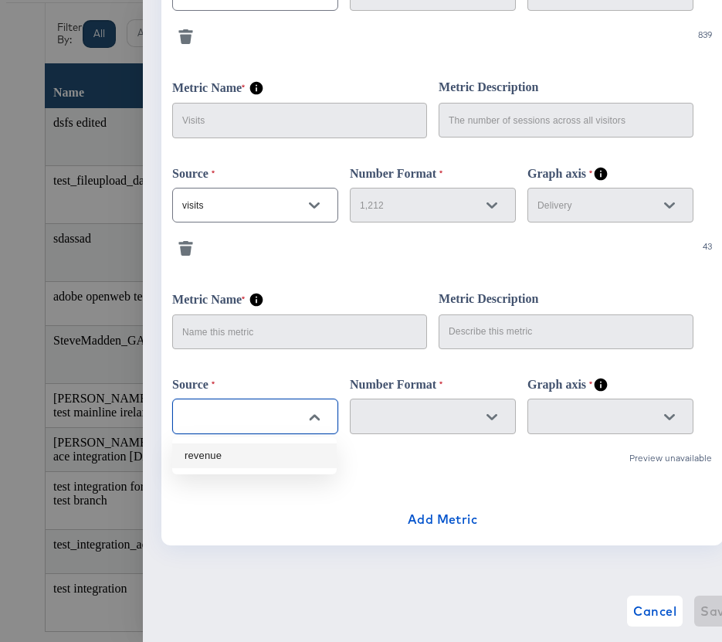
click at [244, 453] on li "revenue" at bounding box center [254, 455] width 164 height 25
type input "revenue"
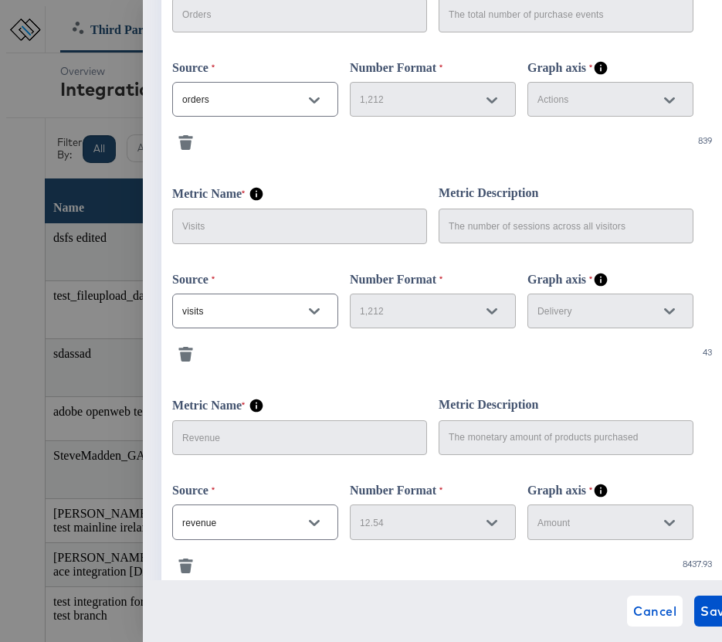
scroll to position [633, 0]
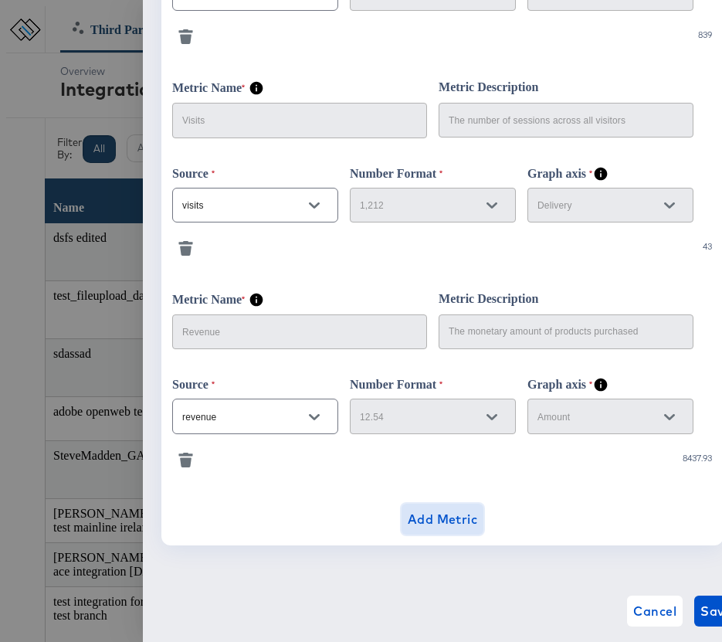
click at [418, 520] on span "Add Metric" at bounding box center [443, 519] width 70 height 22
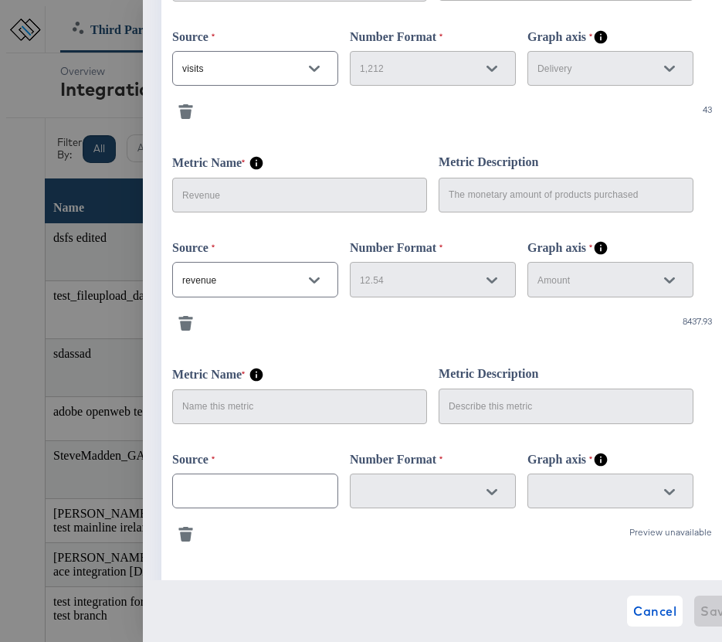
scroll to position [845, 0]
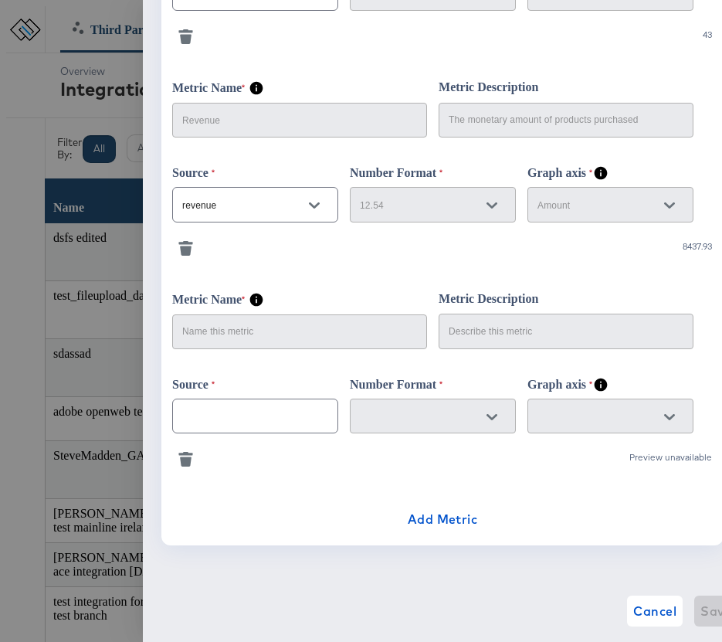
click at [291, 411] on input "text" at bounding box center [243, 417] width 128 height 18
drag, startPoint x: 548, startPoint y: 571, endPoint x: 529, endPoint y: 564, distance: 20.8
click at [548, 571] on div "Configure Metrics for Integration Adobe Analytics 01. Data Sample 02. Configure…" at bounding box center [432, 321] width 579 height 642
click at [188, 455] on icon "button" at bounding box center [185, 453] width 14 height 3
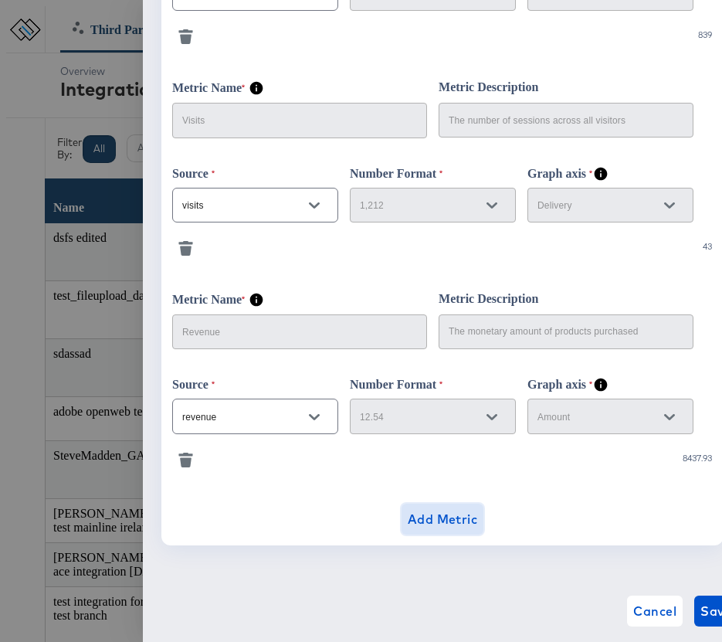
click at [441, 516] on span "Add Metric" at bounding box center [443, 519] width 70 height 22
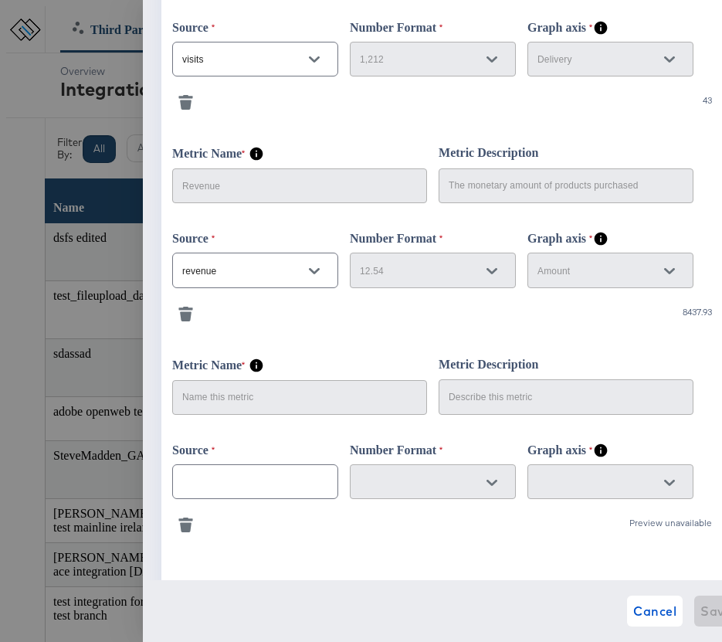
scroll to position [805, 0]
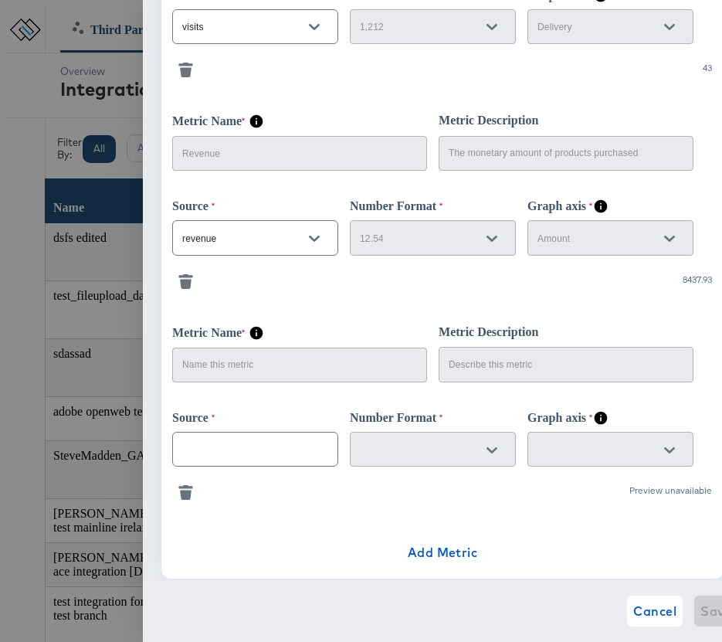
click at [188, 488] on icon "button" at bounding box center [185, 486] width 14 height 3
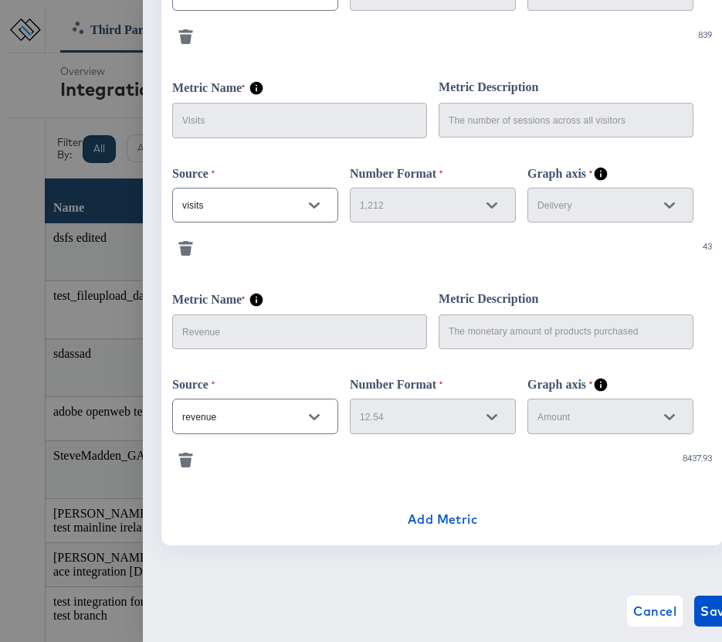
scroll to position [633, 0]
click at [186, 455] on icon "button" at bounding box center [185, 453] width 14 height 3
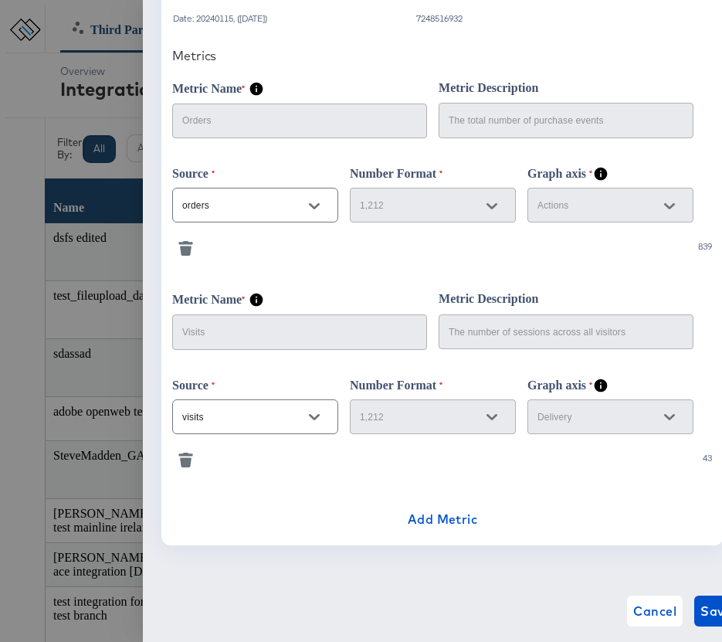
scroll to position [421, 0]
click at [425, 516] on span "Add Metric" at bounding box center [443, 519] width 70 height 22
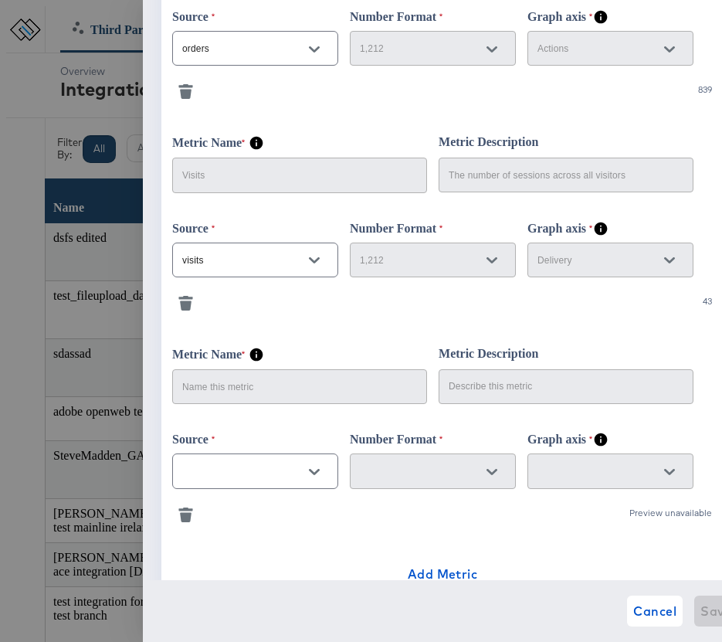
scroll to position [573, 0]
click at [320, 481] on button "Open" at bounding box center [314, 470] width 23 height 23
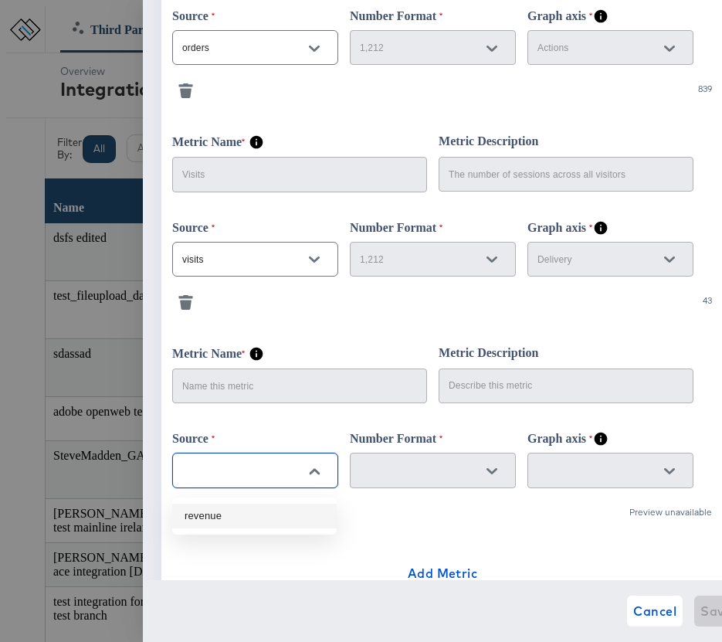
click at [218, 523] on li "revenue" at bounding box center [254, 515] width 164 height 25
type input "revenue"
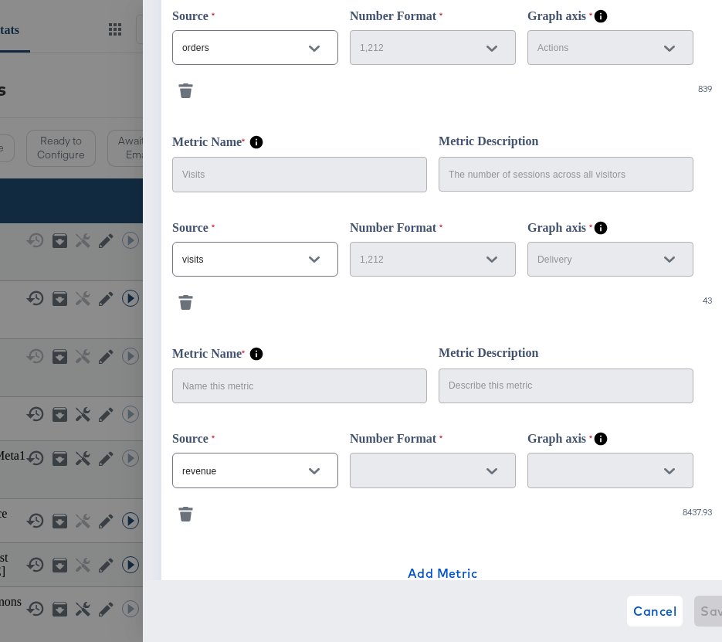
scroll to position [0, 164]
click at [638, 613] on span "Cancel" at bounding box center [654, 611] width 43 height 22
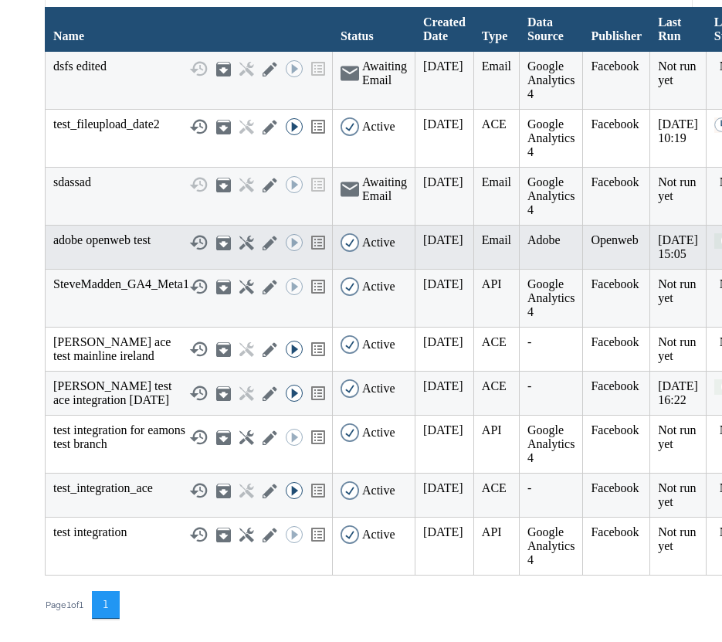
scroll to position [254, 0]
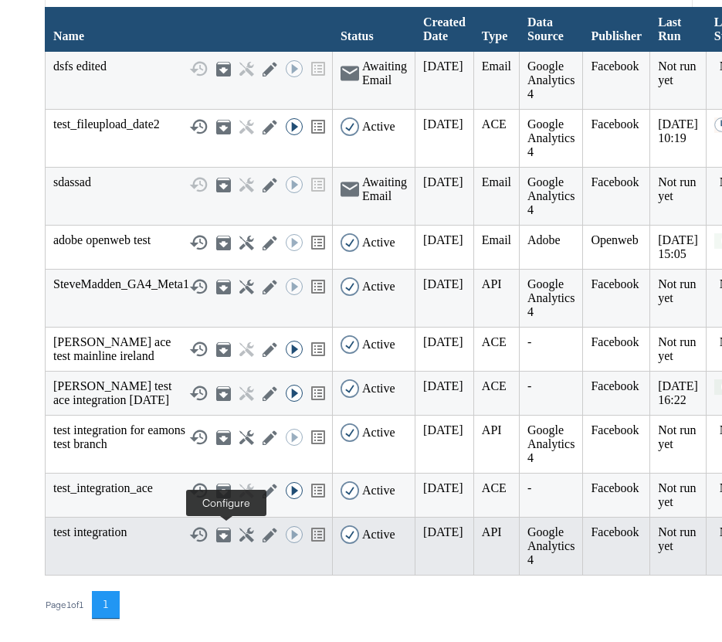
click at [239, 533] on icon at bounding box center [246, 534] width 15 height 15
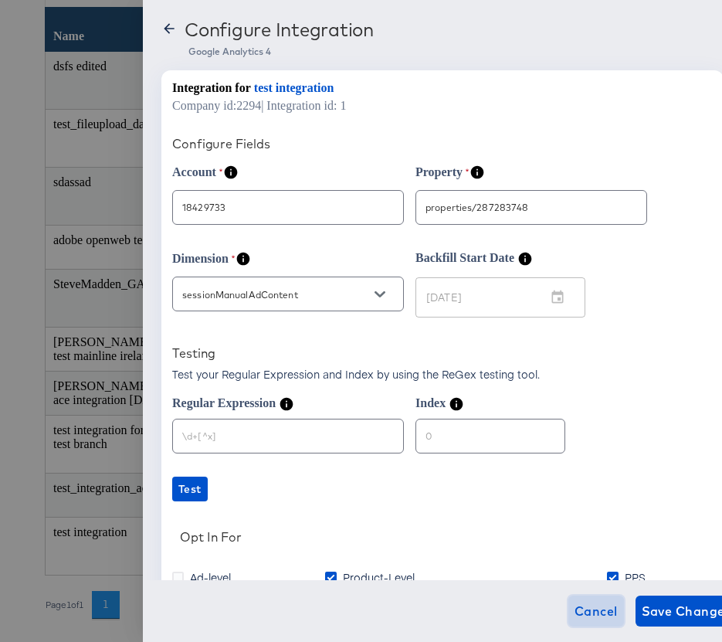
click at [574, 614] on span "Cancel" at bounding box center [595, 611] width 43 height 22
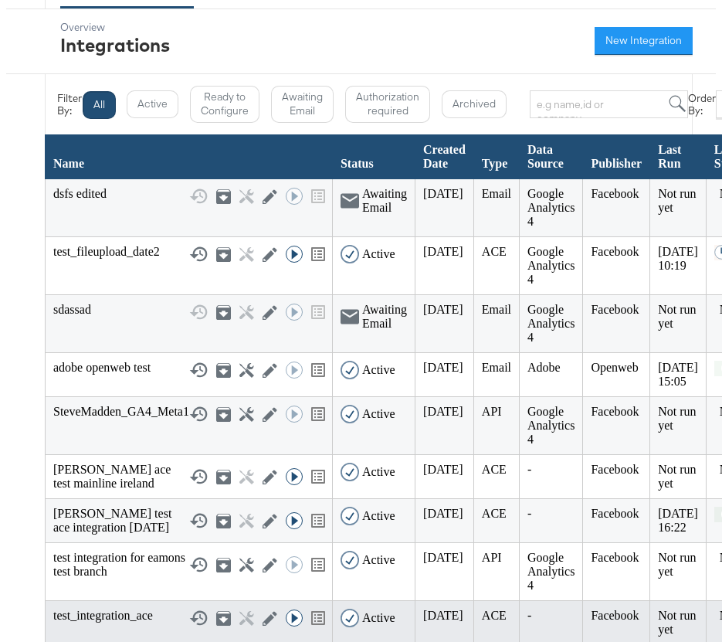
scroll to position [42, 0]
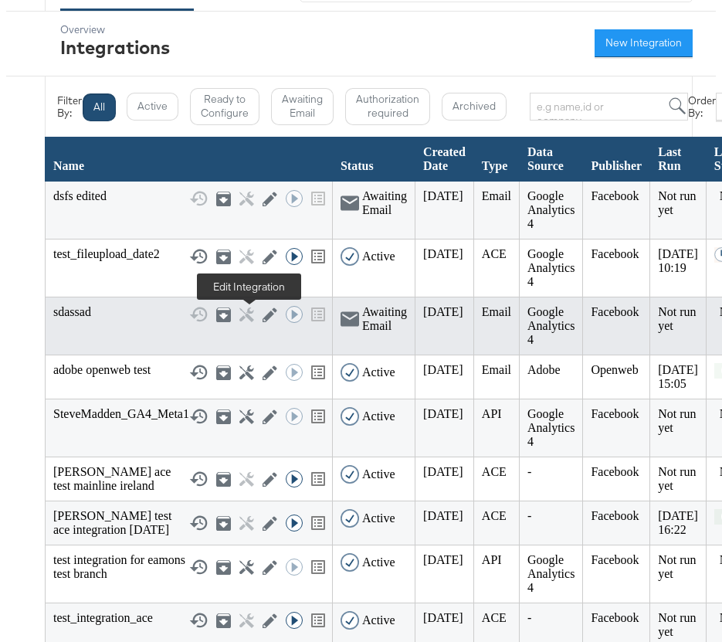
click at [262, 318] on icon at bounding box center [269, 314] width 15 height 15
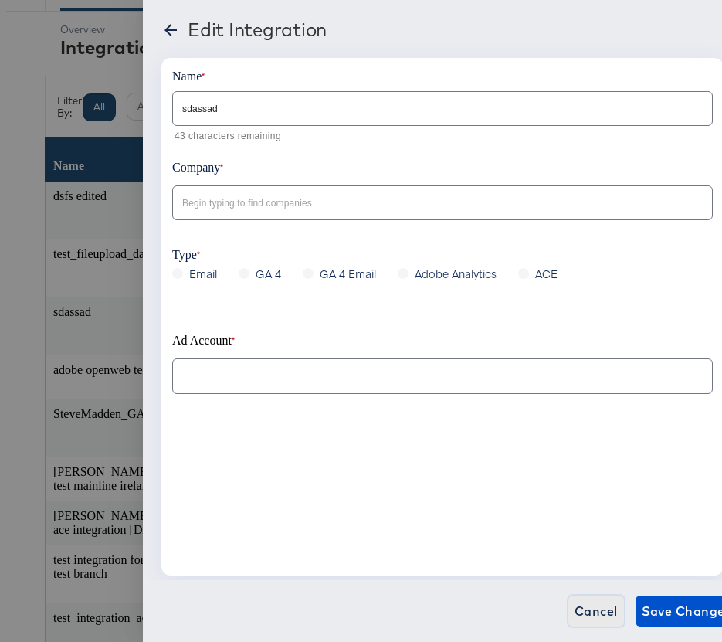
click at [574, 604] on span "Cancel" at bounding box center [595, 611] width 43 height 22
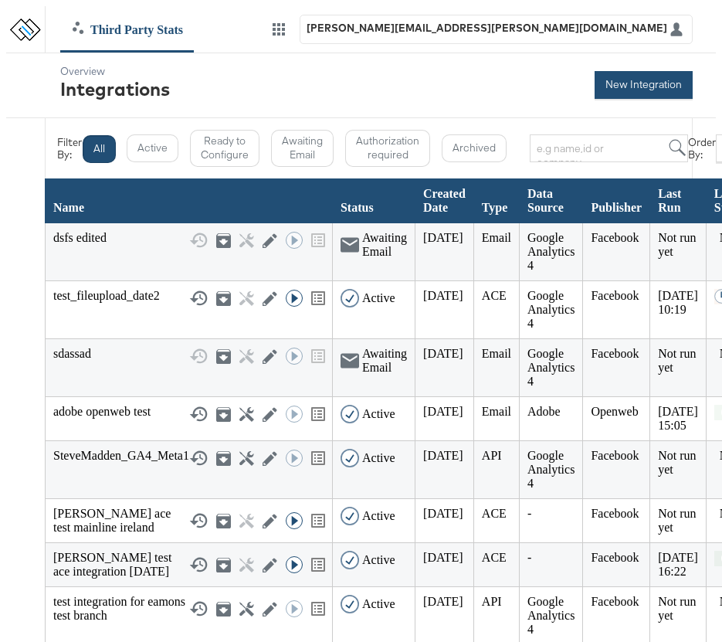
click at [658, 86] on button "New Integration" at bounding box center [643, 85] width 98 height 28
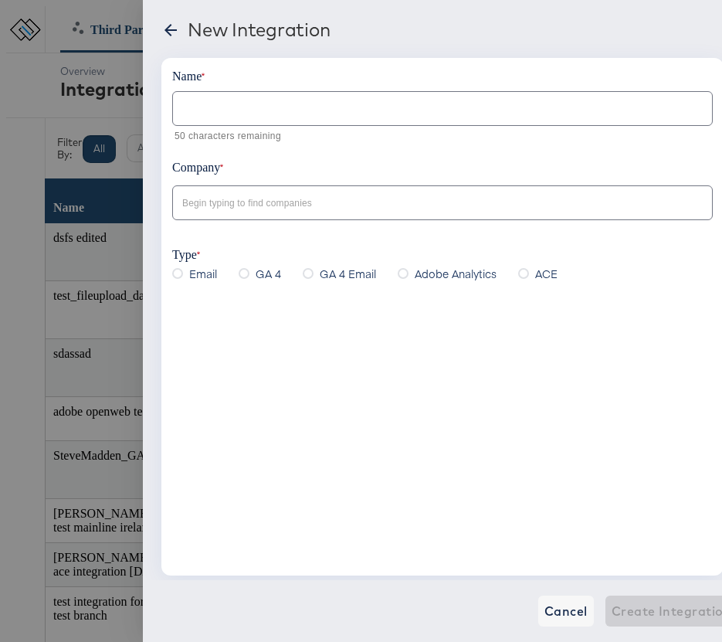
click at [398, 275] on icon at bounding box center [403, 273] width 11 height 11
click at [0, 0] on input "Adobe Analytics" at bounding box center [0, 0] width 0 height 0
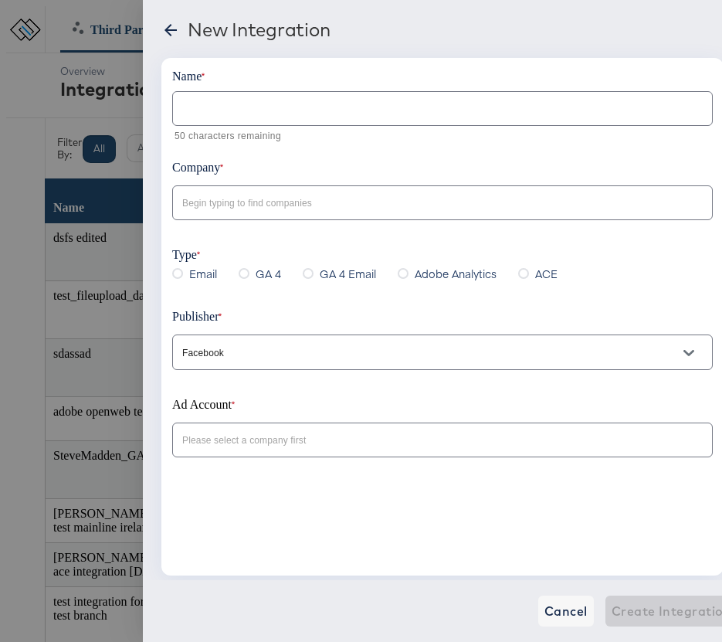
click at [208, 118] on input "text" at bounding box center [442, 102] width 539 height 33
type input "[PERSON_NAME] test adobe"
click at [225, 198] on input "text" at bounding box center [430, 204] width 503 height 18
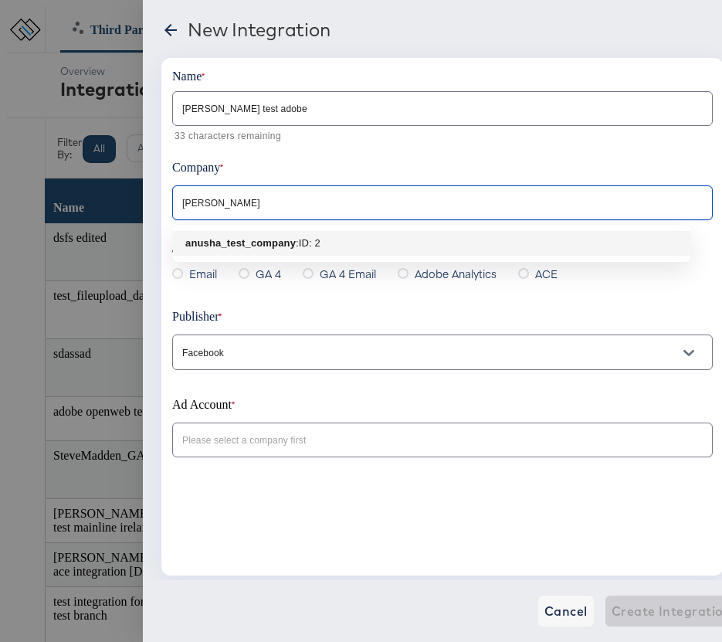
click at [251, 240] on b "anusha_test_company" at bounding box center [240, 243] width 110 height 12
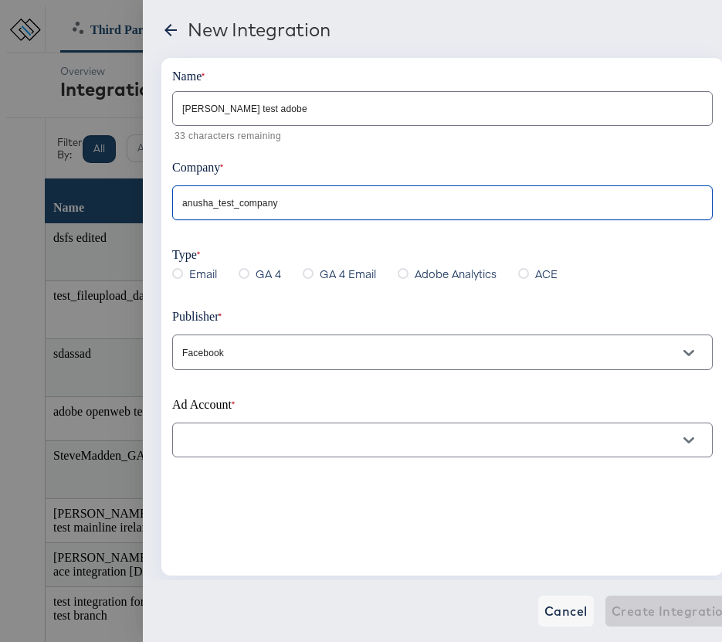
scroll to position [8, 0]
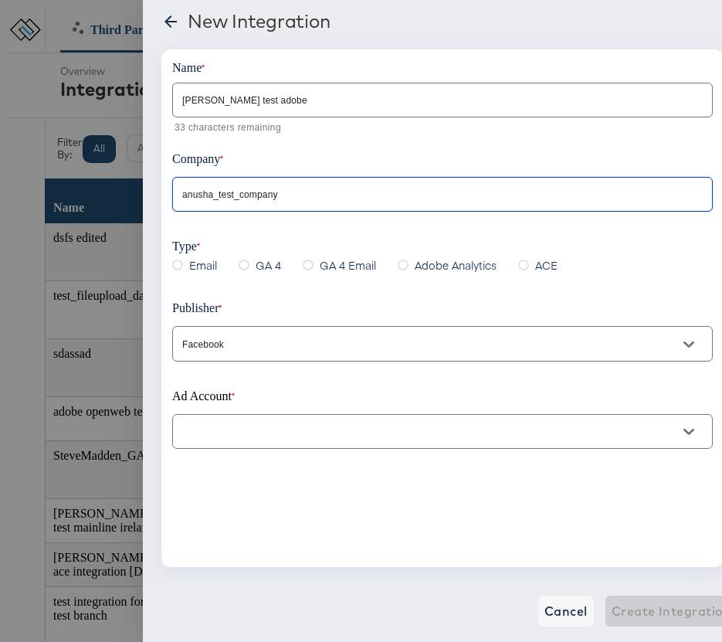
type input "anusha_test_company"
click at [223, 435] on input "text" at bounding box center [430, 432] width 503 height 18
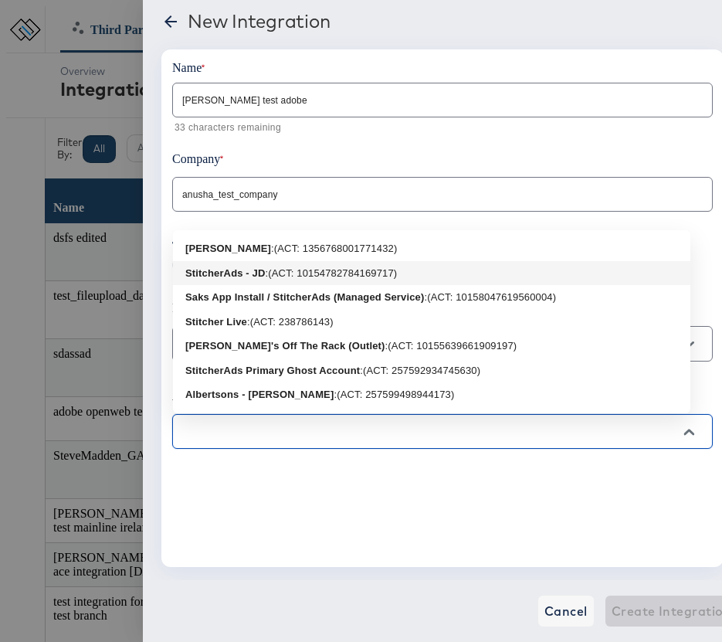
click at [252, 276] on b "StitcherAds - JD" at bounding box center [225, 273] width 80 height 12
type input "StitcherAds - JD: (ACT: 10154782784169717)"
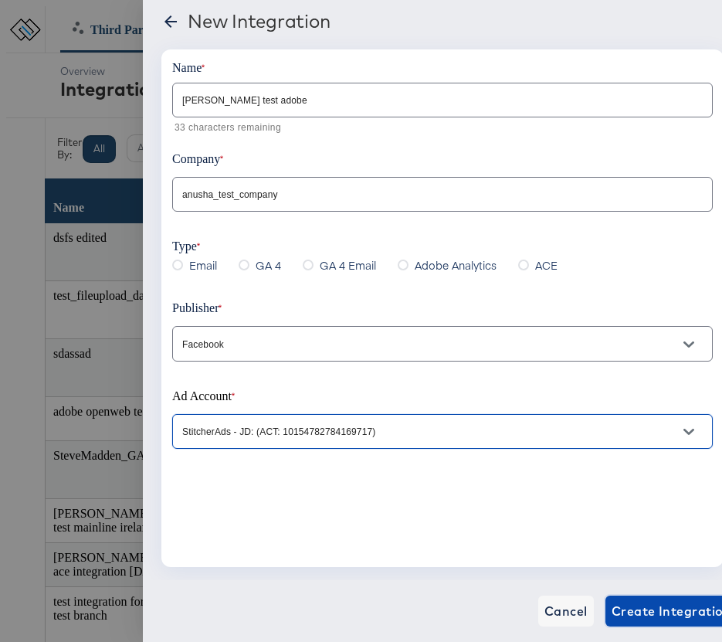
click at [654, 613] on span "Create Integration" at bounding box center [671, 611] width 120 height 22
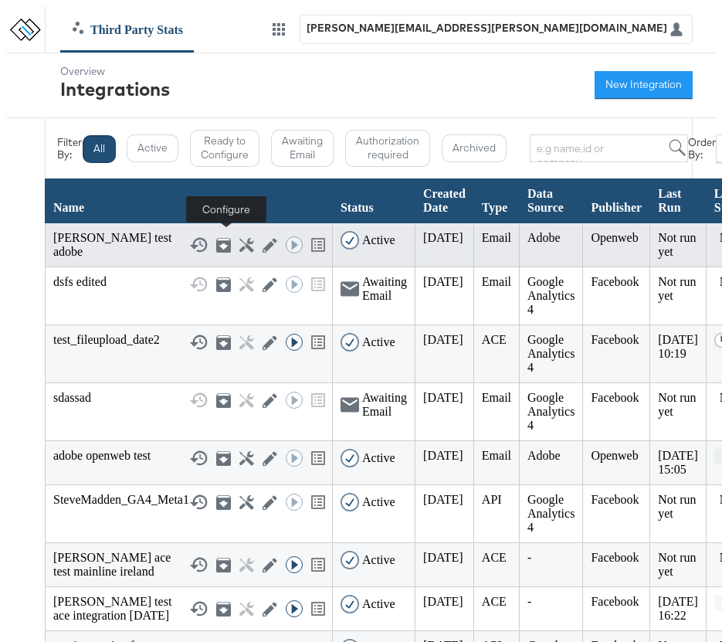
click at [239, 239] on icon at bounding box center [246, 245] width 15 height 15
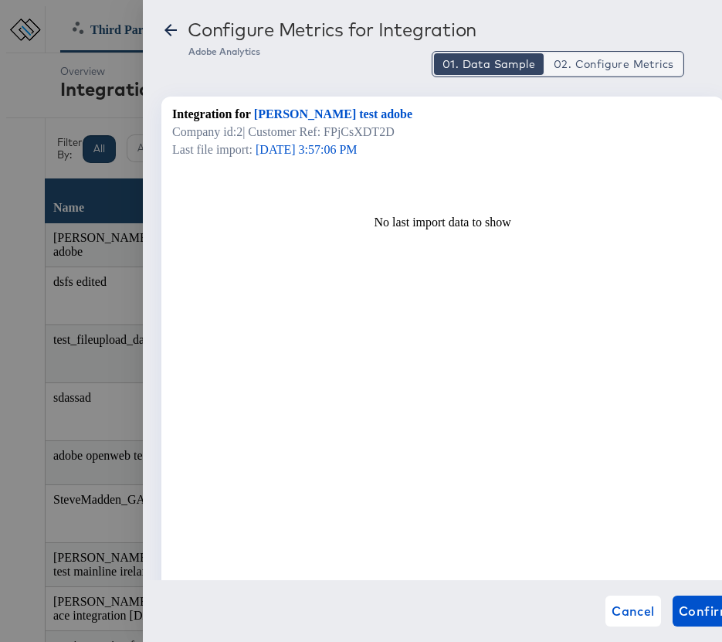
click at [611, 57] on span "02. Configure Metrics" at bounding box center [614, 63] width 120 height 15
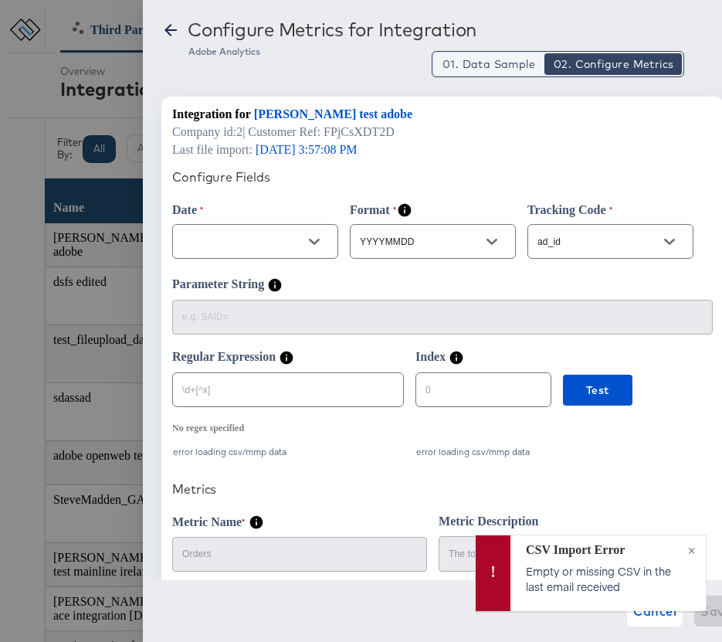
click at [499, 63] on span "01. Data Sample" at bounding box center [488, 63] width 93 height 15
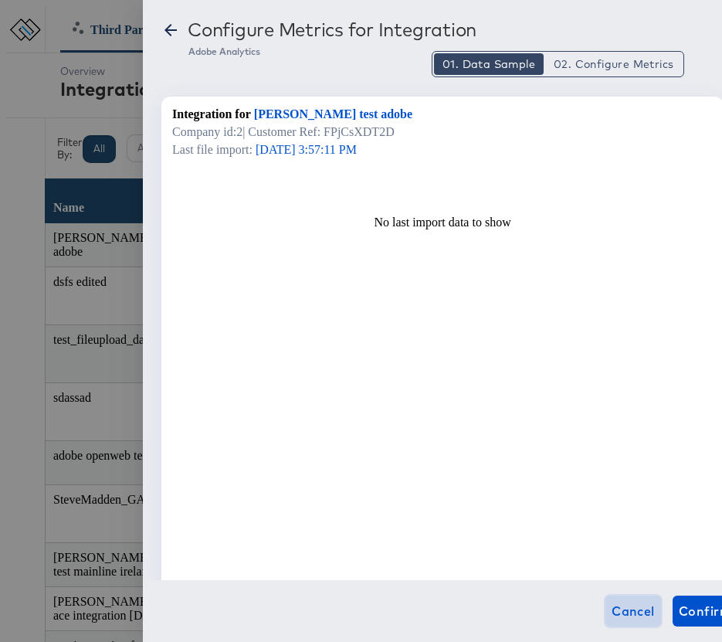
click at [612, 613] on span "Cancel" at bounding box center [632, 611] width 43 height 22
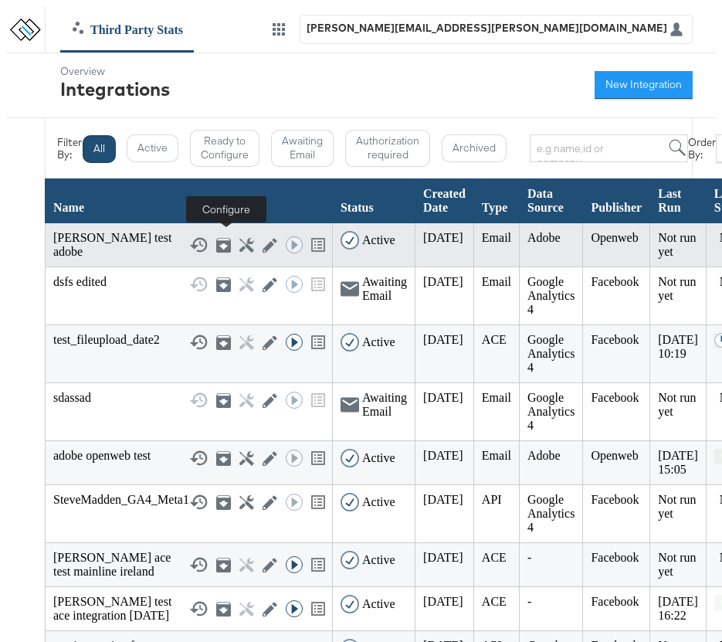
click at [239, 239] on icon at bounding box center [246, 245] width 15 height 15
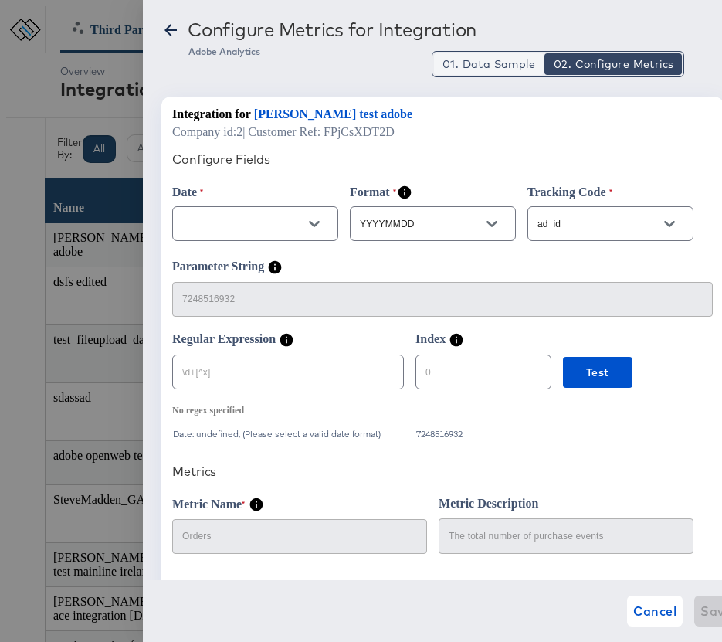
click at [476, 70] on span "01. Data Sample" at bounding box center [488, 63] width 93 height 15
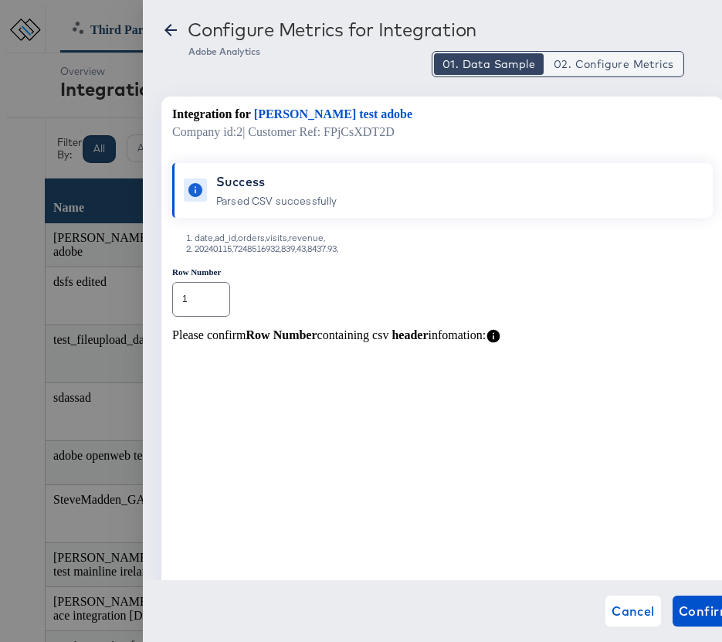
click at [608, 71] on span "02. Configure Metrics" at bounding box center [614, 63] width 120 height 15
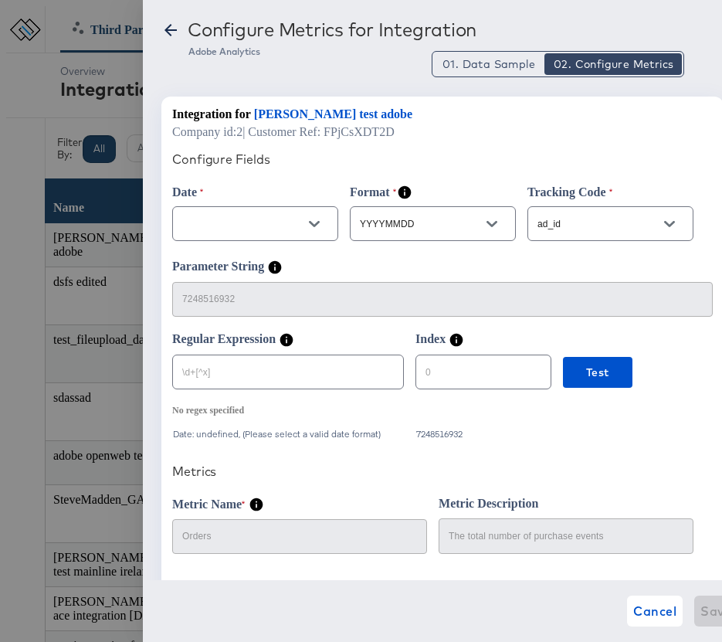
scroll to position [65, 0]
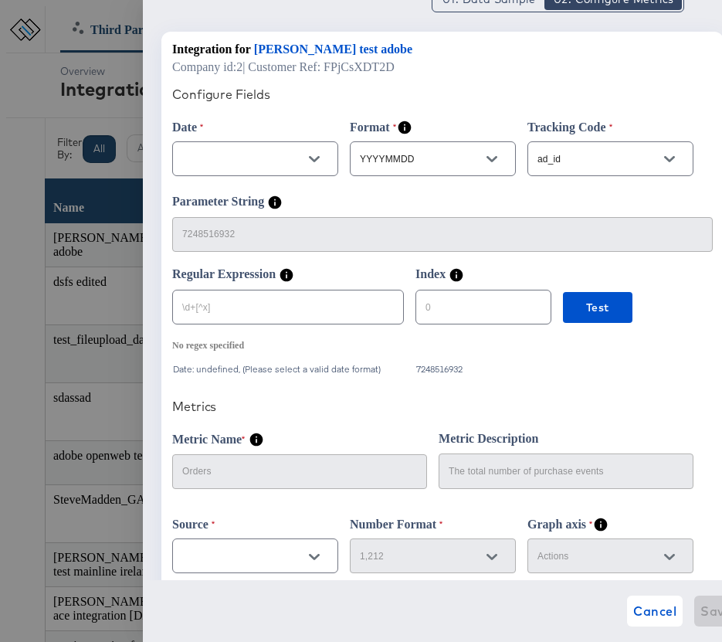
click at [316, 157] on icon "Open" at bounding box center [314, 159] width 11 height 11
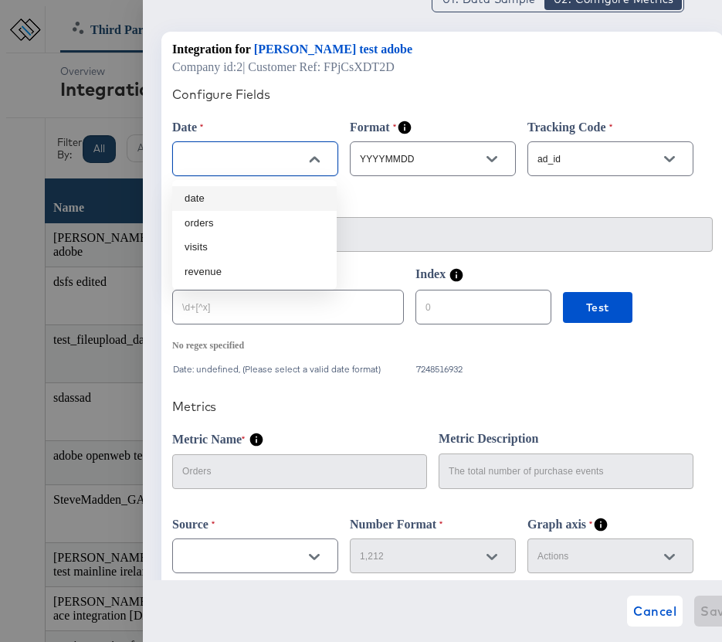
click at [275, 193] on li "date" at bounding box center [254, 198] width 164 height 25
type input "date"
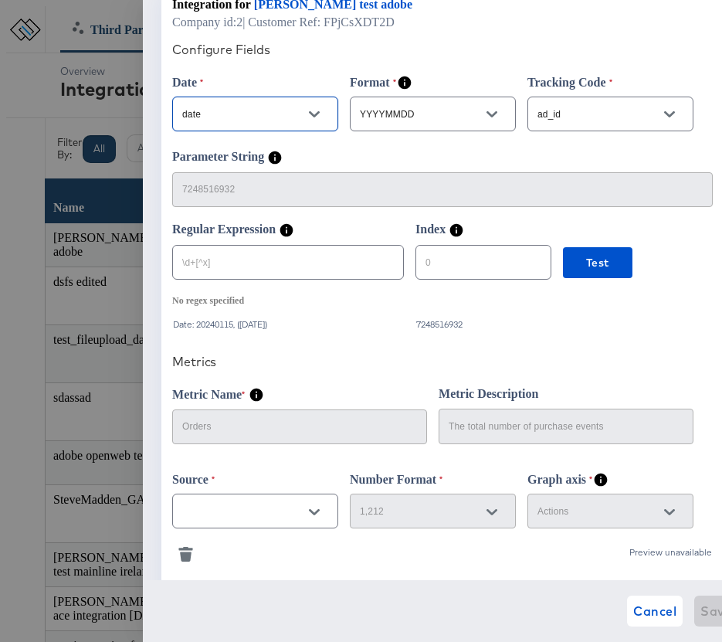
scroll to position [117, 0]
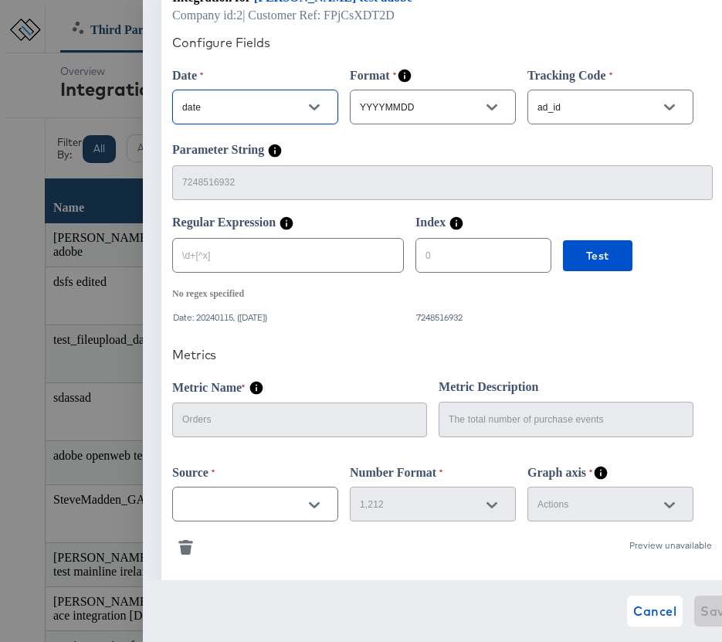
click at [665, 110] on icon "Open" at bounding box center [669, 107] width 11 height 11
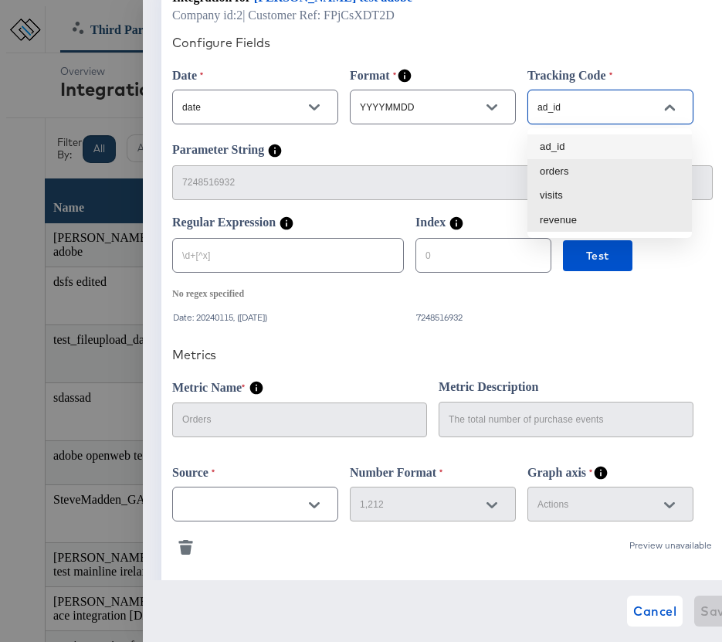
click at [589, 145] on li "ad_id" at bounding box center [609, 146] width 164 height 25
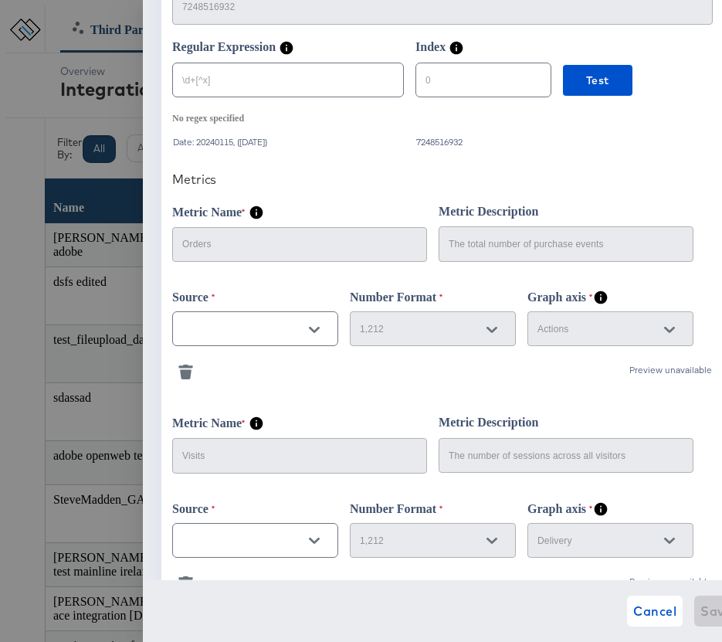
scroll to position [379, 0]
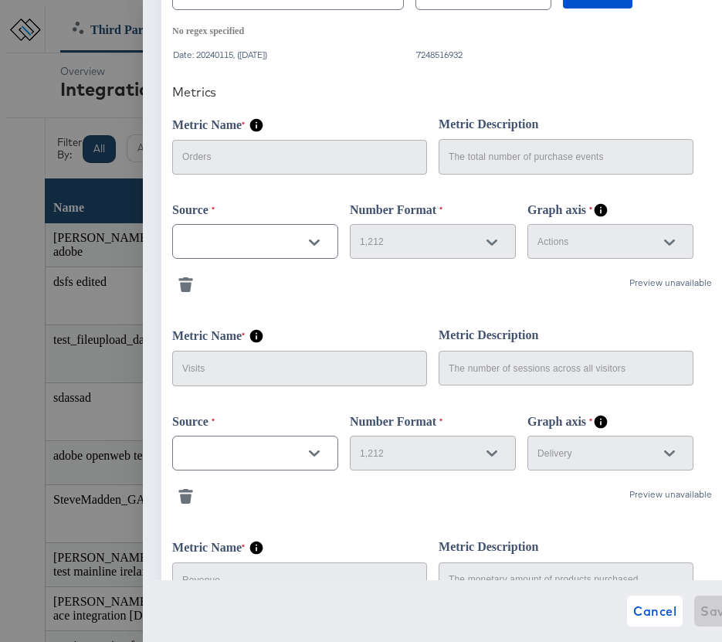
click at [318, 245] on icon "Open" at bounding box center [314, 242] width 11 height 6
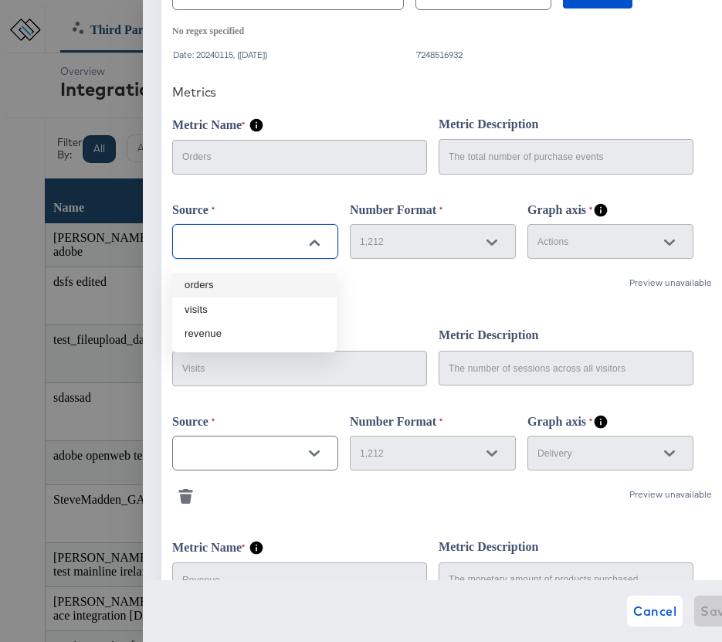
click at [251, 286] on li "orders" at bounding box center [254, 285] width 164 height 25
type input "orders"
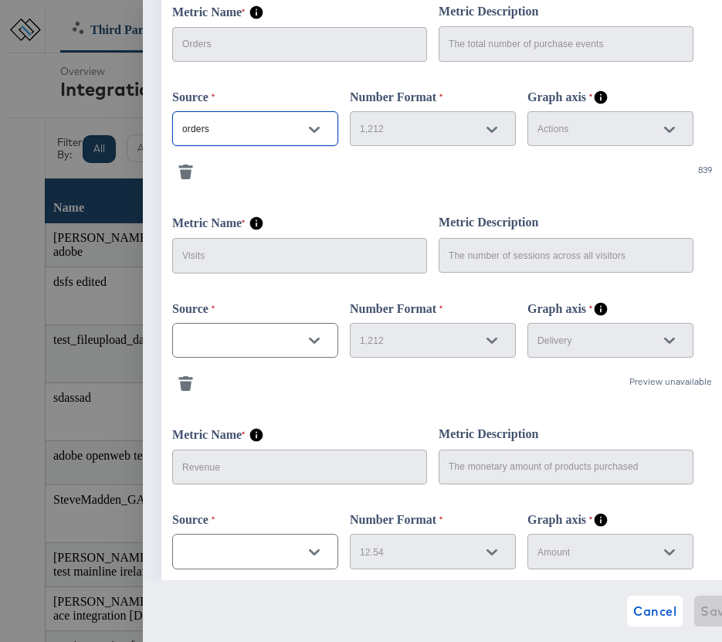
scroll to position [493, 0]
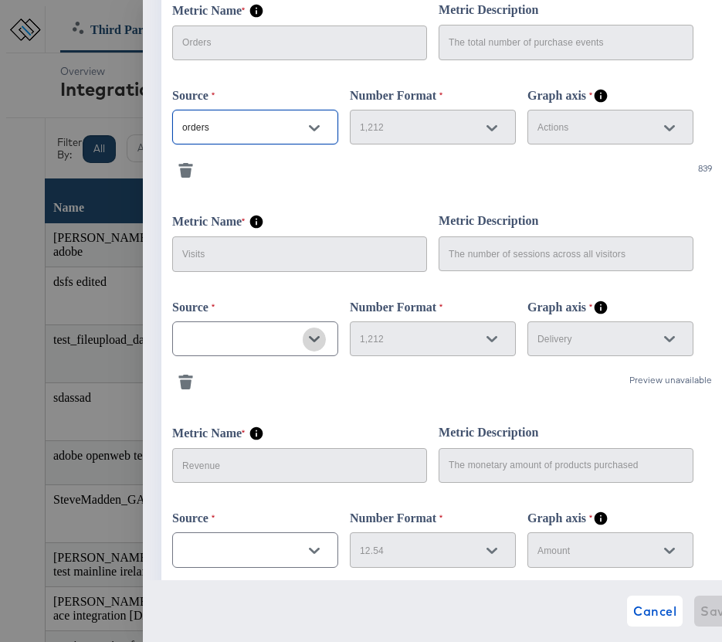
click at [309, 344] on icon "Open" at bounding box center [314, 338] width 11 height 11
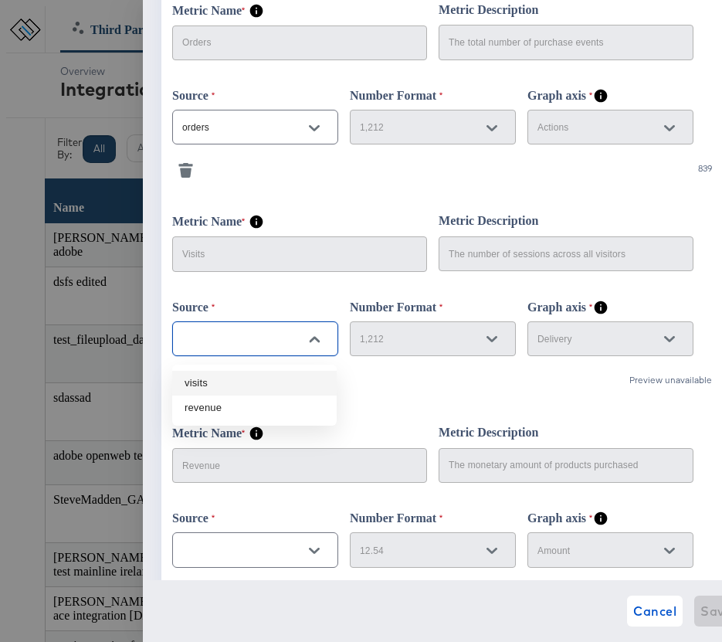
drag, startPoint x: 264, startPoint y: 382, endPoint x: 402, endPoint y: 326, distance: 149.2
click at [264, 382] on li "visits" at bounding box center [254, 383] width 164 height 25
type input "visits"
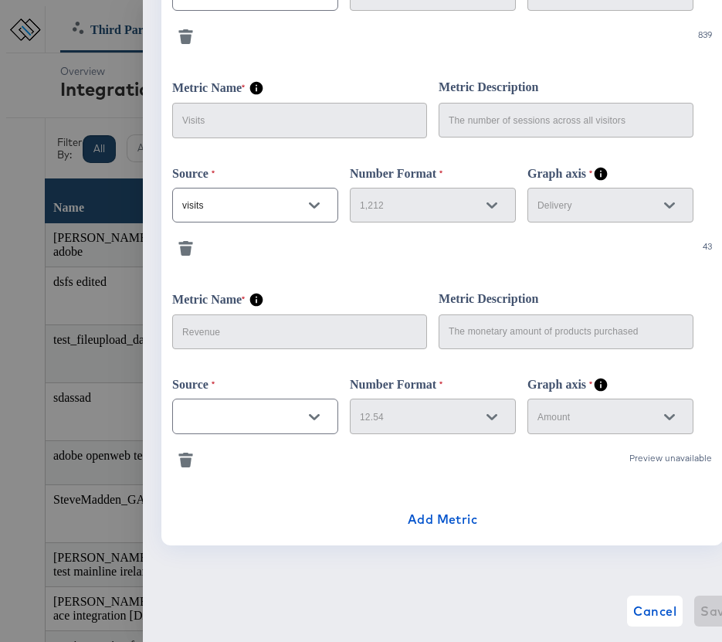
click at [185, 464] on icon "button" at bounding box center [186, 462] width 12 height 10
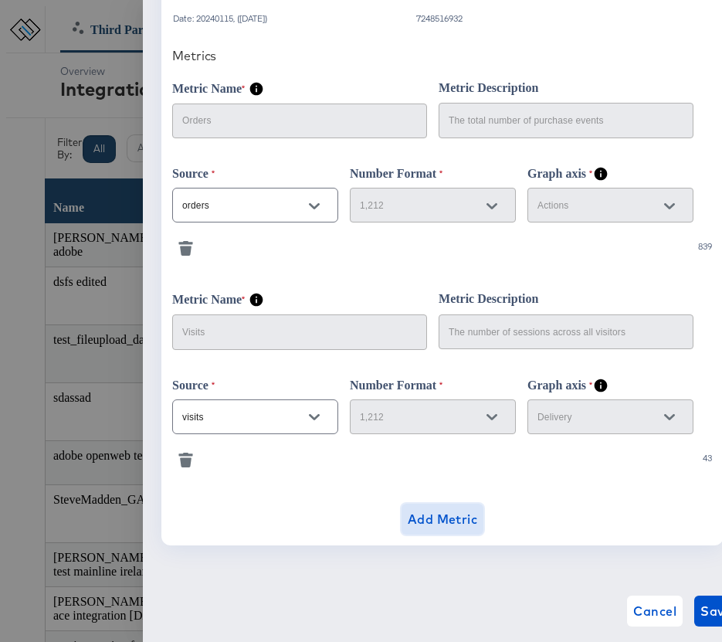
click at [439, 517] on span "Add Metric" at bounding box center [443, 519] width 70 height 22
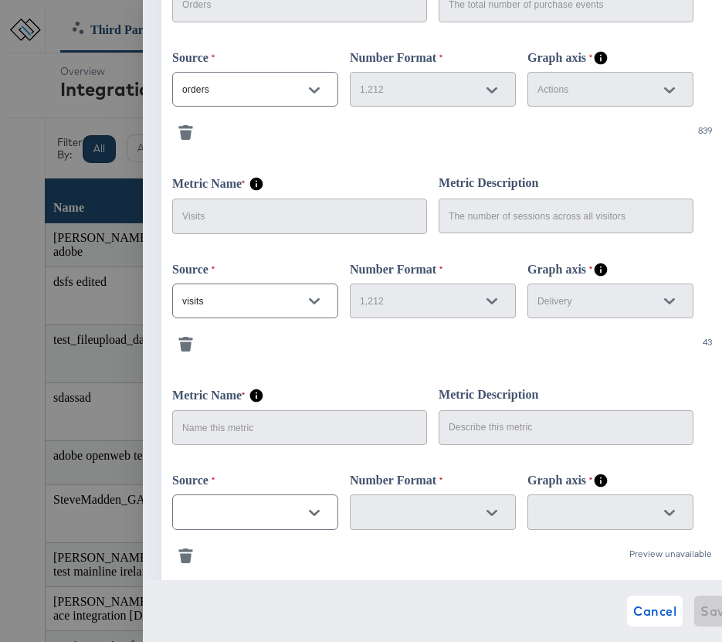
scroll to position [633, 0]
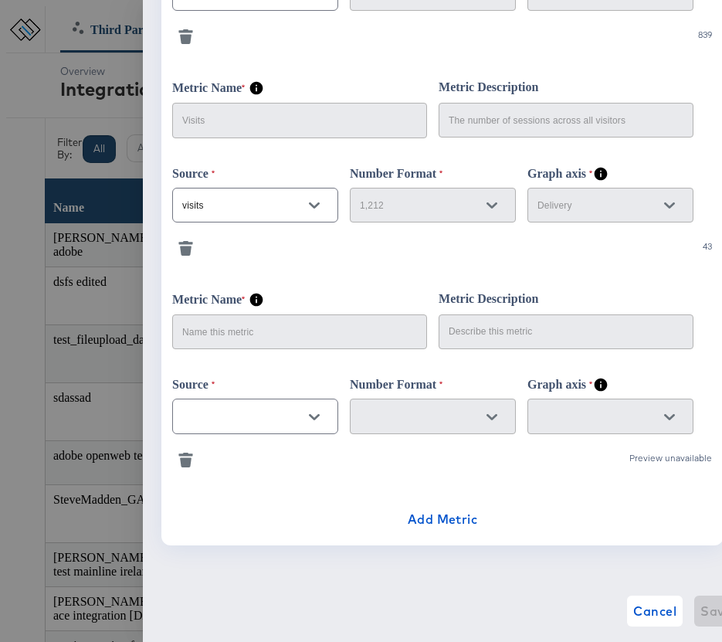
click at [317, 415] on icon "Open" at bounding box center [314, 417] width 11 height 6
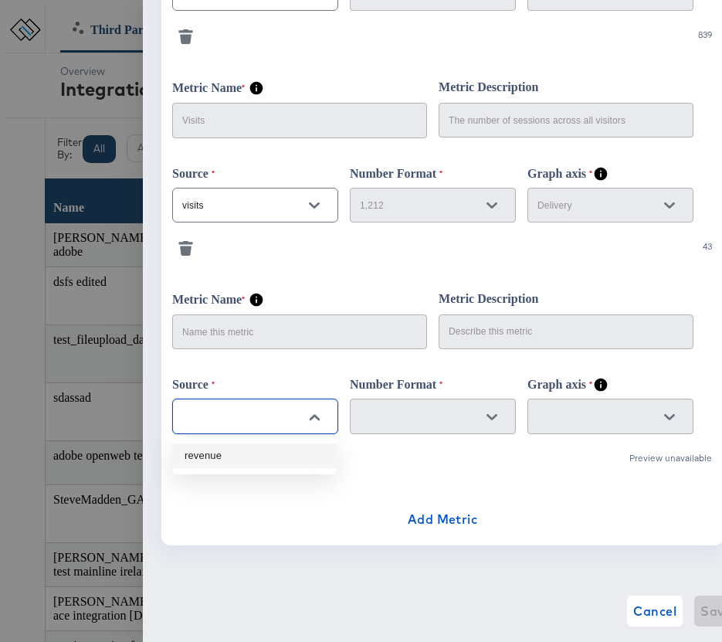
click at [239, 452] on li "revenue" at bounding box center [254, 455] width 164 height 25
type input "revenue"
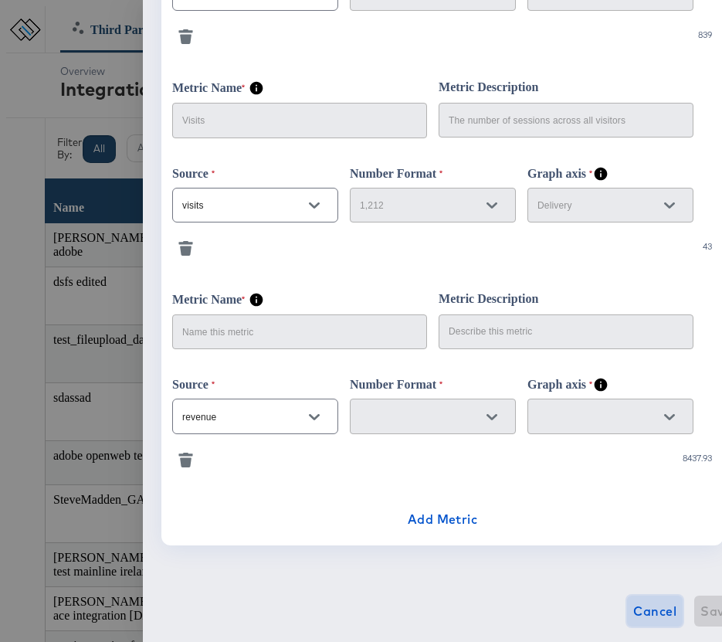
click at [633, 608] on span "Cancel" at bounding box center [654, 611] width 43 height 22
